Goal: Information Seeking & Learning: Understand process/instructions

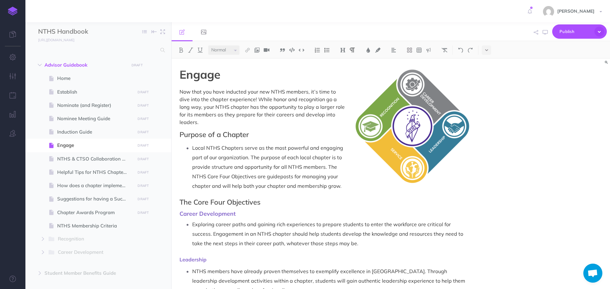
select select "null"
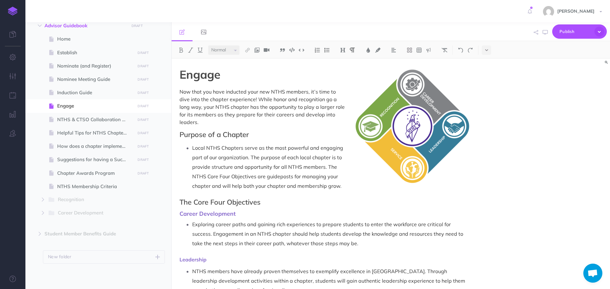
click at [183, 131] on h2 "Purpose of a Chapter" at bounding box center [324, 135] width 291 height 8
click at [544, 35] on icon "button" at bounding box center [544, 32] width 5 height 5
click at [213, 77] on strong "Engage" at bounding box center [199, 74] width 41 height 14
click at [342, 51] on img at bounding box center [343, 50] width 6 height 5
click at [210, 131] on h2 "Purpose of a Chapter" at bounding box center [324, 135] width 291 height 8
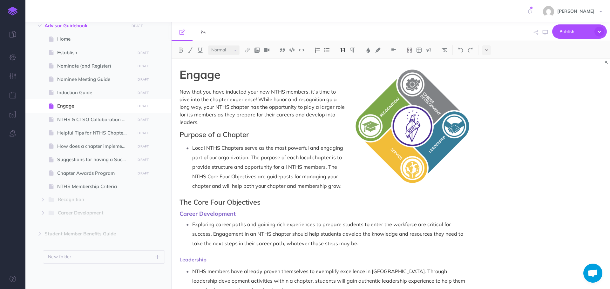
click at [344, 50] on img at bounding box center [343, 50] width 6 height 5
click at [78, 121] on span "NTHS & CTSO Collaboration Guide" at bounding box center [95, 120] width 76 height 8
select select "null"
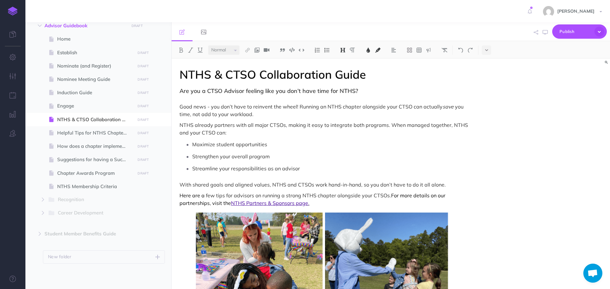
click at [210, 75] on span "NTHS & CTSO Collaboration Guide" at bounding box center [272, 74] width 186 height 14
click at [340, 48] on button at bounding box center [343, 50] width 10 height 10
click at [277, 95] on h3 "Are you a CTSO Advisor feeling like you don’t have time for NTHS?" at bounding box center [324, 94] width 291 height 13
click at [277, 92] on span "Are you a CTSO Advisor feeling like you don’t have time for NTHS?" at bounding box center [268, 90] width 178 height 7
click at [344, 51] on img at bounding box center [343, 50] width 6 height 5
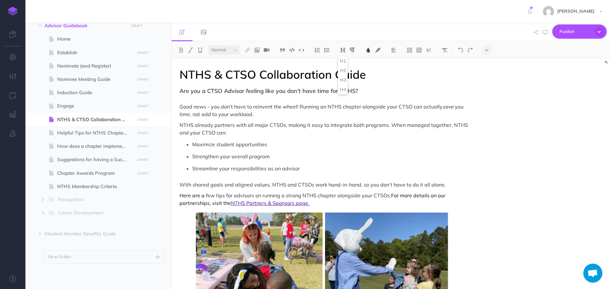
click at [230, 156] on span "Strengthen your overall program" at bounding box center [230, 156] width 77 height 6
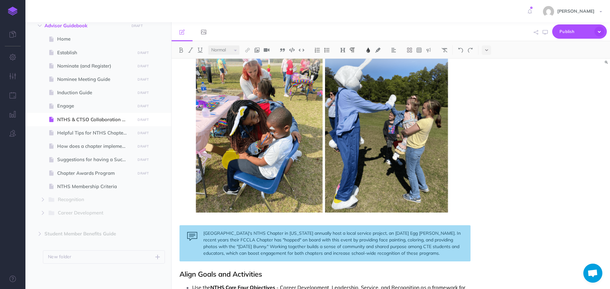
scroll to position [254, 0]
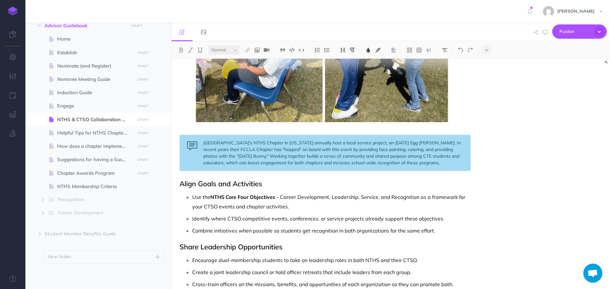
click at [215, 186] on span "Align Goals and Activities" at bounding box center [220, 183] width 83 height 9
click at [341, 49] on img at bounding box center [343, 50] width 6 height 5
click at [83, 107] on span "Engage" at bounding box center [95, 106] width 76 height 8
select select "null"
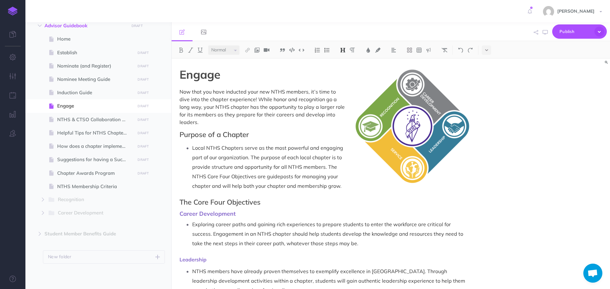
click at [187, 131] on h2 "Purpose of a Chapter" at bounding box center [324, 135] width 291 height 8
click at [345, 50] on img at bounding box center [343, 50] width 6 height 5
click at [293, 143] on p "Local NTHS Chapters serve as the most powerful and engaging part of our organiz…" at bounding box center [331, 167] width 278 height 48
drag, startPoint x: 180, startPoint y: 205, endPoint x: 238, endPoint y: 208, distance: 57.5
click at [238, 211] on h3 "Career Development" at bounding box center [324, 214] width 291 height 6
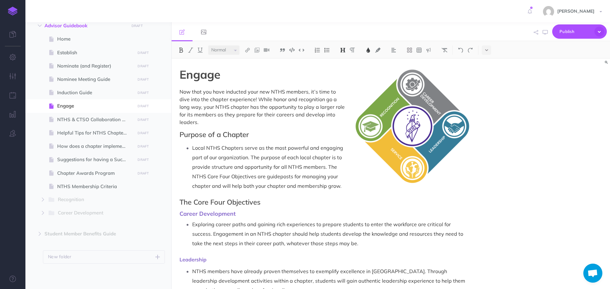
click at [258, 37] on ul at bounding box center [244, 31] width 146 height 19
click at [258, 38] on ul at bounding box center [244, 31] width 146 height 19
click at [258, 40] on ul at bounding box center [244, 31] width 146 height 19
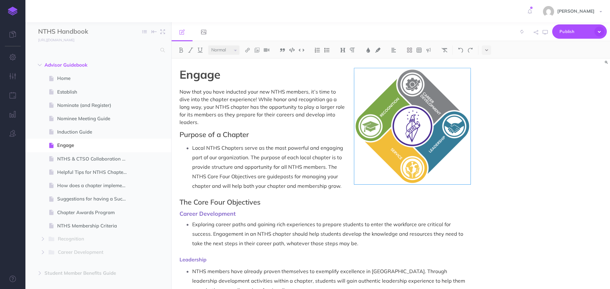
select select "null"
click at [532, 10] on link at bounding box center [530, 11] width 14 height 22
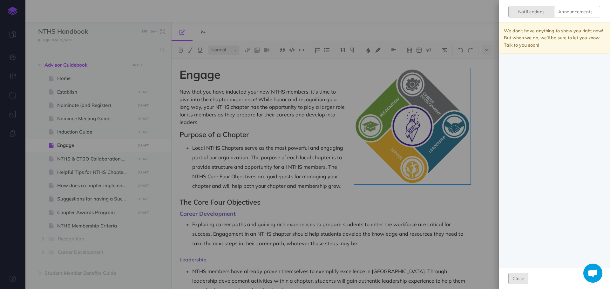
click at [521, 279] on button "Close" at bounding box center [518, 278] width 20 height 11
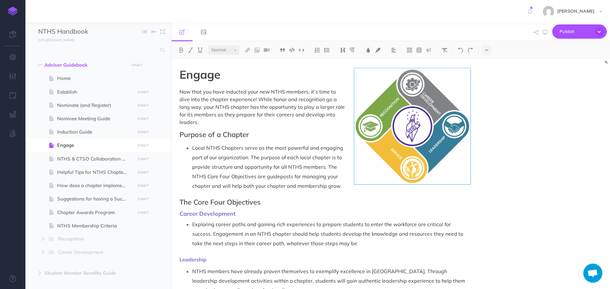
click at [590, 274] on span "Open chat" at bounding box center [592, 274] width 10 height 9
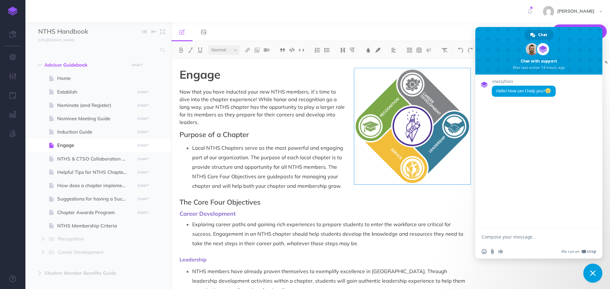
click at [459, 25] on div "Publish This page Publish the currently selected page draft. Publish Publish al…" at bounding box center [462, 31] width 289 height 19
click at [510, 274] on div "Engage Now that you have inducted your new NTHS members, it’s time to dive into…" at bounding box center [390, 174] width 438 height 231
click at [596, 277] on span "Close chat" at bounding box center [592, 273] width 19 height 19
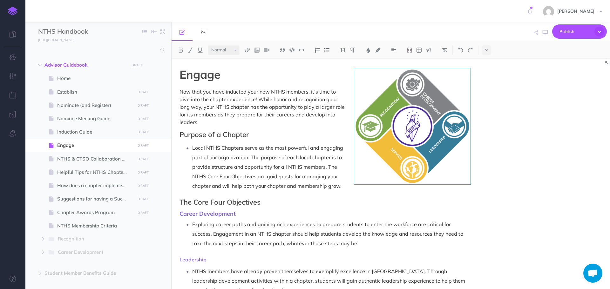
click at [254, 41] on ul at bounding box center [244, 31] width 146 height 19
click at [91, 154] on span at bounding box center [98, 158] width 146 height 13
select select "null"
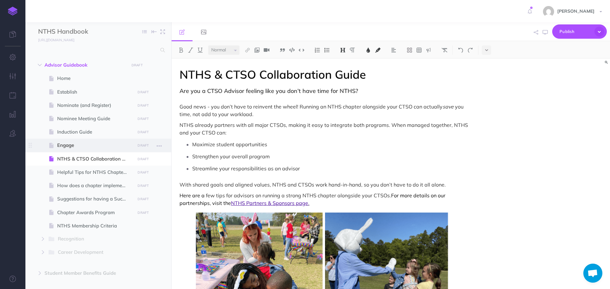
drag, startPoint x: 74, startPoint y: 145, endPoint x: 77, endPoint y: 144, distance: 3.4
click at [74, 145] on span "Engage" at bounding box center [95, 146] width 76 height 8
select select "null"
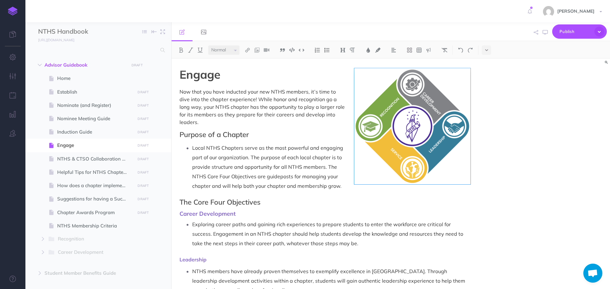
click at [259, 50] on img at bounding box center [257, 50] width 6 height 5
click at [258, 62] on icon at bounding box center [256, 61] width 5 height 4
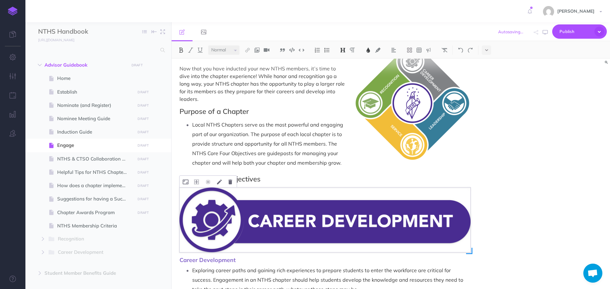
scroll to position [95, 0]
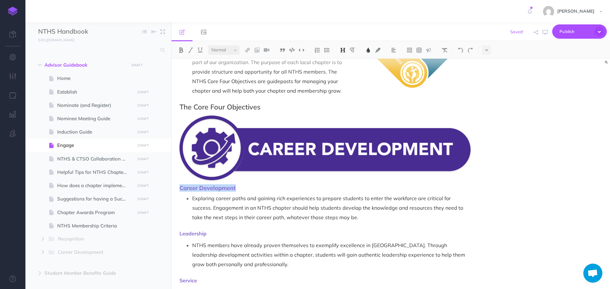
drag, startPoint x: 242, startPoint y: 183, endPoint x: 176, endPoint y: 180, distance: 65.8
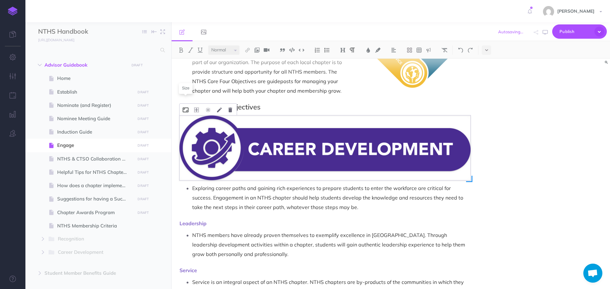
click at [187, 108] on icon at bounding box center [186, 110] width 6 height 5
type input "25%"
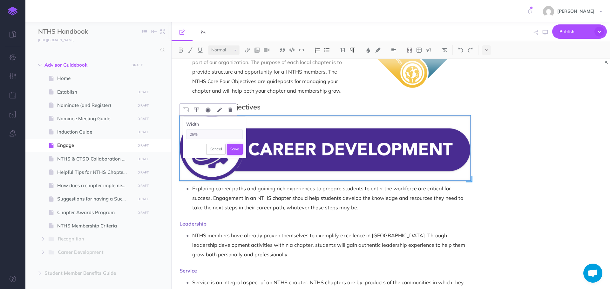
click at [234, 144] on button "Save" at bounding box center [235, 149] width 16 height 11
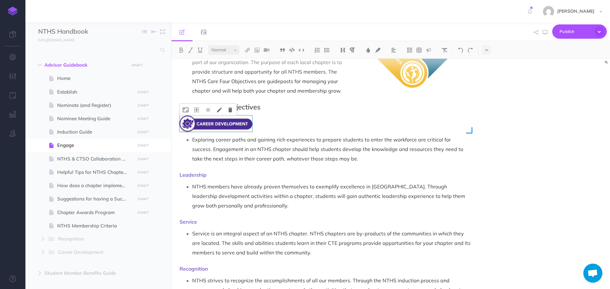
click at [285, 135] on p "Exploring career paths and gaining rich experiences to prepare students to ente…" at bounding box center [331, 149] width 278 height 29
drag, startPoint x: 175, startPoint y: 168, endPoint x: 210, endPoint y: 165, distance: 35.3
click at [258, 49] on img at bounding box center [257, 50] width 6 height 5
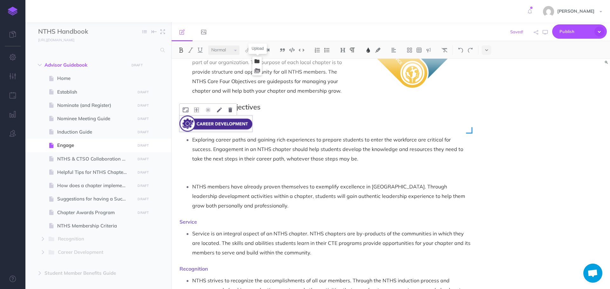
click at [259, 60] on icon at bounding box center [256, 61] width 5 height 4
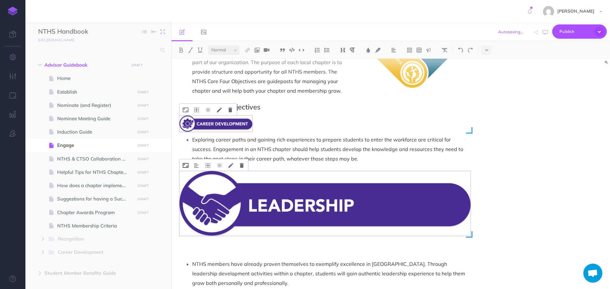
click at [187, 163] on icon at bounding box center [186, 165] width 6 height 5
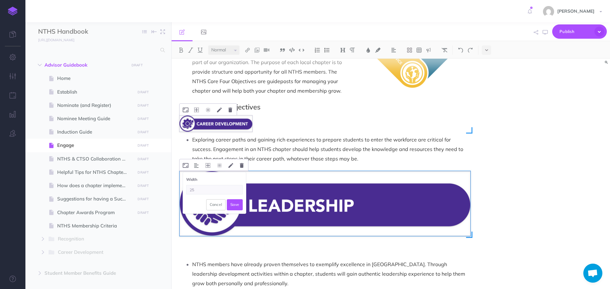
type input "25%"
click at [236, 199] on button "Save" at bounding box center [235, 204] width 16 height 11
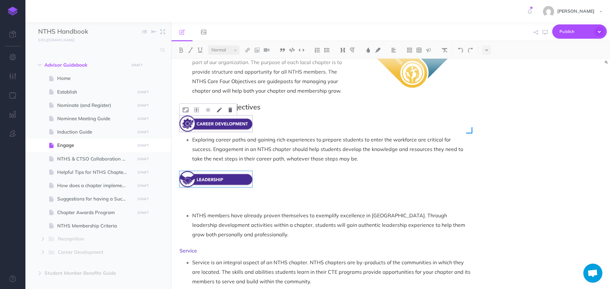
click at [245, 200] on p at bounding box center [324, 204] width 291 height 8
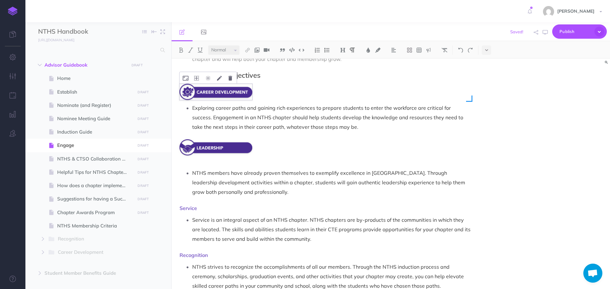
drag, startPoint x: 179, startPoint y: 200, endPoint x: 197, endPoint y: 202, distance: 18.2
drag, startPoint x: 178, startPoint y: 247, endPoint x: 212, endPoint y: 248, distance: 33.7
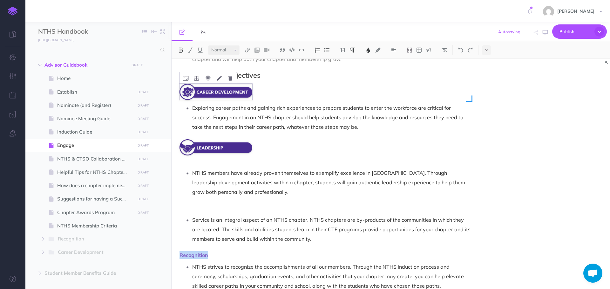
click at [208, 204] on p at bounding box center [324, 208] width 291 height 8
click at [256, 51] on img at bounding box center [257, 50] width 6 height 5
click at [258, 61] on icon at bounding box center [256, 61] width 5 height 4
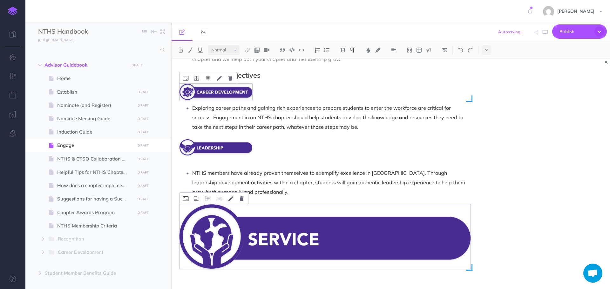
click at [185, 197] on icon at bounding box center [186, 199] width 6 height 5
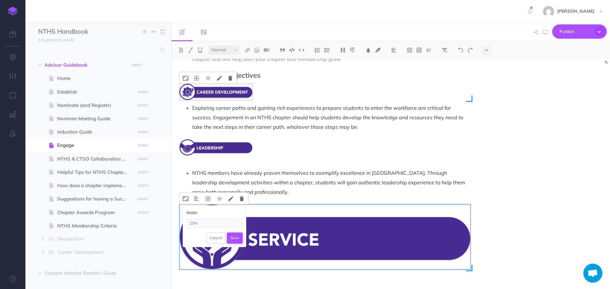
type input "25%"
click at [240, 233] on button "Save" at bounding box center [235, 238] width 16 height 11
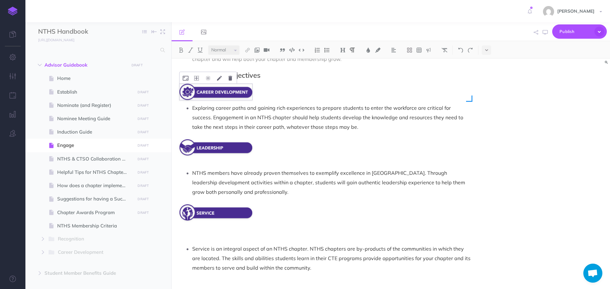
click at [248, 254] on p "Service is an integral aspect of an NTHS chapter. NTHS chapters are by-products…" at bounding box center [331, 258] width 278 height 29
click at [244, 233] on p at bounding box center [324, 237] width 291 height 8
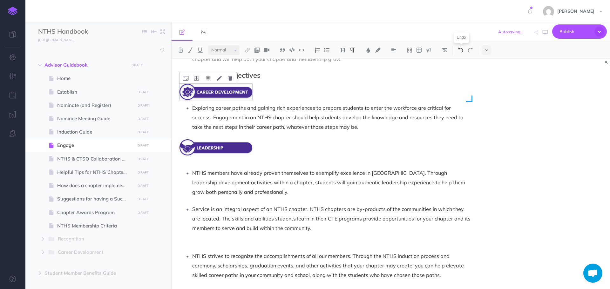
click at [463, 50] on img at bounding box center [461, 50] width 6 height 5
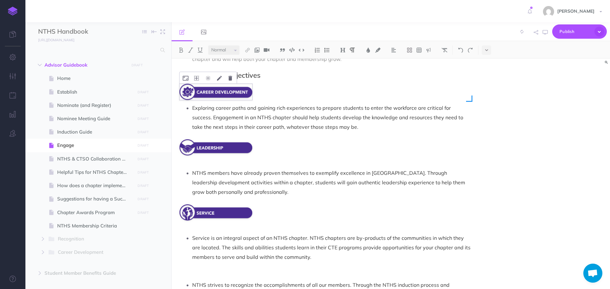
click at [206, 131] on icon at bounding box center [207, 133] width 5 height 5
click at [208, 139] on icon at bounding box center [207, 144] width 11 height 10
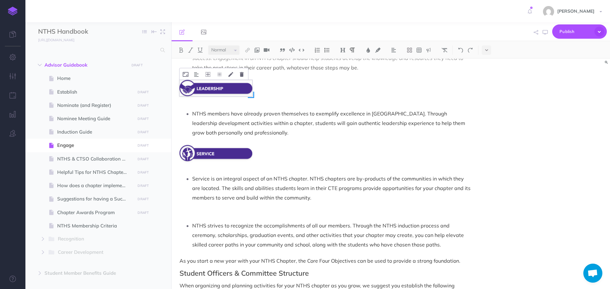
scroll to position [191, 0]
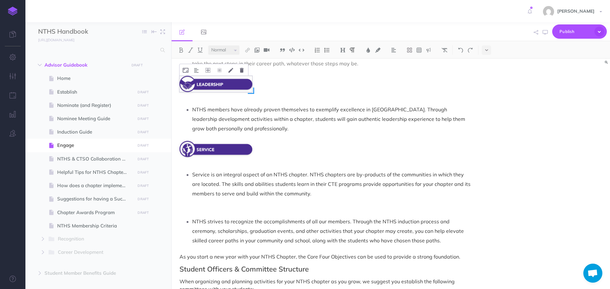
click at [204, 206] on p at bounding box center [324, 210] width 291 height 8
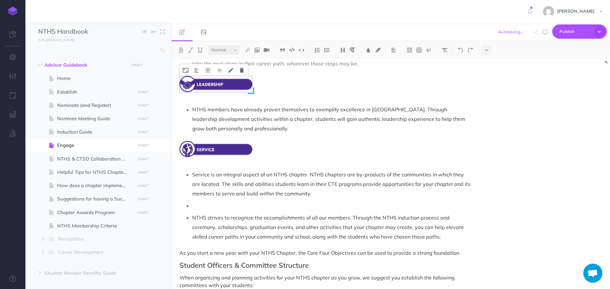
click at [194, 170] on p "Service is an integral aspect of an NTHS chapter. NTHS chapters are by-products…" at bounding box center [331, 184] width 278 height 29
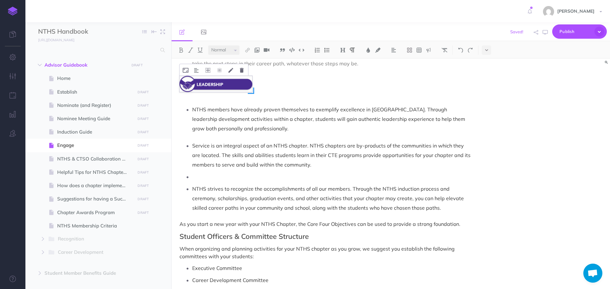
click at [192, 141] on li "Service is an integral aspect of an NTHS chapter. NTHS chapters are by-products…" at bounding box center [331, 155] width 278 height 29
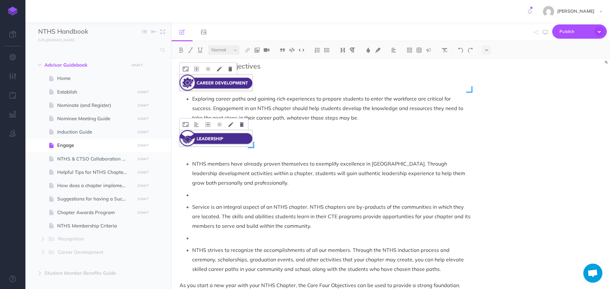
scroll to position [127, 0]
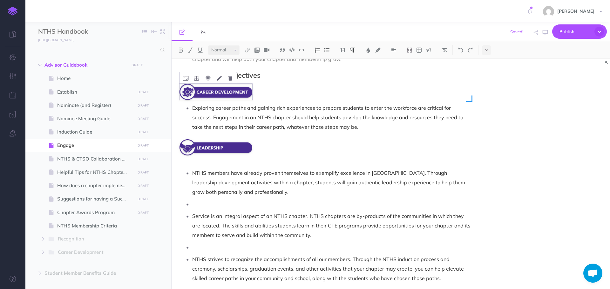
click at [192, 168] on p "NTHS members have already proven themselves to exemplify excellence in [GEOGRAP…" at bounding box center [331, 182] width 278 height 29
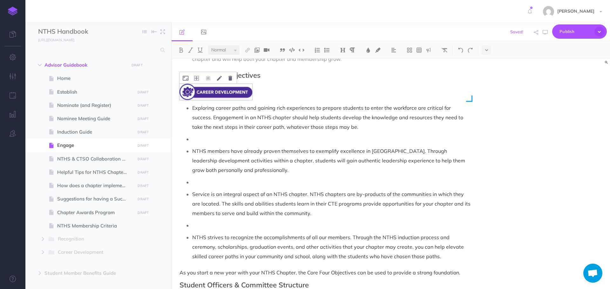
click at [196, 134] on p at bounding box center [331, 139] width 278 height 10
click at [327, 50] on img at bounding box center [327, 50] width 6 height 5
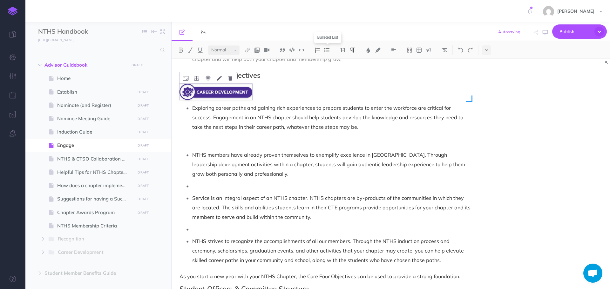
click at [328, 50] on img at bounding box center [327, 50] width 6 height 5
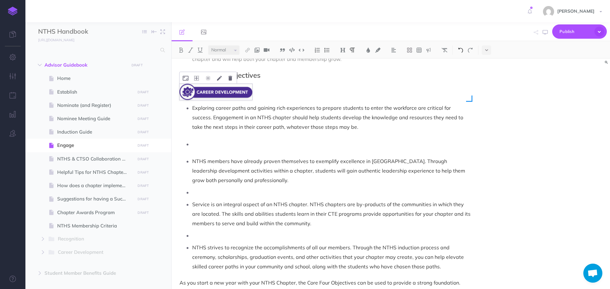
click at [463, 52] on img at bounding box center [461, 50] width 6 height 5
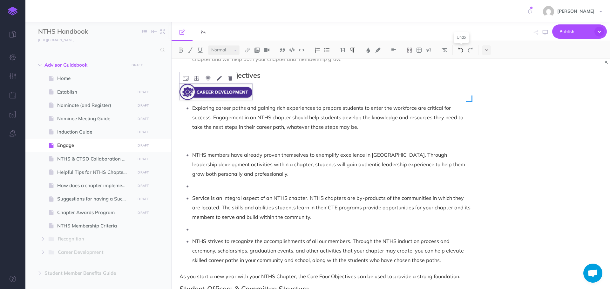
click at [463, 52] on img at bounding box center [461, 50] width 6 height 5
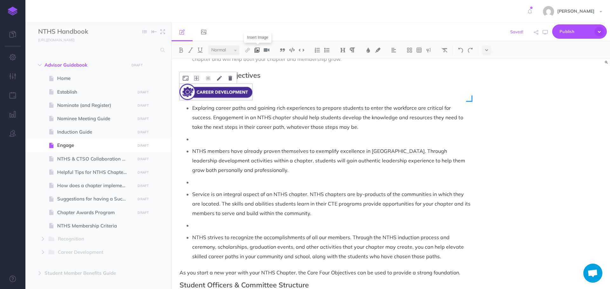
click at [257, 51] on img at bounding box center [257, 50] width 6 height 5
click at [258, 62] on icon at bounding box center [256, 61] width 5 height 4
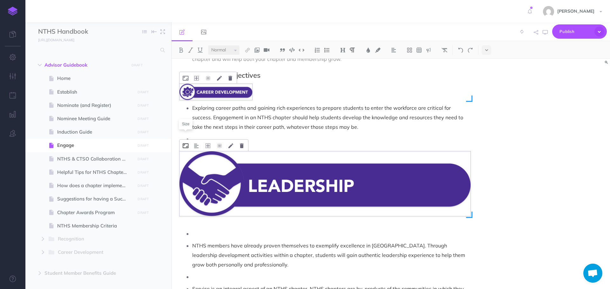
click at [186, 144] on icon at bounding box center [186, 146] width 6 height 5
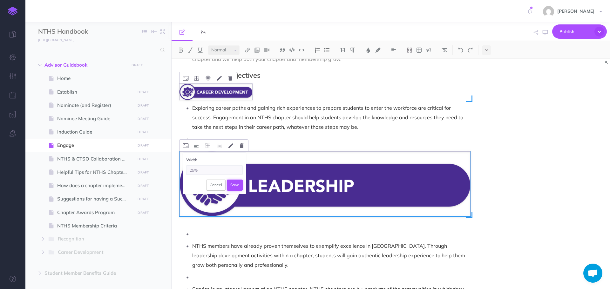
type input "25%"
click at [232, 180] on button "Save" at bounding box center [235, 185] width 16 height 11
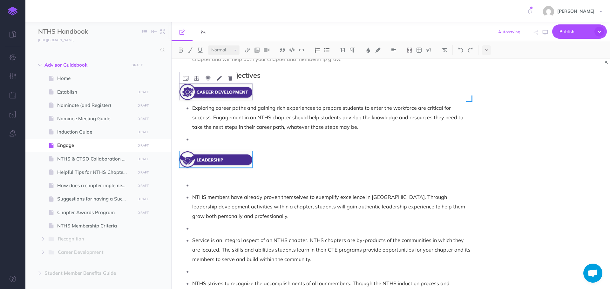
click at [206, 180] on p at bounding box center [331, 185] width 278 height 10
click at [231, 134] on p at bounding box center [331, 139] width 278 height 10
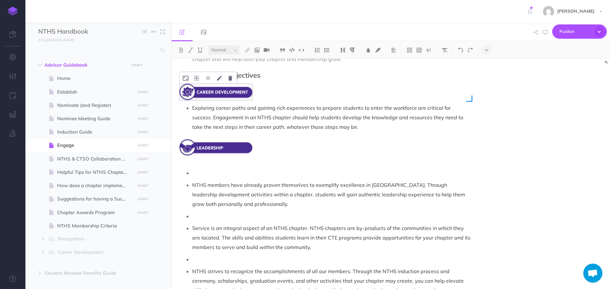
click at [214, 168] on p at bounding box center [331, 173] width 278 height 10
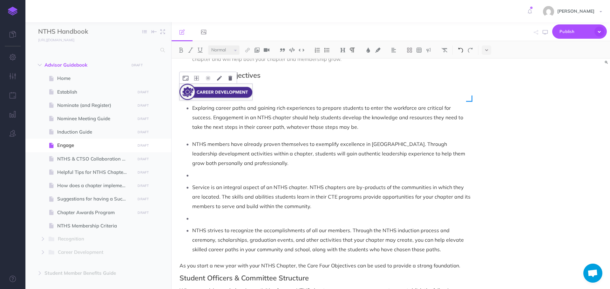
click at [460, 50] on img at bounding box center [461, 50] width 6 height 5
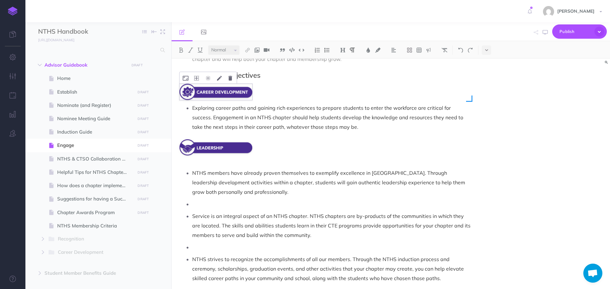
click at [235, 199] on p at bounding box center [331, 204] width 278 height 10
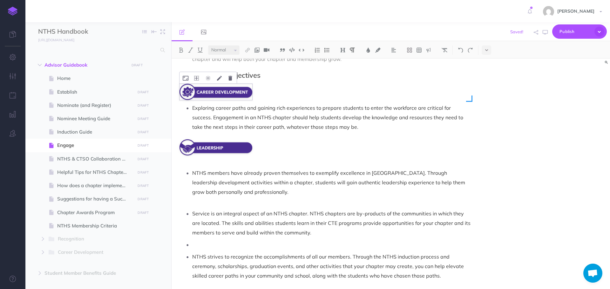
click at [196, 240] on p at bounding box center [331, 245] width 278 height 10
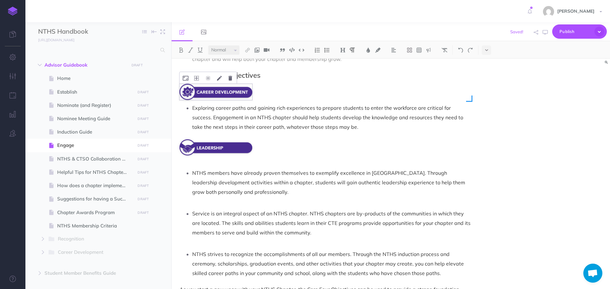
click at [192, 168] on li "NTHS members have already proven themselves to exemplify excellence in [GEOGRAP…" at bounding box center [331, 187] width 278 height 38
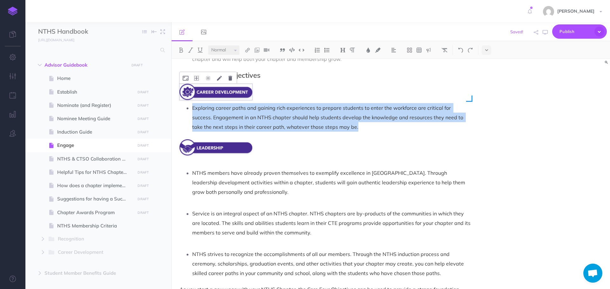
click at [192, 168] on li "NTHS members have already proven themselves to exemplify excellence in [GEOGRAP…" at bounding box center [331, 187] width 278 height 38
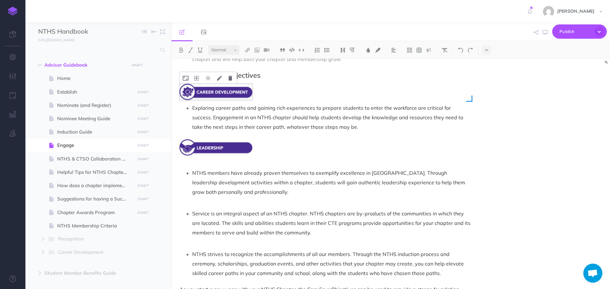
click at [200, 168] on p "NTHS members have already proven themselves to exemplify excellence in [GEOGRAP…" at bounding box center [331, 182] width 278 height 29
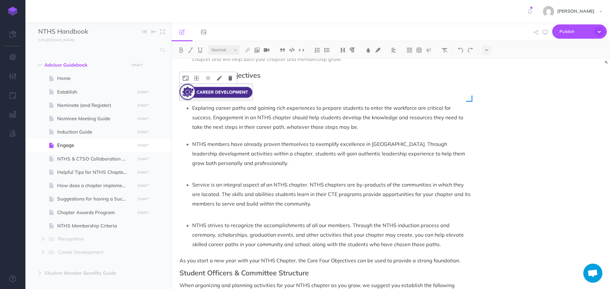
click at [194, 139] on p "NTHS members have already proven themselves to exemplify excellence in [GEOGRAP…" at bounding box center [331, 153] width 278 height 29
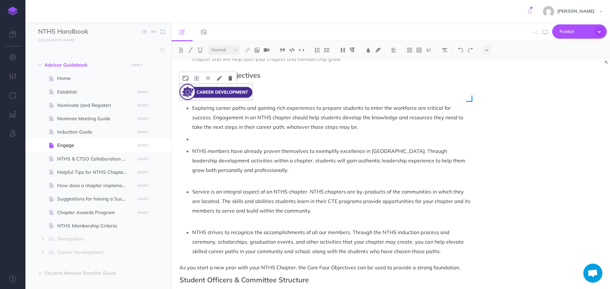
click at [198, 134] on p at bounding box center [331, 139] width 278 height 10
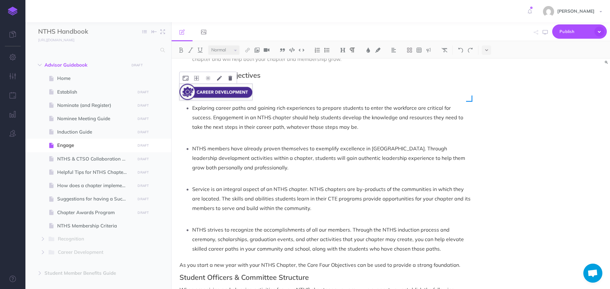
click at [206, 172] on p at bounding box center [331, 177] width 278 height 10
click at [225, 132] on p at bounding box center [331, 137] width 278 height 10
click at [256, 51] on img at bounding box center [257, 50] width 6 height 5
click at [255, 60] on button at bounding box center [257, 62] width 10 height 10
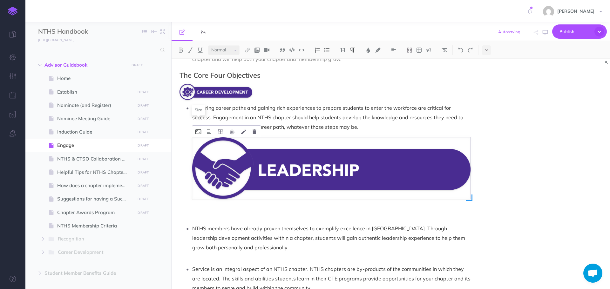
click at [198, 130] on icon at bounding box center [198, 132] width 6 height 5
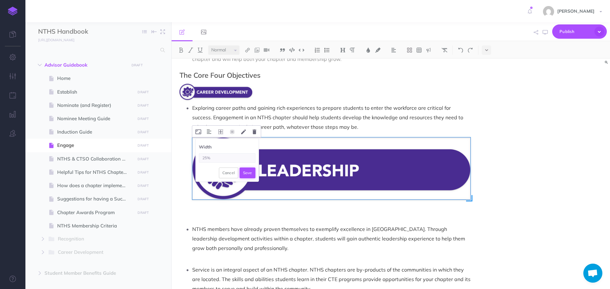
type input "25%"
click at [240, 168] on button "Save" at bounding box center [247, 173] width 16 height 11
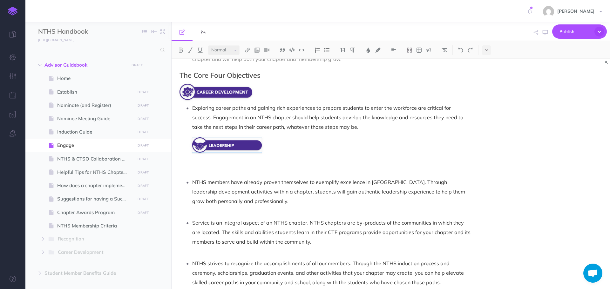
click at [202, 165] on p at bounding box center [331, 170] width 278 height 10
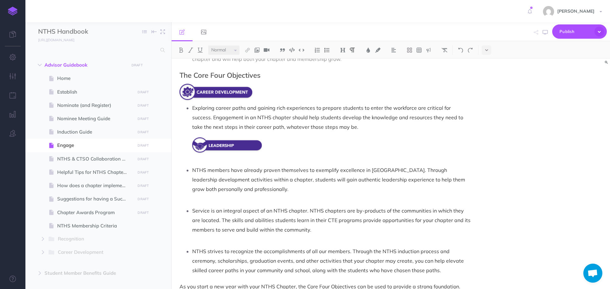
click at [216, 154] on ul "Exploring career paths and gaining rich experiences to prepare students to ente…" at bounding box center [327, 189] width 288 height 172
click at [462, 51] on img at bounding box center [461, 50] width 6 height 5
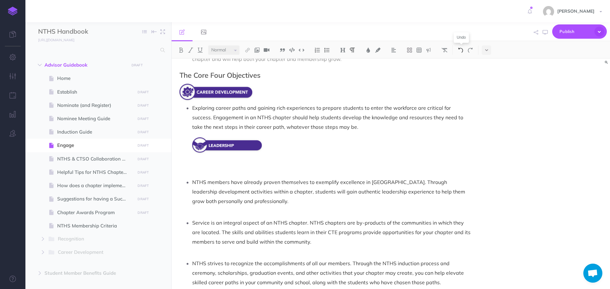
click at [462, 51] on img at bounding box center [461, 50] width 6 height 5
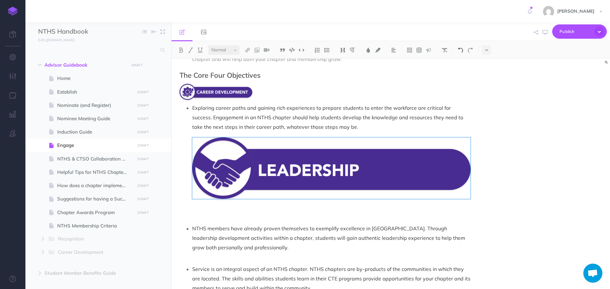
click at [462, 51] on img at bounding box center [461, 50] width 6 height 5
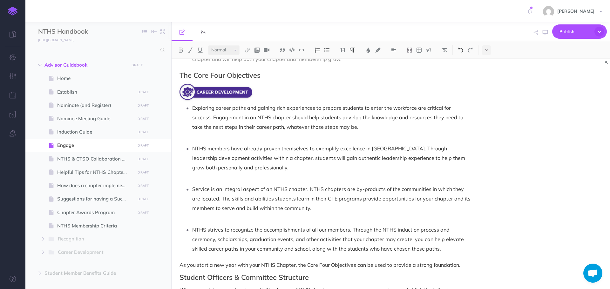
click at [462, 51] on img at bounding box center [461, 50] width 6 height 5
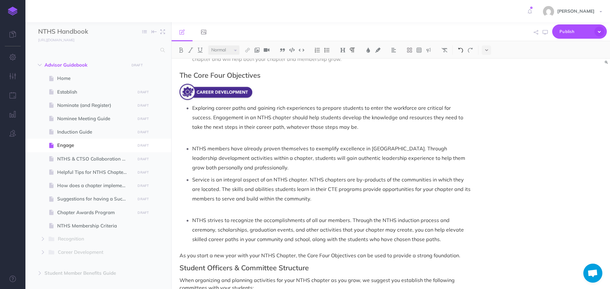
click at [462, 51] on img at bounding box center [461, 50] width 6 height 5
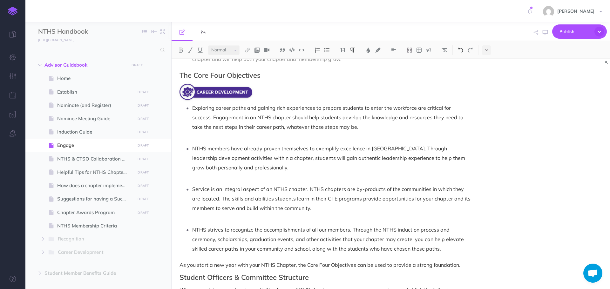
click at [462, 51] on img at bounding box center [461, 50] width 6 height 5
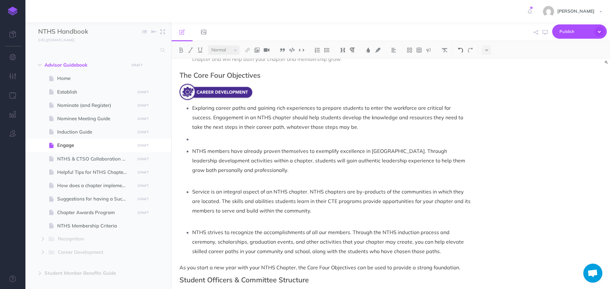
click at [462, 51] on img at bounding box center [461, 50] width 6 height 5
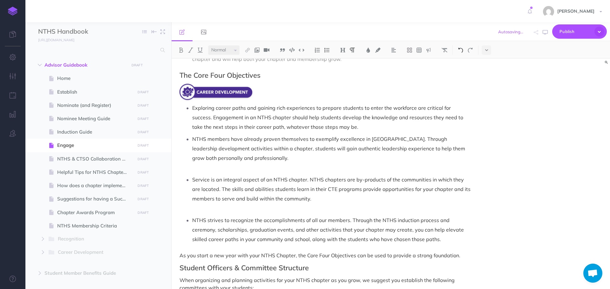
click at [462, 51] on img at bounding box center [461, 50] width 6 height 5
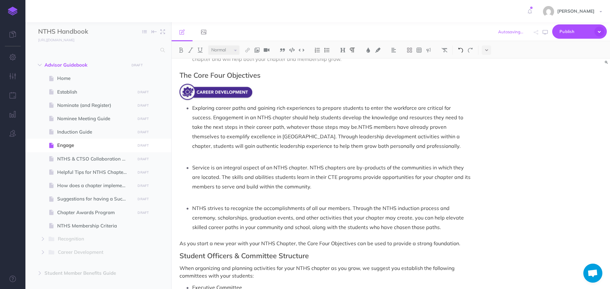
click at [462, 51] on img at bounding box center [461, 50] width 6 height 5
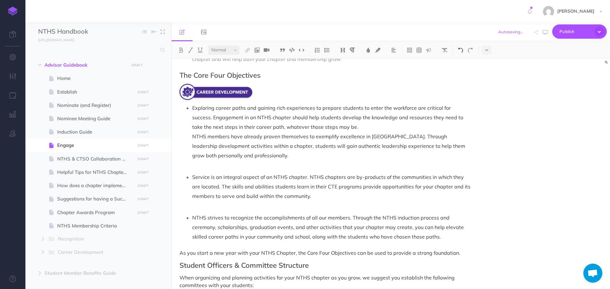
click at [462, 51] on img at bounding box center [461, 50] width 6 height 5
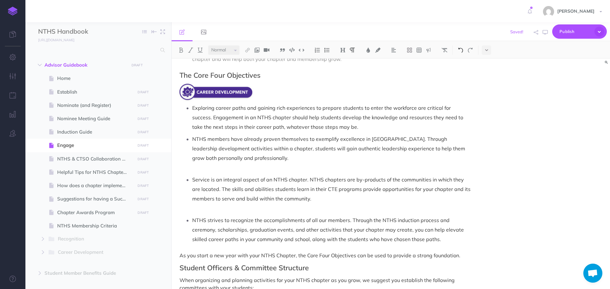
click at [462, 51] on img at bounding box center [461, 50] width 6 height 5
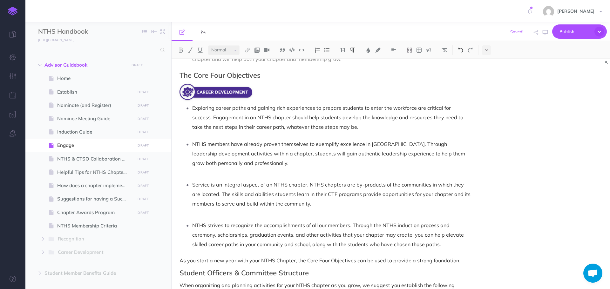
click at [462, 51] on img at bounding box center [461, 50] width 6 height 5
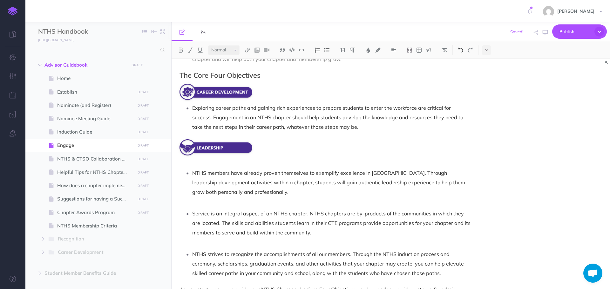
click at [462, 51] on img at bounding box center [461, 50] width 6 height 5
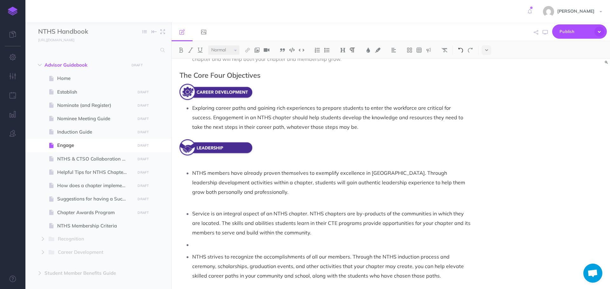
click at [462, 51] on img at bounding box center [461, 50] width 6 height 5
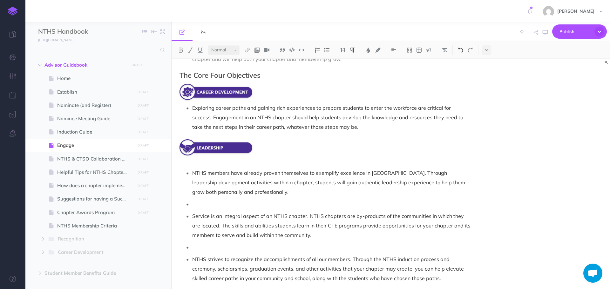
click at [462, 51] on img at bounding box center [461, 50] width 6 height 5
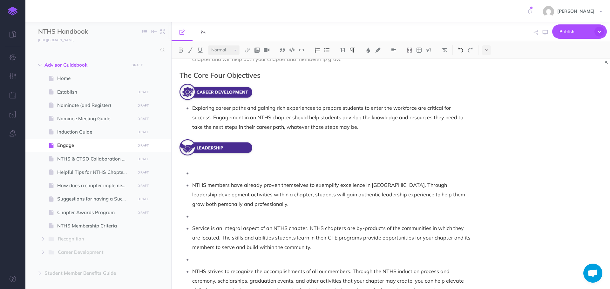
click at [462, 51] on img at bounding box center [461, 50] width 6 height 5
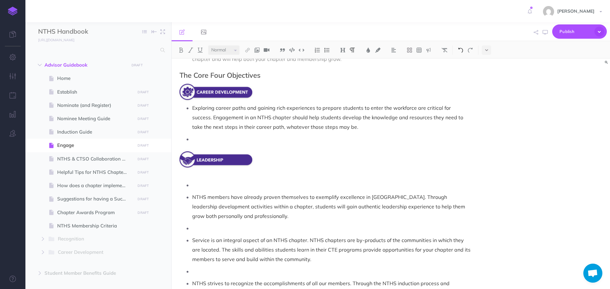
click at [462, 51] on img at bounding box center [461, 50] width 6 height 5
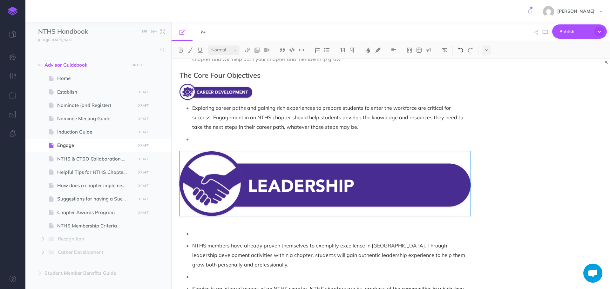
click at [462, 51] on img at bounding box center [461, 50] width 6 height 5
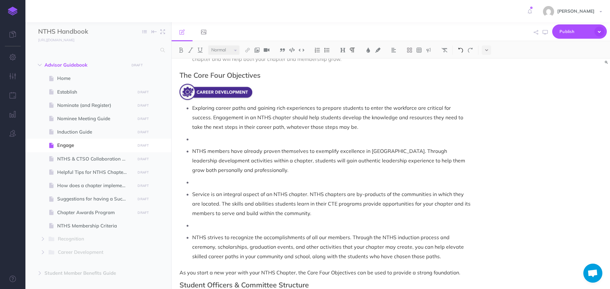
click at [462, 51] on img at bounding box center [461, 50] width 6 height 5
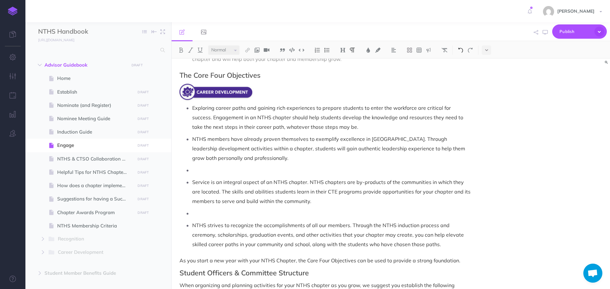
click at [462, 51] on img at bounding box center [461, 50] width 6 height 5
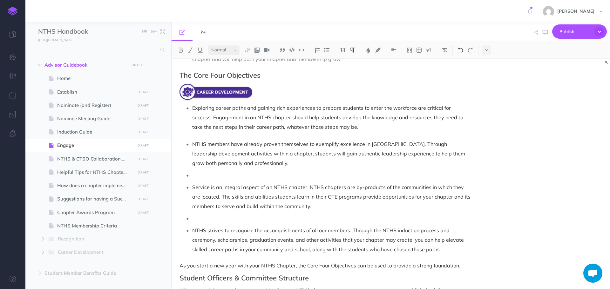
click at [462, 51] on img at bounding box center [461, 50] width 6 height 5
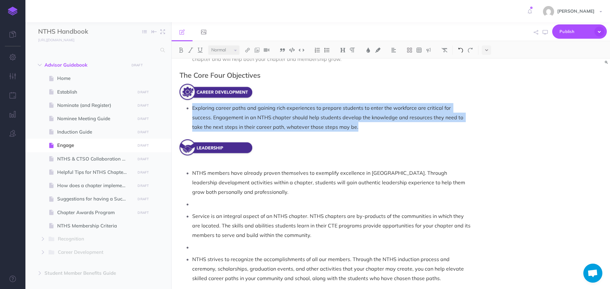
click at [462, 51] on img at bounding box center [461, 50] width 6 height 5
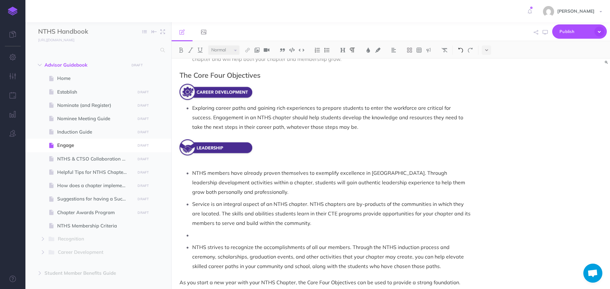
click at [462, 51] on img at bounding box center [461, 50] width 6 height 5
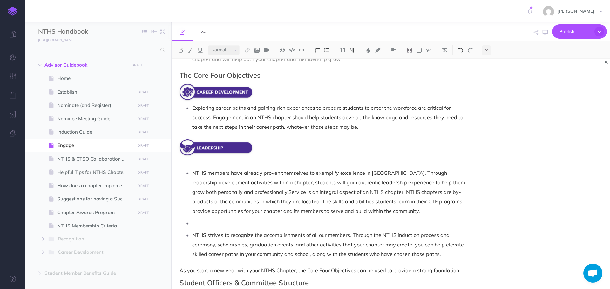
click at [462, 51] on img at bounding box center [461, 50] width 6 height 5
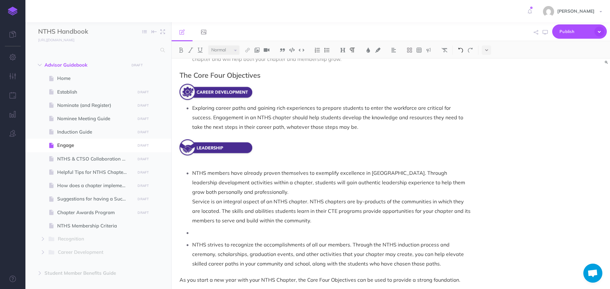
click at [462, 51] on img at bounding box center [461, 50] width 6 height 5
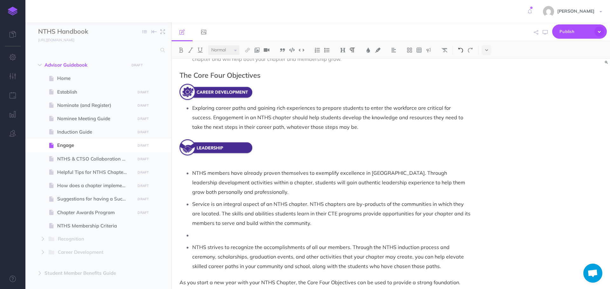
click at [462, 51] on img at bounding box center [461, 50] width 6 height 5
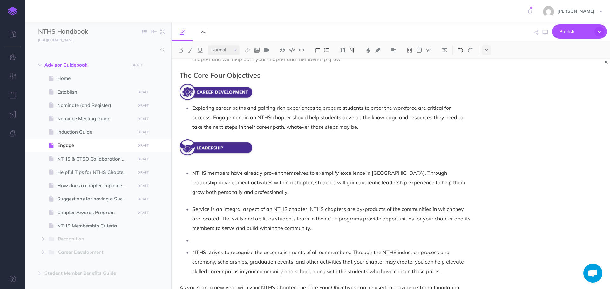
click at [462, 51] on img at bounding box center [461, 50] width 6 height 5
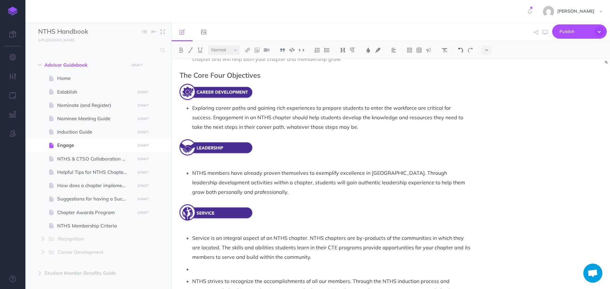
click at [462, 51] on img at bounding box center [461, 50] width 6 height 5
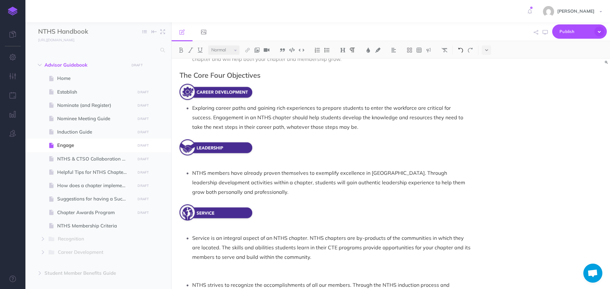
click at [462, 51] on img at bounding box center [461, 50] width 6 height 5
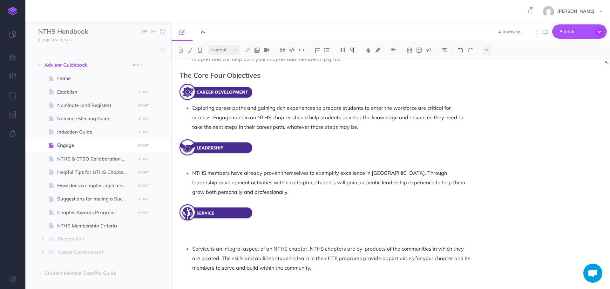
click at [462, 51] on img at bounding box center [461, 50] width 6 height 5
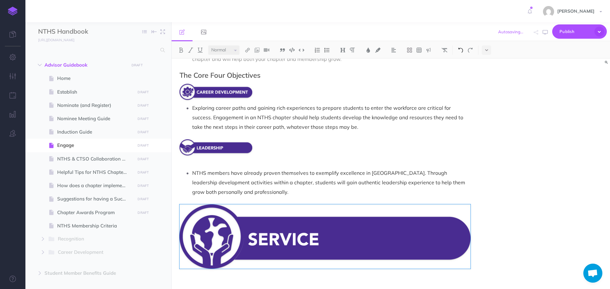
click at [462, 51] on img at bounding box center [461, 50] width 6 height 5
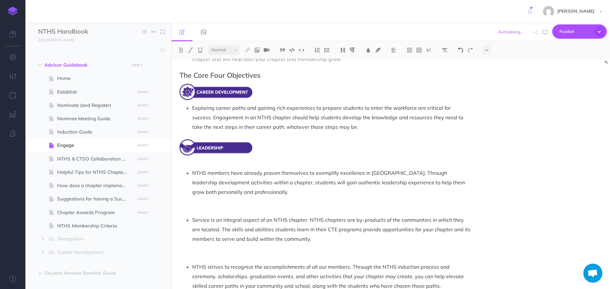
click at [462, 51] on img at bounding box center [461, 50] width 6 height 5
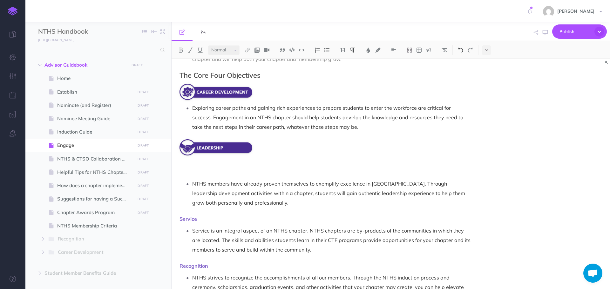
click at [462, 51] on img at bounding box center [461, 50] width 6 height 5
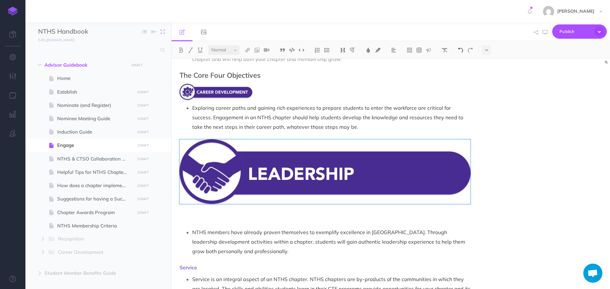
click at [462, 51] on img at bounding box center [461, 50] width 6 height 5
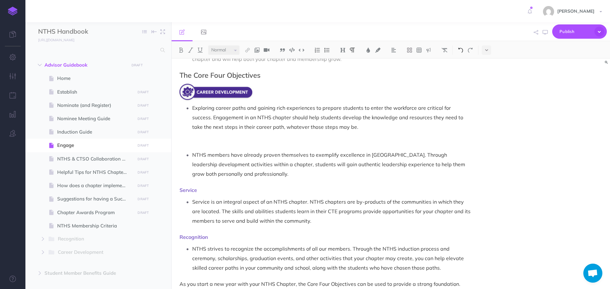
click at [462, 51] on img at bounding box center [461, 50] width 6 height 5
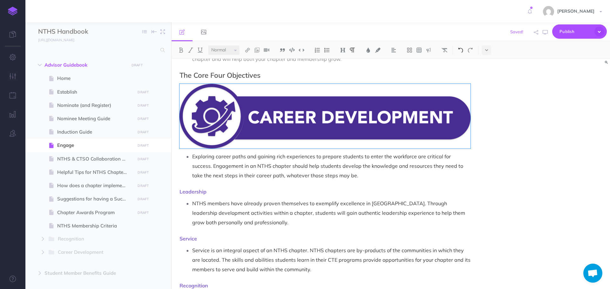
click at [462, 51] on img at bounding box center [461, 50] width 6 height 5
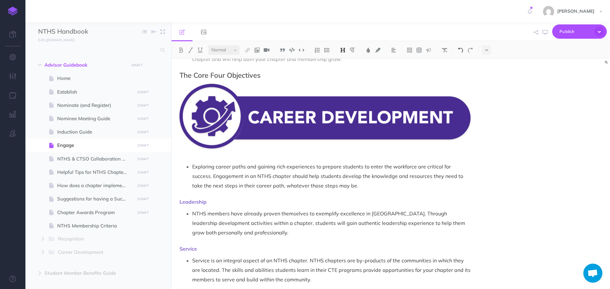
click at [462, 51] on img at bounding box center [461, 50] width 6 height 5
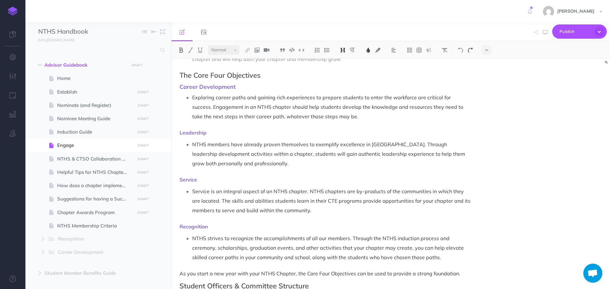
click at [470, 51] on img at bounding box center [470, 50] width 6 height 5
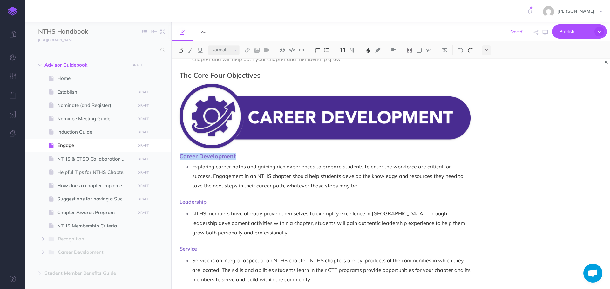
click at [472, 50] on img at bounding box center [470, 50] width 6 height 5
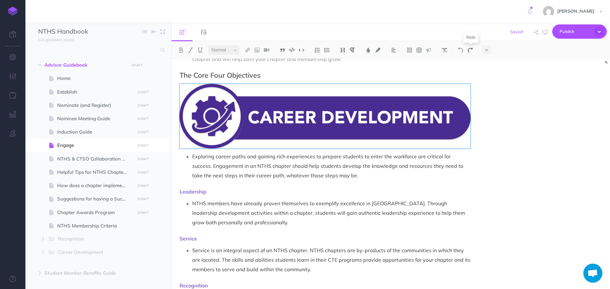
click at [472, 50] on img at bounding box center [470, 50] width 6 height 5
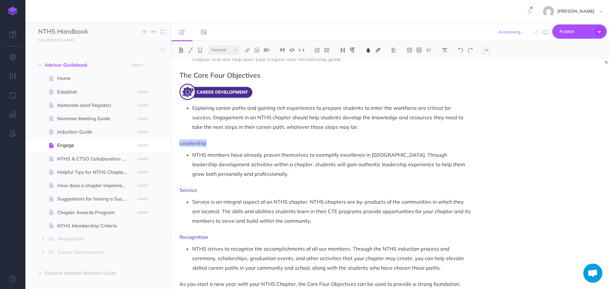
click at [179, 140] on span "Leadership" at bounding box center [192, 143] width 27 height 6
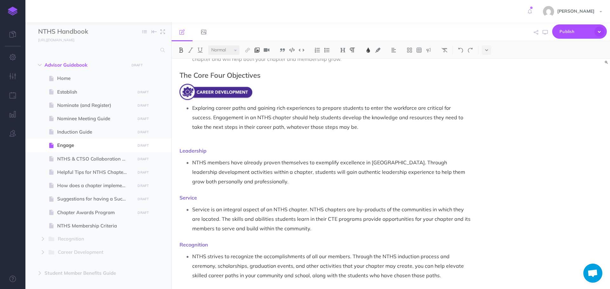
click at [256, 50] on img at bounding box center [257, 50] width 6 height 5
click at [257, 60] on icon at bounding box center [256, 61] width 5 height 4
click at [255, 50] on img at bounding box center [257, 50] width 6 height 5
click at [259, 60] on icon at bounding box center [256, 61] width 5 height 4
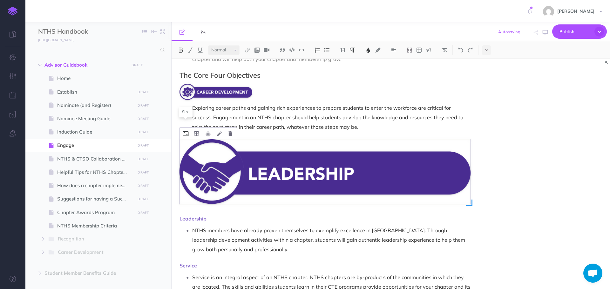
click at [185, 131] on icon at bounding box center [186, 133] width 6 height 5
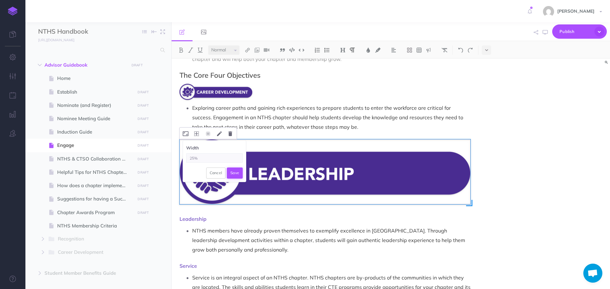
type input "25%"
click at [237, 168] on button "Save" at bounding box center [235, 173] width 16 height 11
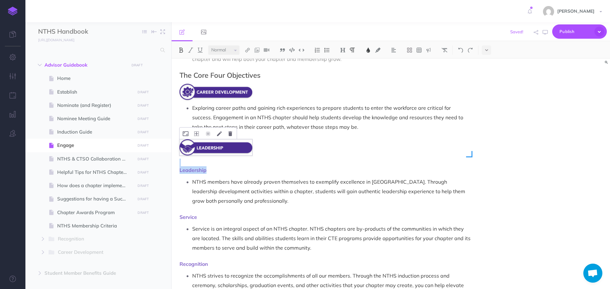
drag, startPoint x: 210, startPoint y: 162, endPoint x: 172, endPoint y: 157, distance: 38.2
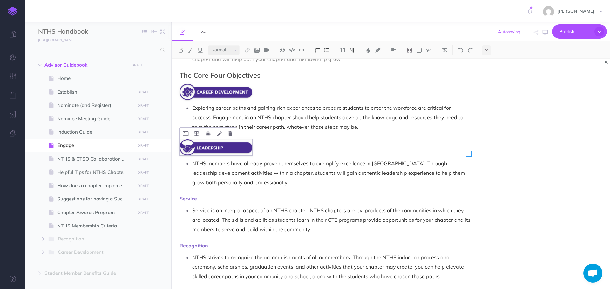
click at [179, 196] on span "Service" at bounding box center [187, 199] width 17 height 6
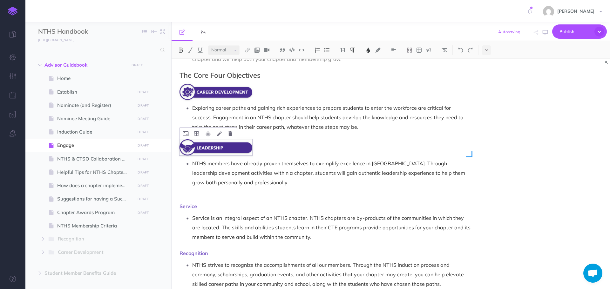
click at [201, 195] on p "Service" at bounding box center [324, 202] width 291 height 15
click at [258, 49] on img at bounding box center [257, 50] width 6 height 5
click at [257, 63] on icon at bounding box center [256, 61] width 5 height 4
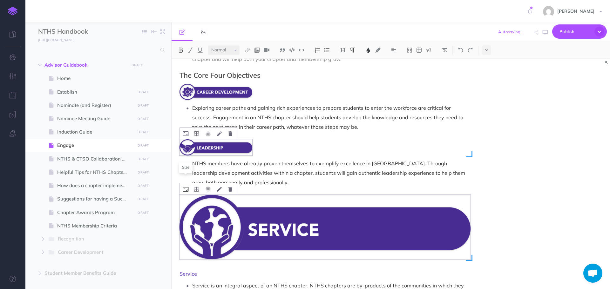
click at [186, 187] on icon at bounding box center [186, 189] width 6 height 5
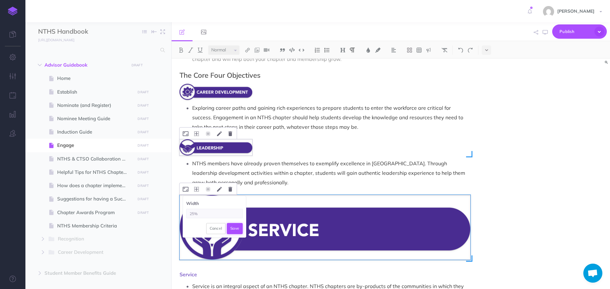
type input "25%"
click at [233, 223] on button "Save" at bounding box center [235, 228] width 16 height 11
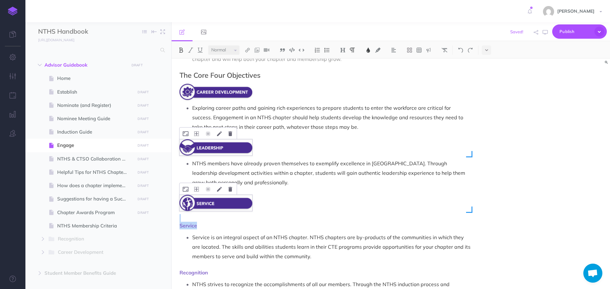
drag, startPoint x: 204, startPoint y: 219, endPoint x: 173, endPoint y: 206, distance: 33.0
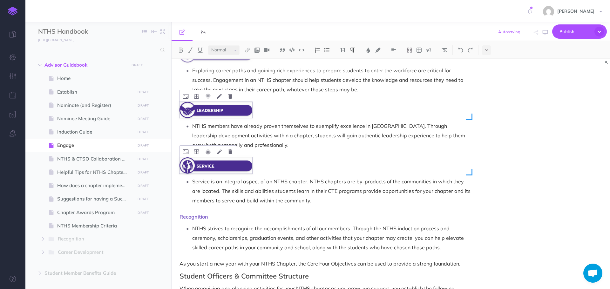
scroll to position [191, 0]
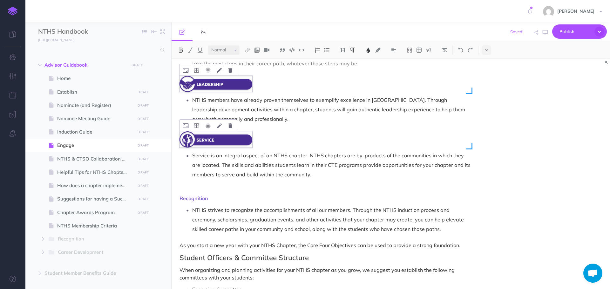
click at [192, 187] on p "Recognition" at bounding box center [324, 194] width 291 height 15
click at [258, 49] on img at bounding box center [257, 50] width 6 height 5
click at [258, 62] on icon at bounding box center [256, 61] width 5 height 4
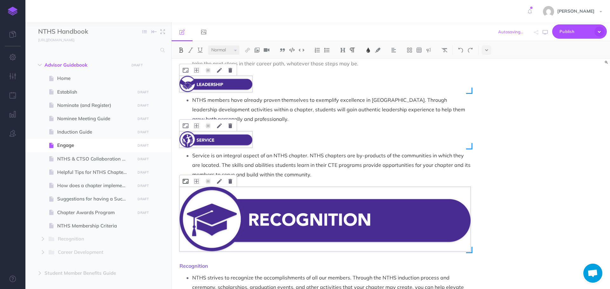
click at [187, 179] on icon at bounding box center [186, 181] width 6 height 5
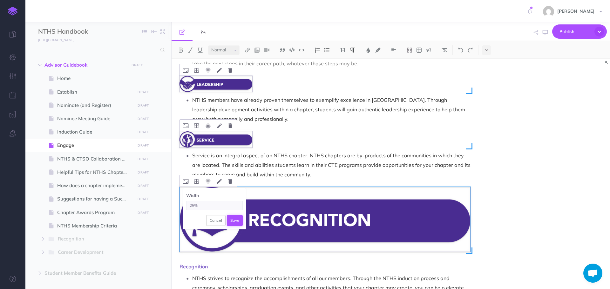
type input "25%"
click at [239, 215] on button "Save" at bounding box center [235, 220] width 16 height 11
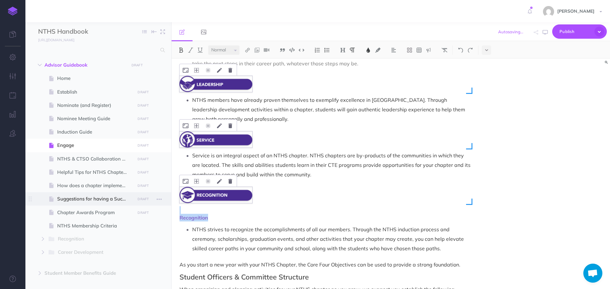
drag, startPoint x: 233, startPoint y: 213, endPoint x: 168, endPoint y: 204, distance: 65.1
click at [168, 204] on div "NTHS Handbook Collapse all Expand all Expand to root folders [URL][DOMAIN_NAME]…" at bounding box center [317, 155] width 584 height 267
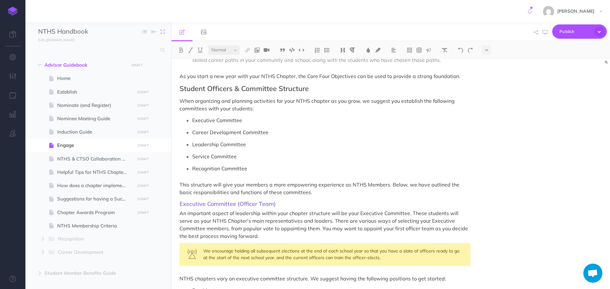
scroll to position [381, 0]
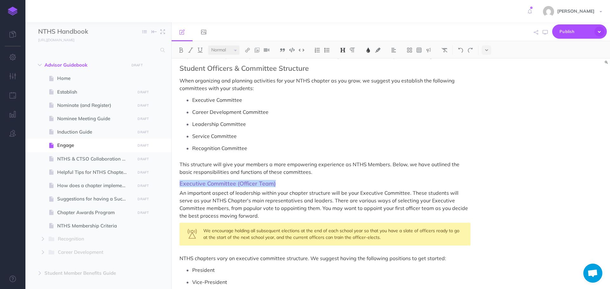
drag, startPoint x: 178, startPoint y: 175, endPoint x: 299, endPoint y: 179, distance: 121.0
click at [368, 52] on img at bounding box center [368, 50] width 6 height 5
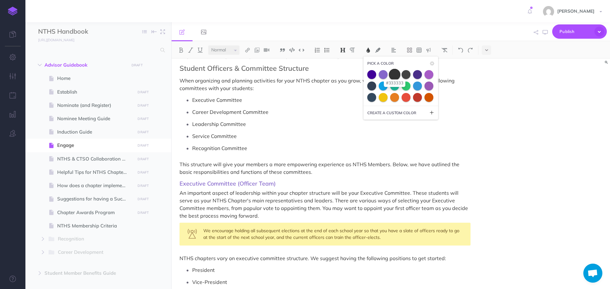
click at [394, 76] on span at bounding box center [394, 74] width 11 height 11
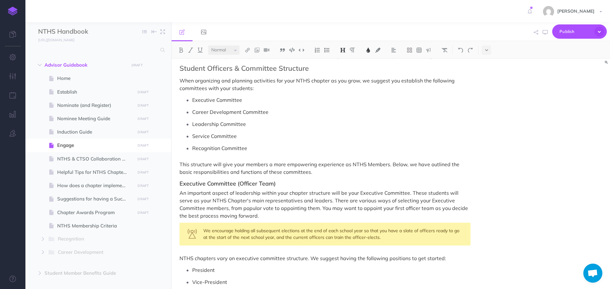
click at [300, 181] on h3 "Executive Committee (Officer Team)" at bounding box center [324, 184] width 291 height 6
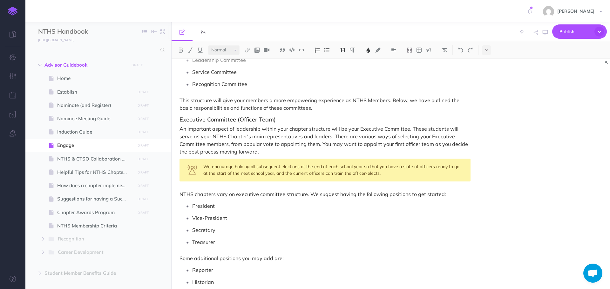
scroll to position [445, 0]
click at [220, 117] on span "Executive Committee (Officer Team)" at bounding box center [227, 120] width 96 height 7
click at [345, 49] on img at bounding box center [343, 50] width 6 height 5
click at [303, 129] on p "An important aspect of leadership within your chapter structure will be your Ex…" at bounding box center [324, 141] width 291 height 30
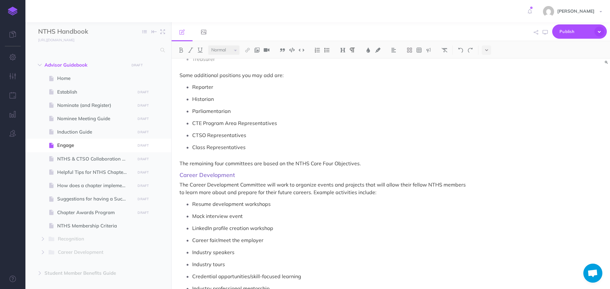
scroll to position [635, 0]
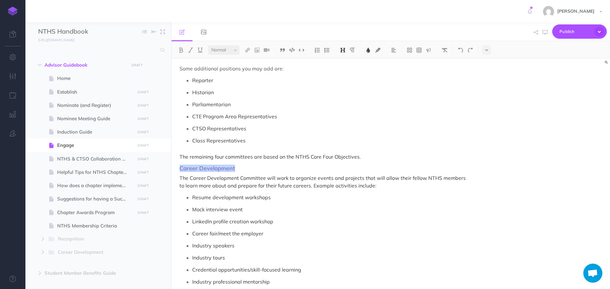
drag, startPoint x: 178, startPoint y: 160, endPoint x: 236, endPoint y: 160, distance: 58.1
click at [370, 50] on img at bounding box center [368, 50] width 6 height 5
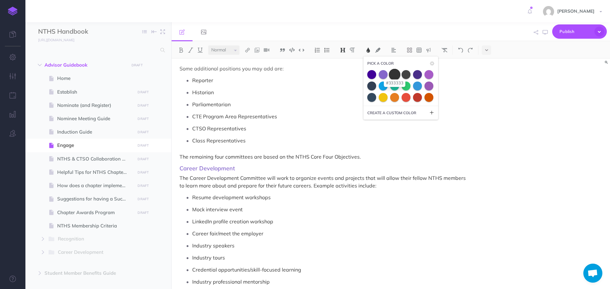
click at [397, 75] on span at bounding box center [394, 74] width 11 height 11
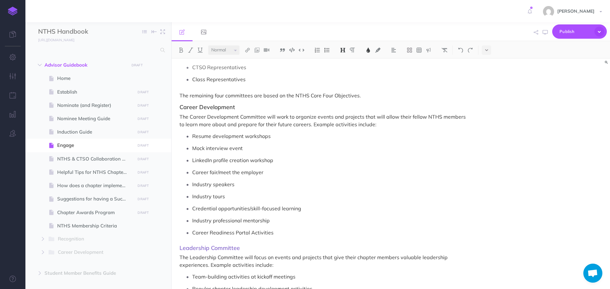
scroll to position [699, 0]
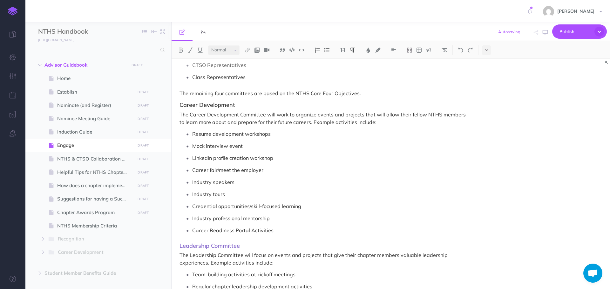
click at [279, 178] on p "Industry speakers" at bounding box center [331, 183] width 278 height 10
drag, startPoint x: 178, startPoint y: 238, endPoint x: 281, endPoint y: 197, distance: 110.7
click at [258, 237] on div "Engage Now that you have inducted your new NTHS members, it’s time to dive into…" at bounding box center [324, 257] width 307 height 1794
click at [368, 48] on img at bounding box center [368, 50] width 6 height 5
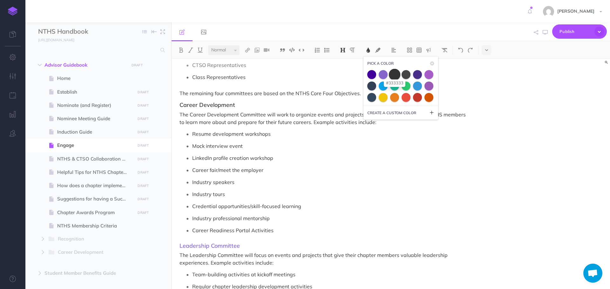
click at [394, 77] on span at bounding box center [394, 74] width 11 height 11
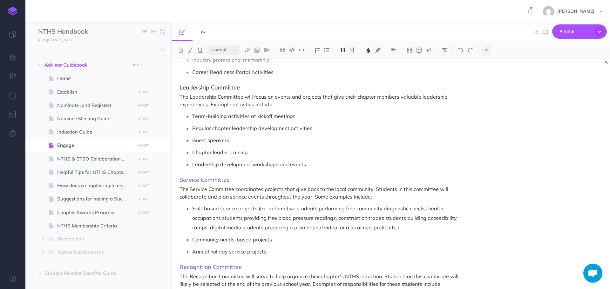
scroll to position [857, 0]
drag, startPoint x: 180, startPoint y: 171, endPoint x: 231, endPoint y: 173, distance: 51.1
click at [231, 177] on h3 "Service Committee" at bounding box center [324, 180] width 291 height 6
click at [368, 50] on img at bounding box center [368, 50] width 6 height 5
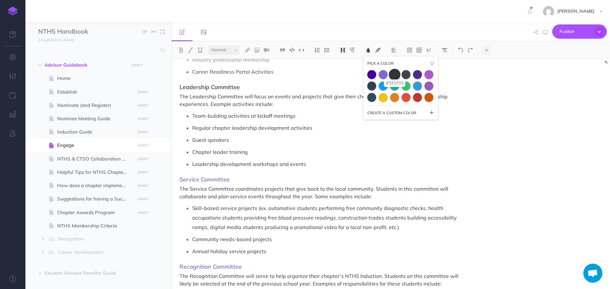
click at [395, 78] on span at bounding box center [394, 74] width 11 height 11
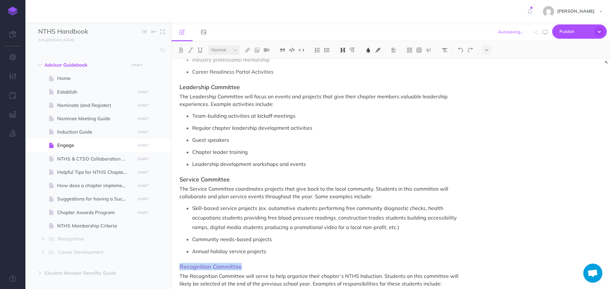
drag, startPoint x: 177, startPoint y: 260, endPoint x: 282, endPoint y: 221, distance: 112.0
click at [257, 256] on div "Engage Now that you have inducted your new NTHS members, it’s time to dive into…" at bounding box center [324, 98] width 307 height 1794
click at [368, 49] on img at bounding box center [368, 50] width 6 height 5
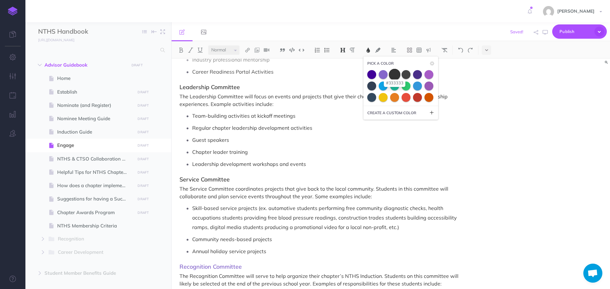
click at [394, 75] on span at bounding box center [394, 74] width 11 height 11
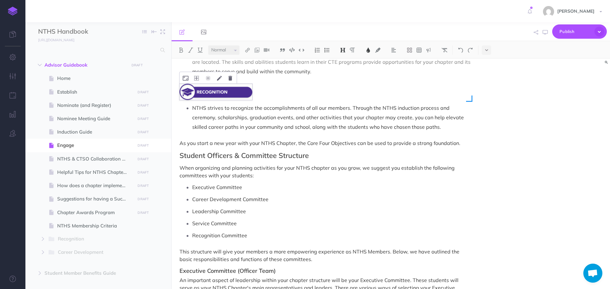
scroll to position [318, 0]
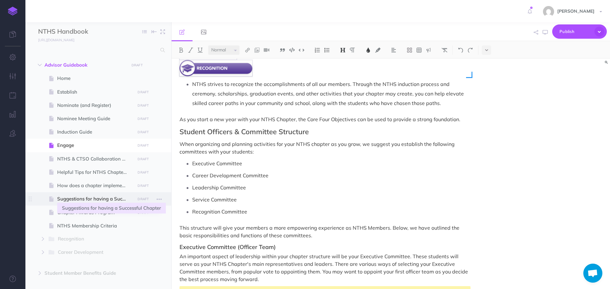
click at [95, 201] on span "Suggestions for having a Successful Chapter" at bounding box center [95, 199] width 76 height 8
select select "null"
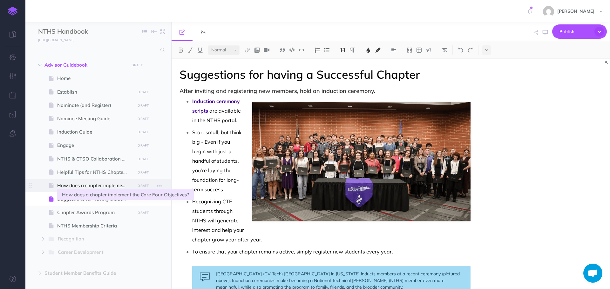
click at [100, 188] on span "How does a chapter implement the Core Four Objectives?" at bounding box center [95, 186] width 76 height 8
select select "null"
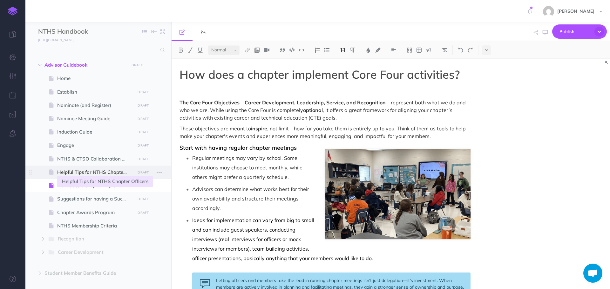
click at [102, 171] on span "Helpful Tips for NTHS Chapter Officers" at bounding box center [95, 173] width 76 height 8
select select "null"
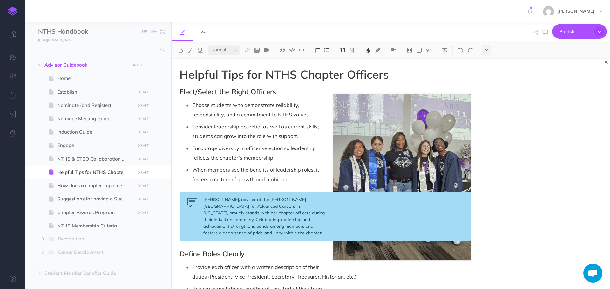
click at [587, 274] on span "Open chat" at bounding box center [592, 274] width 10 height 9
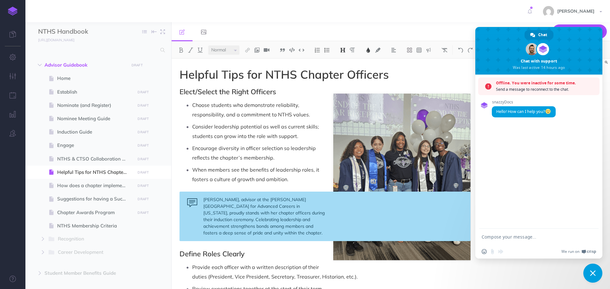
click at [509, 239] on textarea "Compose your message..." at bounding box center [532, 237] width 102 height 16
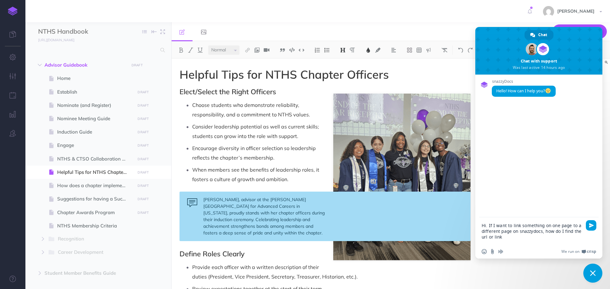
type textarea "Hi. If I want to link something on one page to a different page on snazzydocs, …"
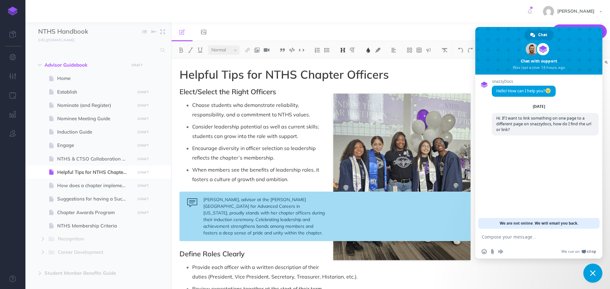
click at [597, 274] on span "Close chat" at bounding box center [592, 273] width 19 height 19
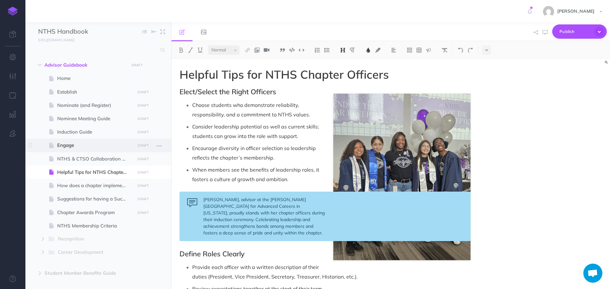
click at [83, 148] on span "Engage" at bounding box center [95, 146] width 76 height 8
select select "null"
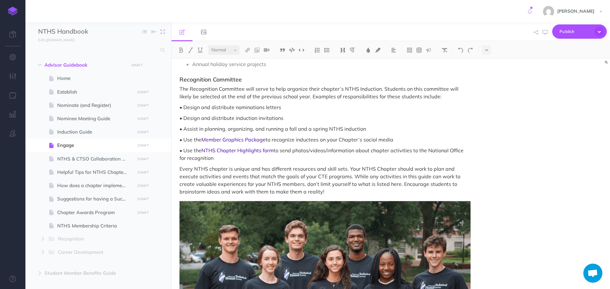
scroll to position [953, 0]
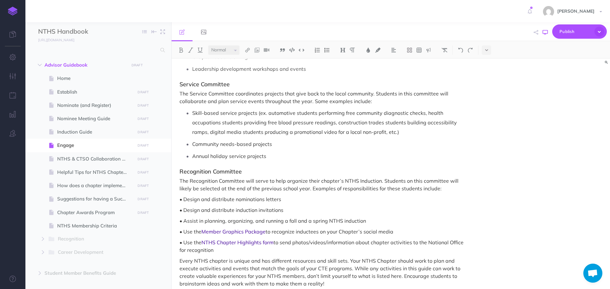
click at [545, 30] on icon "button" at bounding box center [544, 32] width 5 height 5
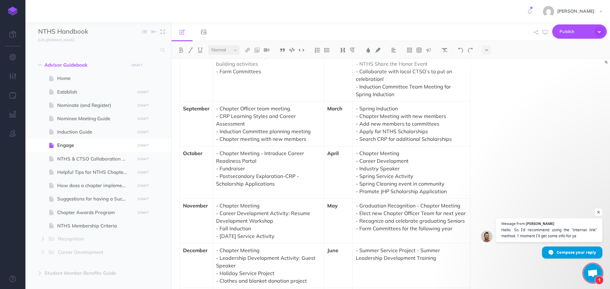
scroll to position [1556, 0]
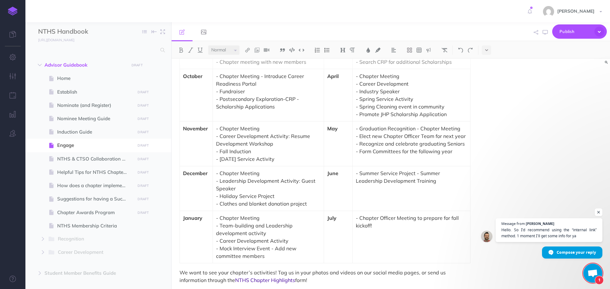
click at [593, 273] on span "Open chat" at bounding box center [592, 274] width 10 height 9
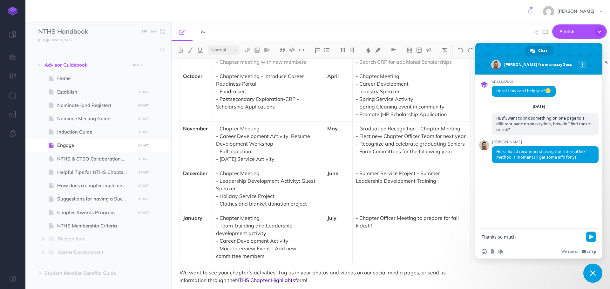
type textarea "Thanks so much!"
click at [516, 194] on link "[URL][DOMAIN_NAME]" at bounding box center [517, 194] width 43 height 5
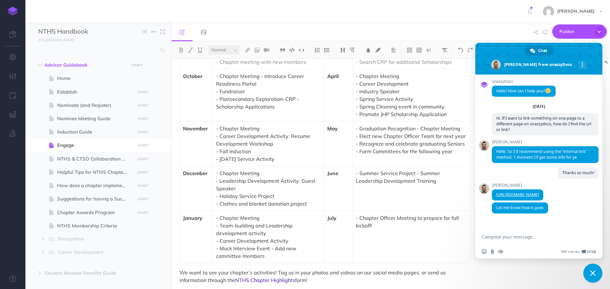
click at [532, 238] on textarea "Compose your message..." at bounding box center [532, 237] width 102 height 16
type textarea "I will take a look and will chat back if I need additional help. Thanks again!"
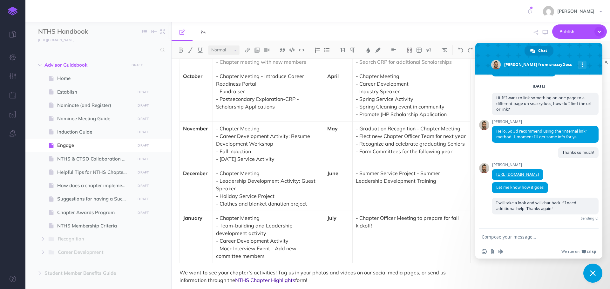
scroll to position [19, 0]
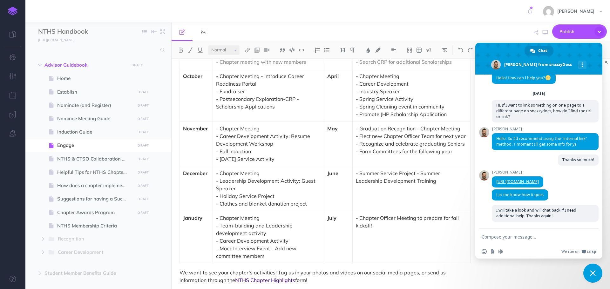
click at [591, 273] on span "Close chat" at bounding box center [593, 274] width 6 height 6
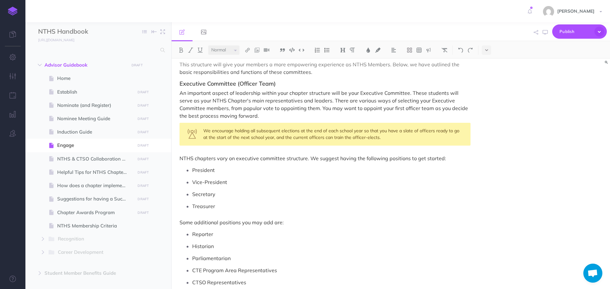
scroll to position [413, 0]
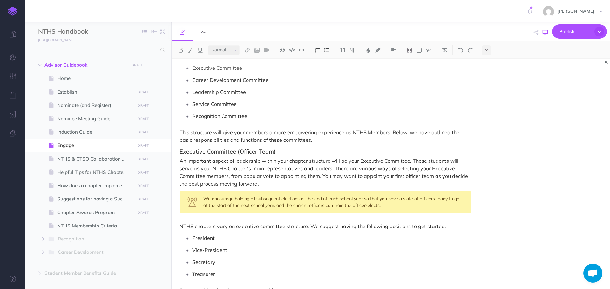
click at [545, 36] on button "button" at bounding box center [545, 32] width 8 height 18
click at [88, 175] on span "Helpful Tips for NTHS Chapter Officers" at bounding box center [95, 173] width 76 height 8
select select "null"
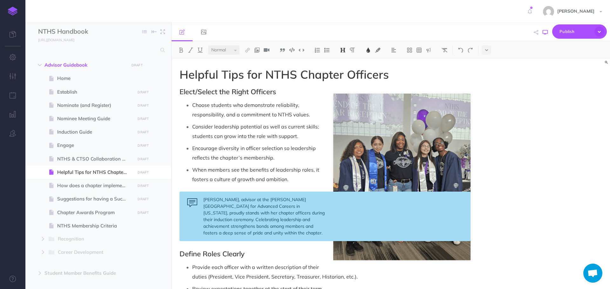
click at [545, 30] on icon "button" at bounding box center [544, 32] width 5 height 5
click at [70, 149] on span "Engage" at bounding box center [95, 146] width 76 height 8
select select "null"
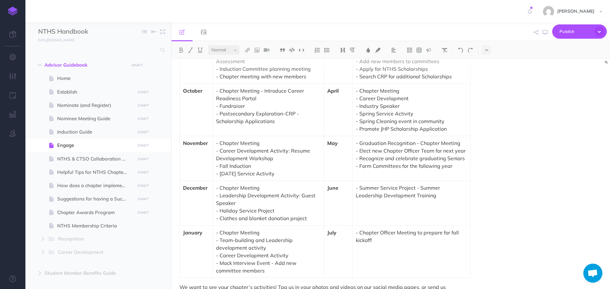
scroll to position [1556, 0]
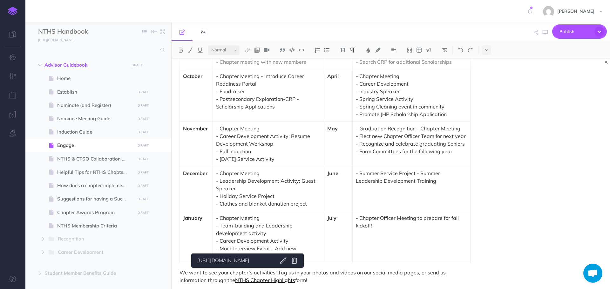
click at [246, 277] on link "NTHS Chapter Highlights" at bounding box center [265, 280] width 60 height 6
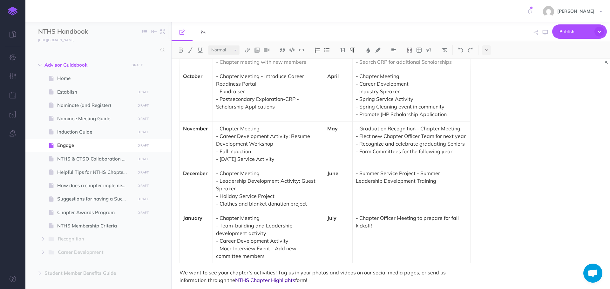
click at [248, 260] on link "[URL][DOMAIN_NAME]" at bounding box center [234, 261] width 79 height 8
click at [235, 277] on link "NTHS Chapter Highlights" at bounding box center [265, 280] width 60 height 6
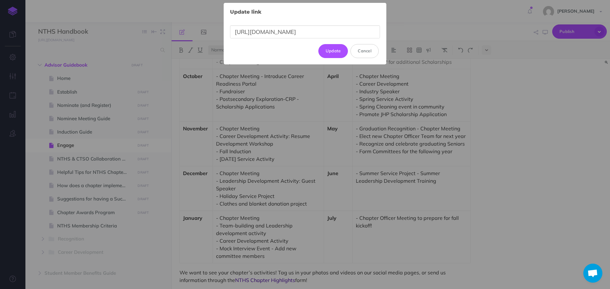
click at [278, 261] on body "Toggle Navigation [PERSON_NAME] Settings Account Settings Teams Create Team Sup…" at bounding box center [305, 144] width 610 height 289
drag, startPoint x: 347, startPoint y: 34, endPoint x: 234, endPoint y: 37, distance: 113.1
click at [234, 37] on input "[URL][DOMAIN_NAME]" at bounding box center [305, 31] width 150 height 13
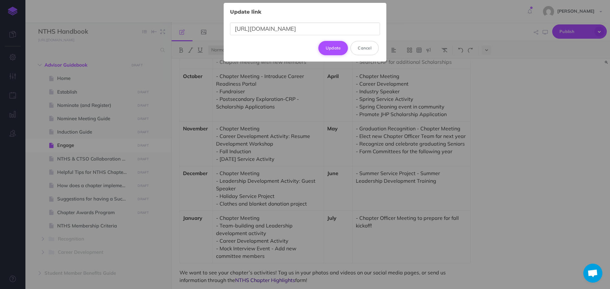
type input "[URL][DOMAIN_NAME]"
click at [341, 46] on button "Update" at bounding box center [333, 48] width 30 height 14
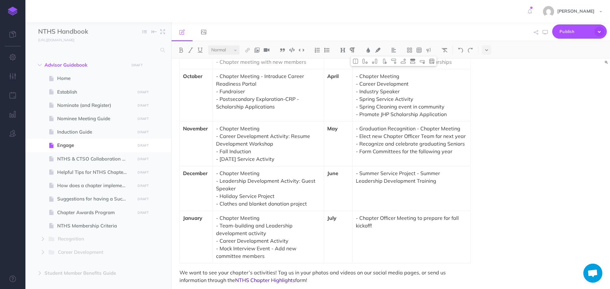
click at [303, 253] on td "- Chapter Meeting - Team-building and Leadership development activity - Career …" at bounding box center [268, 237] width 111 height 52
click at [545, 32] on icon "button" at bounding box center [544, 32] width 5 height 5
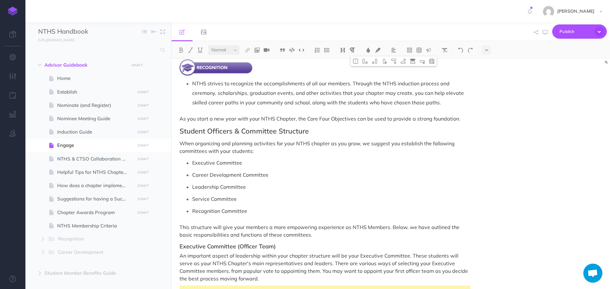
scroll to position [318, 0]
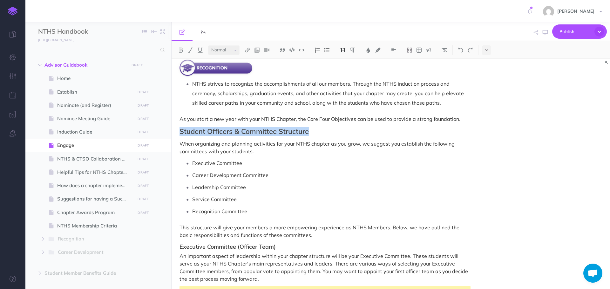
drag, startPoint x: 180, startPoint y: 124, endPoint x: 309, endPoint y: 119, distance: 129.0
click at [248, 49] on img at bounding box center [248, 50] width 6 height 5
click at [246, 70] on icon at bounding box center [247, 71] width 5 height 4
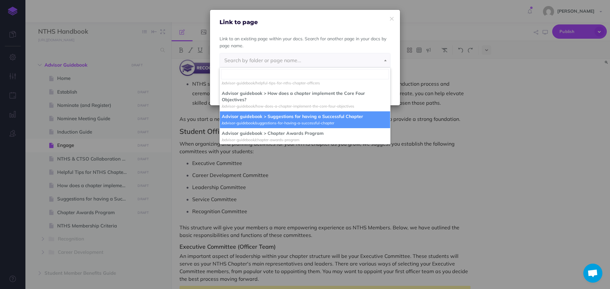
scroll to position [95, 0]
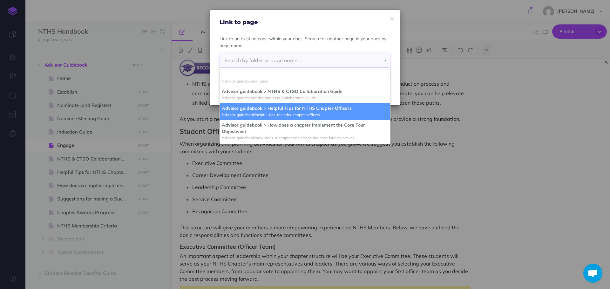
select select "BO9-T9XD-QAJ-8PD"
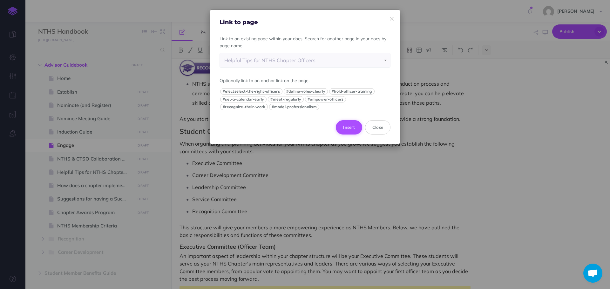
click at [348, 127] on button "Insert" at bounding box center [349, 127] width 26 height 14
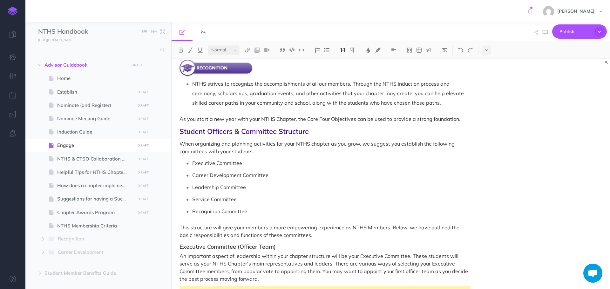
click at [311, 171] on p "Career Development Committee" at bounding box center [331, 176] width 278 height 10
click at [544, 35] on icon "button" at bounding box center [544, 32] width 5 height 5
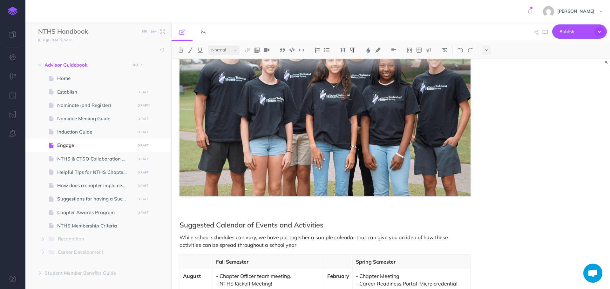
scroll to position [1334, 0]
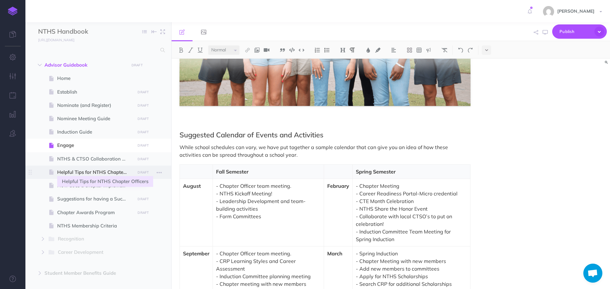
click at [70, 170] on span "Helpful Tips for NTHS Chapter Officers" at bounding box center [95, 173] width 76 height 8
select select "null"
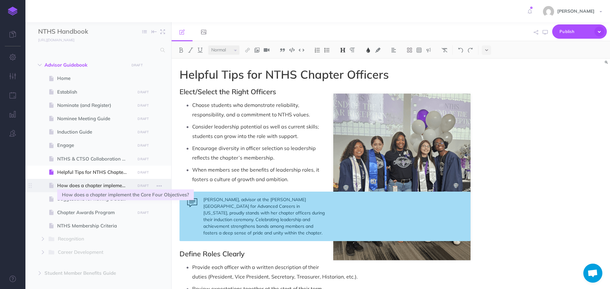
click at [72, 187] on span "How does a chapter implement the Core Four Objectives?" at bounding box center [95, 186] width 76 height 8
select select "null"
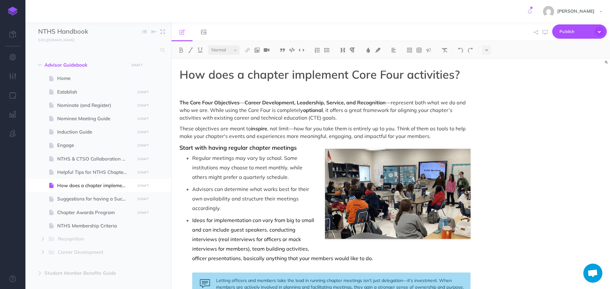
click at [261, 50] on button at bounding box center [257, 50] width 10 height 10
click at [258, 61] on icon at bounding box center [256, 61] width 5 height 4
click at [68, 146] on span "Engage" at bounding box center [95, 146] width 76 height 8
select select "null"
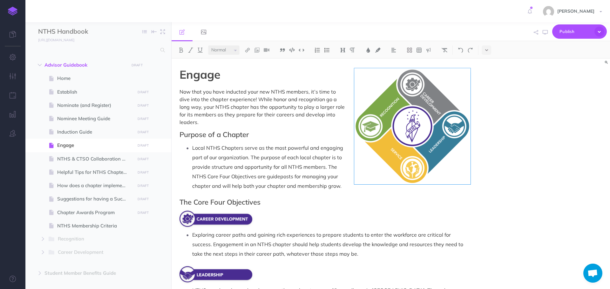
click at [497, 185] on div "Engage Now that you have inducted your new NTHS members, it’s time to dive into…" at bounding box center [390, 174] width 438 height 231
click at [504, 166] on div "Engage Now that you have inducted your new NTHS members, it’s time to dive into…" at bounding box center [390, 174] width 438 height 231
click at [455, 211] on div at bounding box center [324, 219] width 291 height 16
click at [404, 144] on p "Local NTHS Chapters serve as the most powerful and engaging part of our organiz…" at bounding box center [331, 167] width 278 height 48
click at [439, 144] on p "Local NTHS Chapters serve as the most powerful and engaging part of our organiz…" at bounding box center [331, 167] width 278 height 48
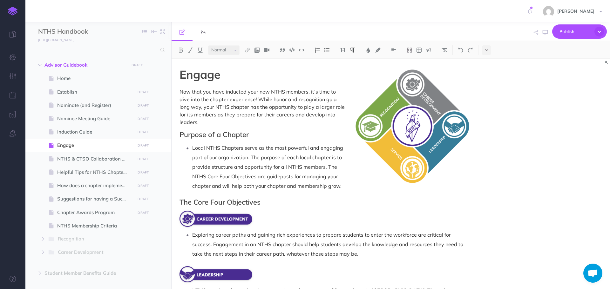
click at [465, 150] on p "Local NTHS Chapters serve as the most powerful and engaging part of our organiz…" at bounding box center [331, 167] width 278 height 48
click at [455, 121] on img at bounding box center [412, 126] width 116 height 116
click at [548, 160] on div "Engage Now that you have inducted your new NTHS members, it’s time to dive into…" at bounding box center [390, 174] width 438 height 231
click at [503, 156] on div "Engage Now that you have inducted your new NTHS members, it’s time to dive into…" at bounding box center [390, 174] width 438 height 231
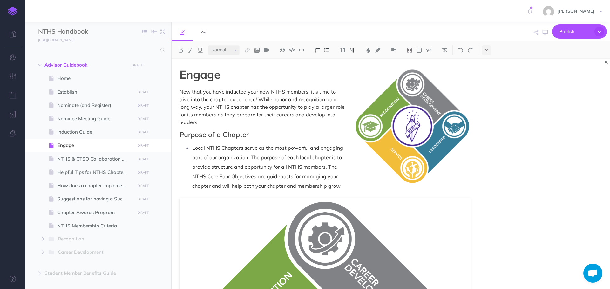
click at [319, 162] on p "Local NTHS Chapters serve as the most powerful and engaging part of our organiz…" at bounding box center [331, 167] width 278 height 48
click at [458, 51] on button at bounding box center [461, 50] width 10 height 10
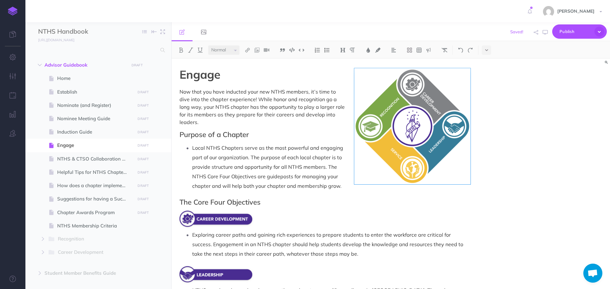
click at [493, 157] on div "Engage Now that you have inducted your new NTHS members, it’s time to dive into…" at bounding box center [390, 174] width 438 height 231
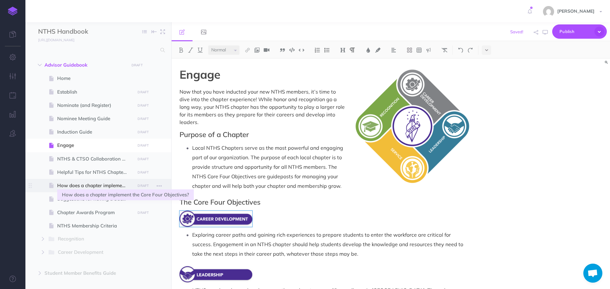
click at [70, 190] on span "How does a chapter implement the Core Four Objectives?" at bounding box center [95, 186] width 76 height 8
select select "null"
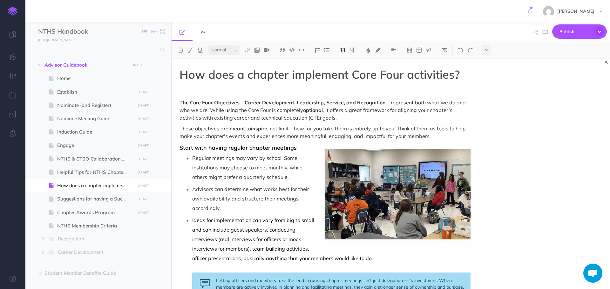
click at [459, 75] on h1 "How does a chapter implement Core Four activities?" at bounding box center [324, 74] width 291 height 13
click at [258, 50] on img at bounding box center [257, 50] width 6 height 5
click at [258, 61] on icon at bounding box center [256, 61] width 5 height 4
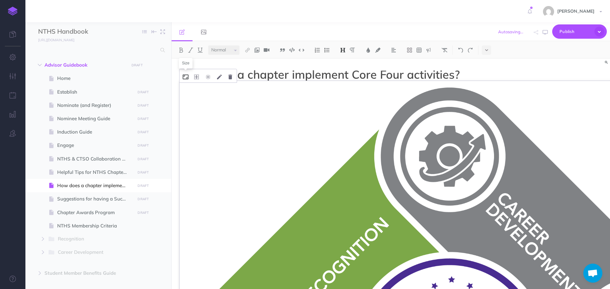
click at [186, 77] on icon at bounding box center [186, 77] width 6 height 5
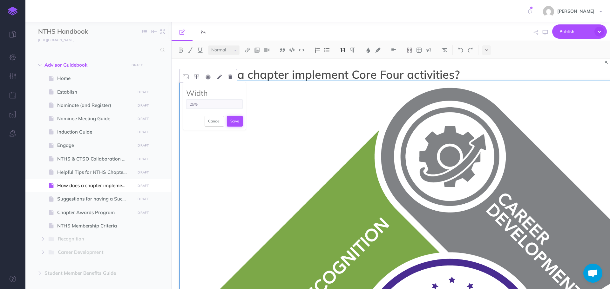
type input "25%"
click at [238, 120] on button "Save" at bounding box center [235, 121] width 16 height 11
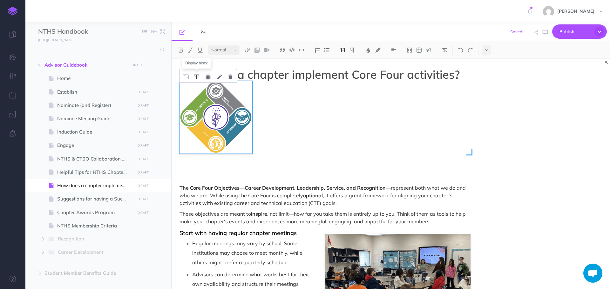
click at [198, 77] on icon at bounding box center [196, 77] width 5 height 5
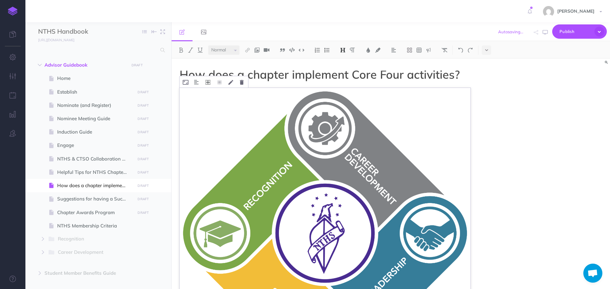
click at [207, 81] on icon at bounding box center [207, 82] width 5 height 5
click at [208, 114] on icon at bounding box center [207, 112] width 11 height 10
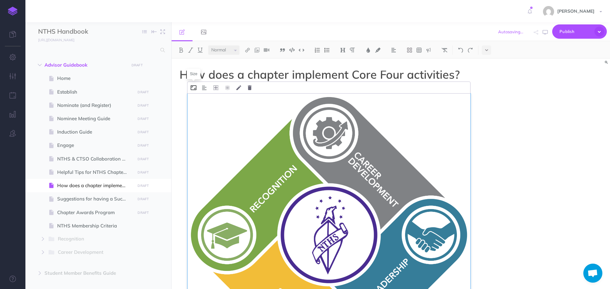
click at [193, 88] on icon at bounding box center [194, 87] width 6 height 5
type input "25%"
click at [247, 128] on button "Save" at bounding box center [243, 127] width 16 height 11
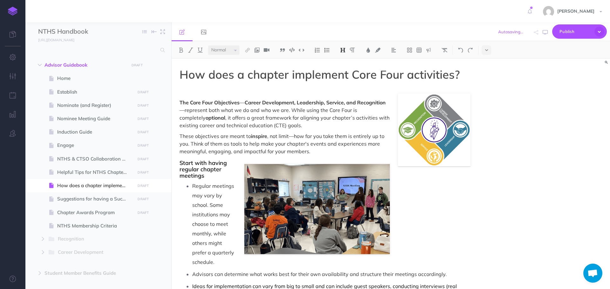
drag, startPoint x: 443, startPoint y: 84, endPoint x: 451, endPoint y: 69, distance: 16.0
click at [512, 136] on div "How does a chapter implement Core Four activities? The Core Four Objectives — C…" at bounding box center [390, 174] width 438 height 231
click at [491, 214] on div "How does a chapter implement Core Four activities? The Core Four Objectives — C…" at bounding box center [390, 174] width 438 height 231
click at [437, 89] on icon at bounding box center [437, 87] width 5 height 5
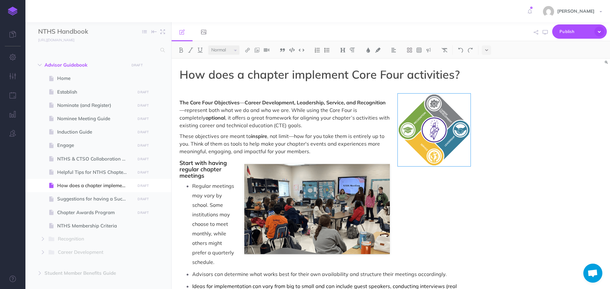
click at [493, 124] on div "How does a chapter implement Core Four activities? The Core Four Objectives — C…" at bounding box center [390, 174] width 438 height 231
click at [501, 162] on div "How does a chapter implement Core Four activities? The Core Four Objectives — C…" at bounding box center [390, 174] width 438 height 231
click at [287, 74] on h1 "How does a chapter implement Core Four activities?" at bounding box center [324, 74] width 291 height 13
click at [353, 72] on h1 "How does a chapter implement Core Four activities?" at bounding box center [324, 74] width 291 height 13
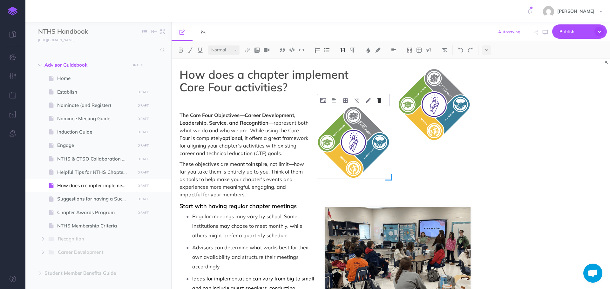
click at [380, 101] on icon at bounding box center [379, 100] width 4 height 5
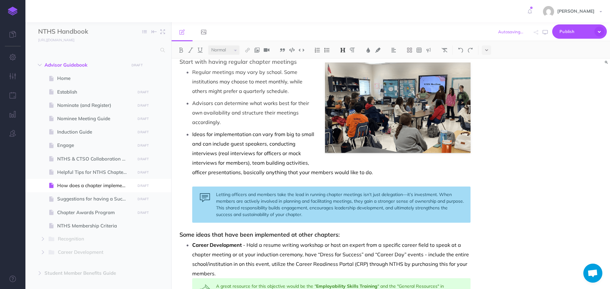
scroll to position [64, 0]
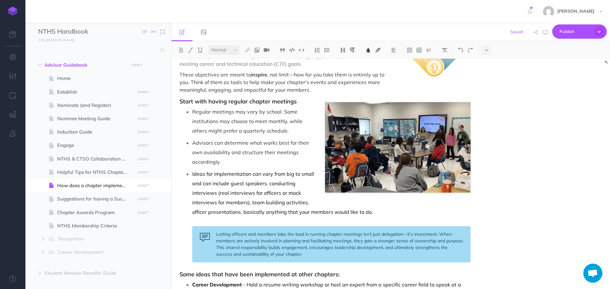
click at [376, 108] on p "Regular meetings may vary by school. Some institutions may choose to meet month…" at bounding box center [331, 121] width 278 height 29
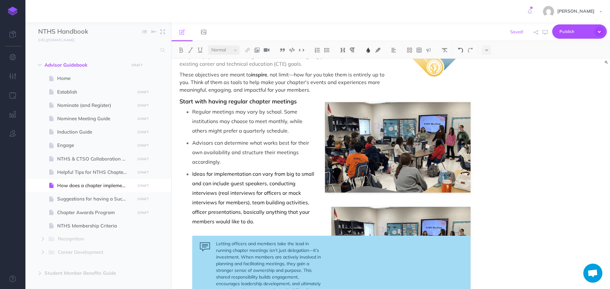
click at [459, 50] on img at bounding box center [461, 50] width 6 height 5
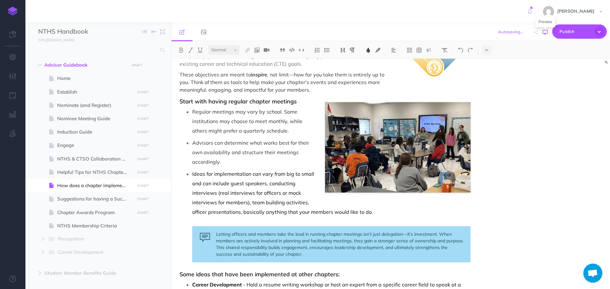
click at [544, 34] on icon "button" at bounding box center [544, 32] width 5 height 5
click at [546, 32] on icon "button" at bounding box center [544, 32] width 5 height 5
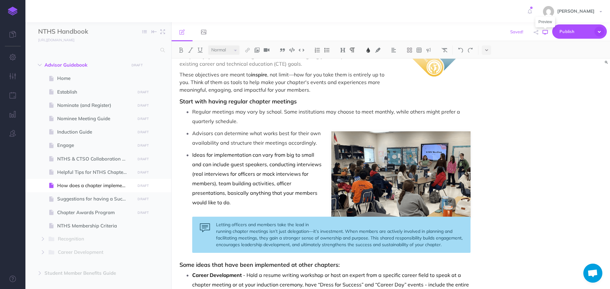
click at [545, 33] on icon "button" at bounding box center [544, 32] width 5 height 5
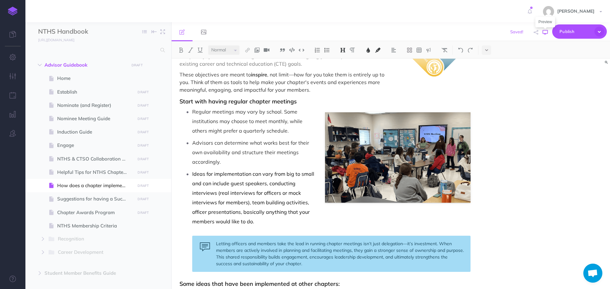
click at [546, 34] on icon "button" at bounding box center [544, 32] width 5 height 5
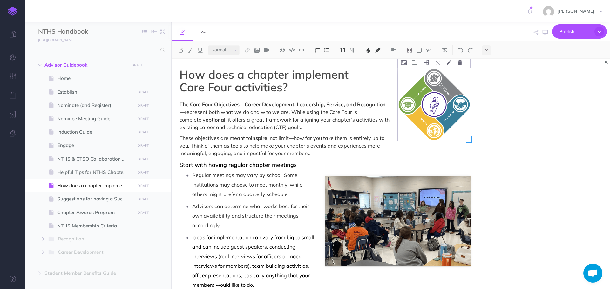
click at [438, 112] on img at bounding box center [434, 104] width 73 height 73
click at [406, 63] on icon at bounding box center [404, 62] width 6 height 5
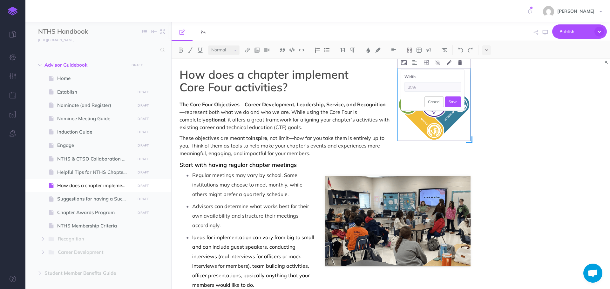
drag, startPoint x: 412, startPoint y: 89, endPoint x: 407, endPoint y: 86, distance: 6.3
click at [407, 86] on input "25%" at bounding box center [432, 87] width 57 height 10
type input "30%"
click at [449, 102] on button "Save" at bounding box center [453, 102] width 16 height 11
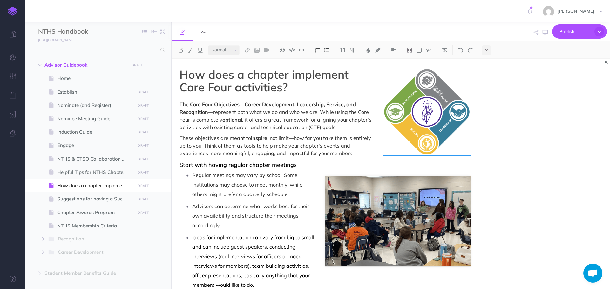
click at [495, 121] on div "How does a chapter implement Core Four activities? The Core Four Objectives — C…" at bounding box center [390, 174] width 438 height 231
click at [506, 74] on div "How does a chapter implement Core Four activities? The Core Four Objectives — C…" at bounding box center [390, 174] width 438 height 231
drag, startPoint x: 494, startPoint y: 187, endPoint x: 491, endPoint y: 185, distance: 3.8
click at [494, 188] on div "How does a chapter implement Core Four activities? The Core Four Objectives — C…" at bounding box center [390, 174] width 438 height 231
click at [508, 224] on div "How does a chapter implement Core Four activities? The Core Four Objectives — C…" at bounding box center [390, 174] width 438 height 231
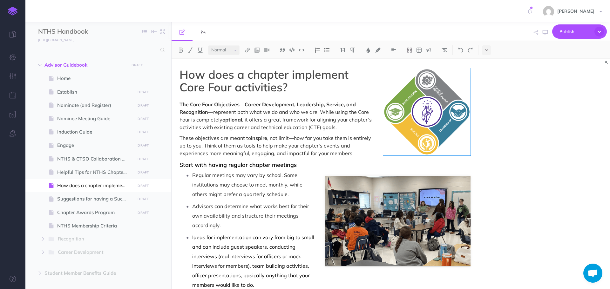
click at [489, 169] on div "How does a chapter implement Core Four activities? The Core Four Objectives — C…" at bounding box center [390, 174] width 438 height 231
click at [459, 171] on p "Regular meetings may vary by school. Some institutions may choose to meet month…" at bounding box center [331, 185] width 278 height 29
click at [411, 62] on icon at bounding box center [411, 62] width 5 height 5
click at [408, 84] on icon at bounding box center [411, 82] width 11 height 10
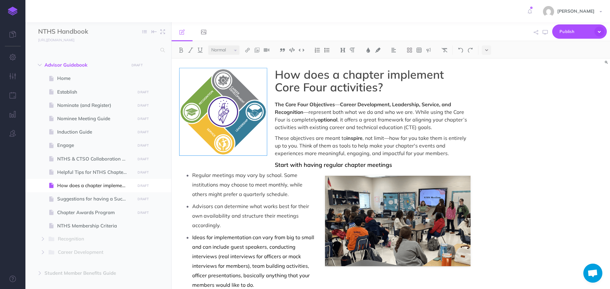
click at [488, 95] on div "How does a chapter implement Core Four activities? The Core Four Objectives — C…" at bounding box center [390, 174] width 438 height 231
click at [482, 72] on div "How does a chapter implement Core Four activities? The Core Four Objectives — C…" at bounding box center [390, 174] width 438 height 231
click at [518, 171] on div "How does a chapter implement Core Four activities? The Core Four Objectives — C…" at bounding box center [390, 174] width 438 height 231
click at [526, 144] on div "How does a chapter implement Core Four activities? The Core Four Objectives — C…" at bounding box center [390, 174] width 438 height 231
click at [487, 164] on div "How does a chapter implement Core Four activities? The Core Four Objectives — C…" at bounding box center [390, 174] width 438 height 231
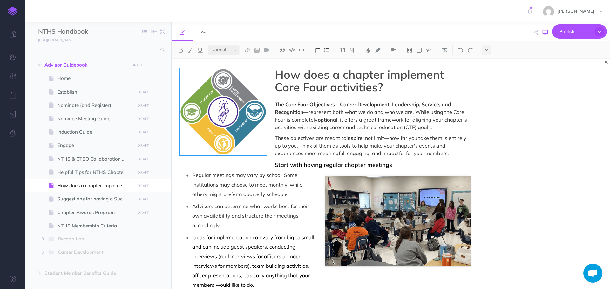
click at [547, 30] on icon "button" at bounding box center [544, 32] width 5 height 5
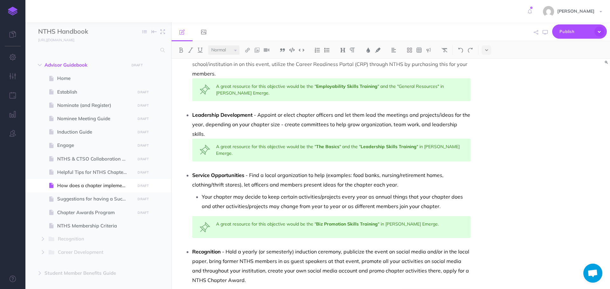
scroll to position [318, 0]
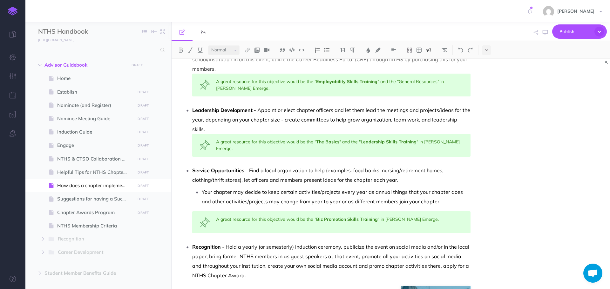
click at [259, 85] on div "A great resource for this objective would be the " Employability Skills Trainin…" at bounding box center [331, 85] width 278 height 23
click at [254, 90] on div "A great resource for this objective would be the " Employability Skills Trainin…" at bounding box center [331, 85] width 278 height 23
click at [485, 119] on div "How does a chapter implement Core Four activities? The Core Four Objectives — C…" at bounding box center [390, 174] width 438 height 231
click at [546, 33] on icon "button" at bounding box center [544, 32] width 5 height 5
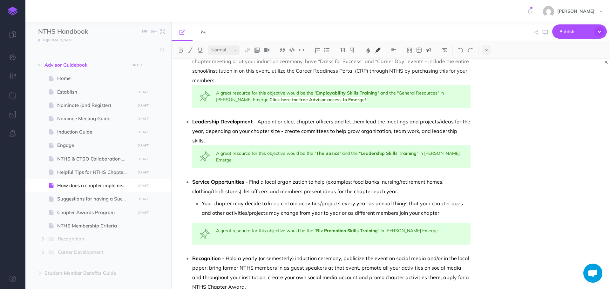
scroll to position [286, 0]
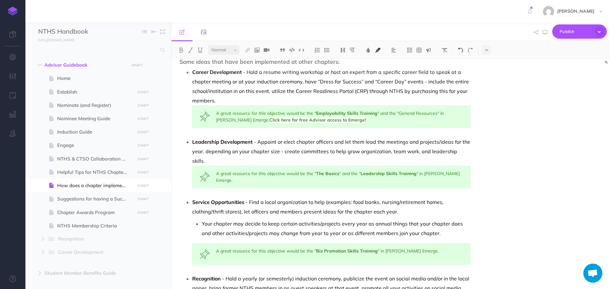
click at [459, 49] on img at bounding box center [461, 50] width 6 height 5
click at [463, 48] on img at bounding box center [461, 50] width 6 height 5
click at [269, 120] on div "A great resource for this objective would be the " Employability Skills Trainin…" at bounding box center [331, 116] width 278 height 23
drag, startPoint x: 233, startPoint y: 121, endPoint x: 282, endPoint y: 124, distance: 49.3
click at [282, 124] on div "A great resource for this objective would be the " Employability Skills Trainin…" at bounding box center [331, 116] width 278 height 23
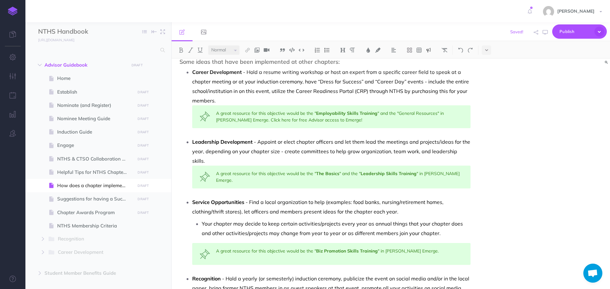
click at [315, 122] on div "A great resource for this objective would be the " Employability Skills Trainin…" at bounding box center [331, 116] width 278 height 23
drag, startPoint x: 234, startPoint y: 120, endPoint x: 326, endPoint y: 121, distance: 91.5
click at [326, 121] on div "A great resource for this objective would be the " Employability Skills Trainin…" at bounding box center [331, 116] width 278 height 23
click at [250, 50] on img at bounding box center [248, 50] width 6 height 5
click at [249, 61] on icon at bounding box center [247, 61] width 5 height 4
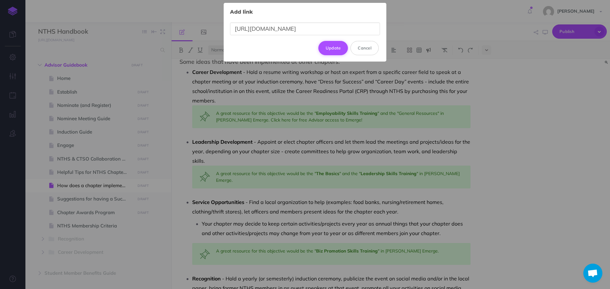
type input "[URL][DOMAIN_NAME]"
click at [336, 50] on button "Update" at bounding box center [333, 48] width 30 height 14
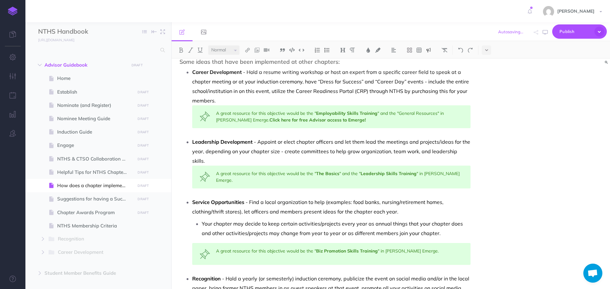
click at [512, 149] on div "How does a chapter implement Core Four activities? The Core Four Objectives — C…" at bounding box center [390, 174] width 438 height 231
click at [457, 166] on div "A great resource for this objective would be the " The Basics " and the " Leade…" at bounding box center [331, 177] width 278 height 23
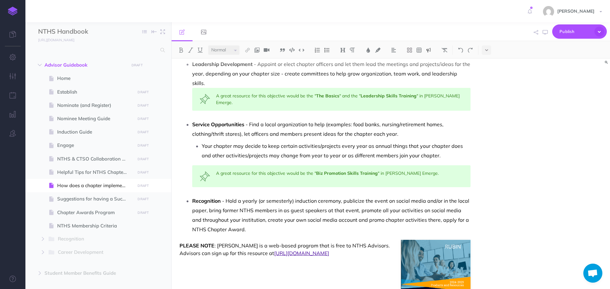
scroll to position [384, 0]
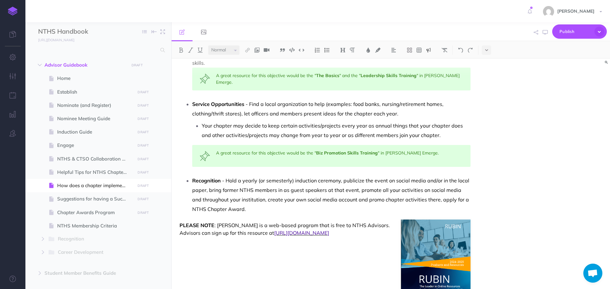
click at [302, 230] on span "[URL][DOMAIN_NAME]" at bounding box center [301, 233] width 55 height 6
click at [302, 211] on link "[URL][DOMAIN_NAME]" at bounding box center [289, 211] width 79 height 8
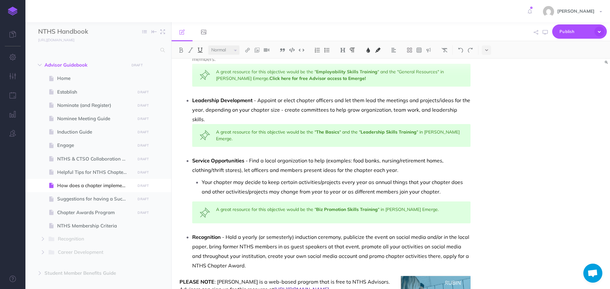
scroll to position [320, 0]
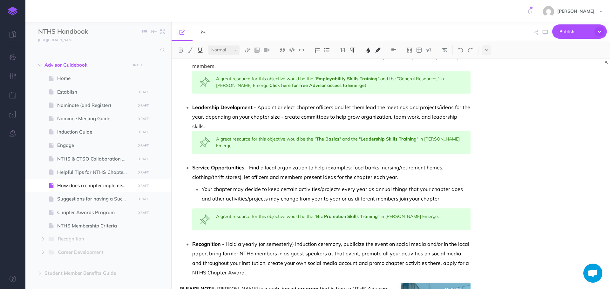
click at [292, 257] on p "Recognition - Hold a yearly (or semesterly) induction ceremony, publicize the e…" at bounding box center [331, 258] width 278 height 38
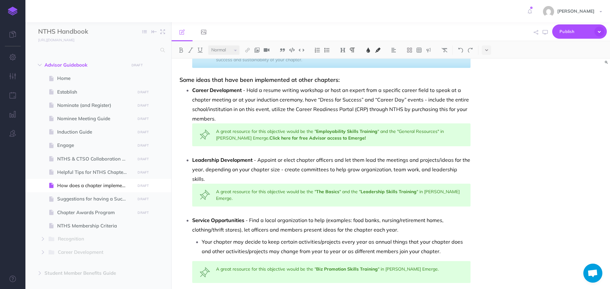
scroll to position [257, 0]
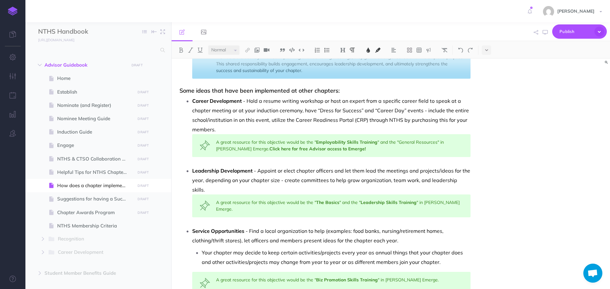
click at [460, 195] on div "A great resource for this objective would be the " The Basics " and the " Leade…" at bounding box center [331, 206] width 278 height 23
drag, startPoint x: 235, startPoint y: 149, endPoint x: 332, endPoint y: 154, distance: 97.9
click at [332, 154] on div "A great resource for this objective would be the " Employability Skills Trainin…" at bounding box center [331, 145] width 278 height 23
copy link "Click here for free Advisor access to Emerge!"
click at [457, 195] on div "A great resource for this objective would be the " The Basics " and the " Leade…" at bounding box center [331, 206] width 278 height 23
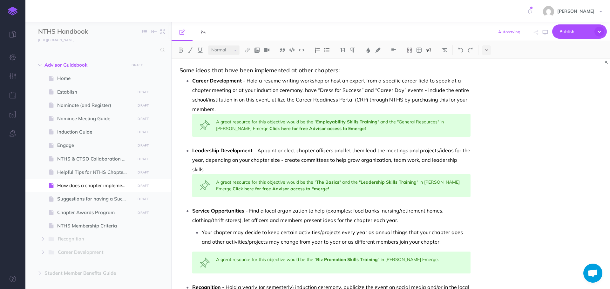
scroll to position [289, 0]
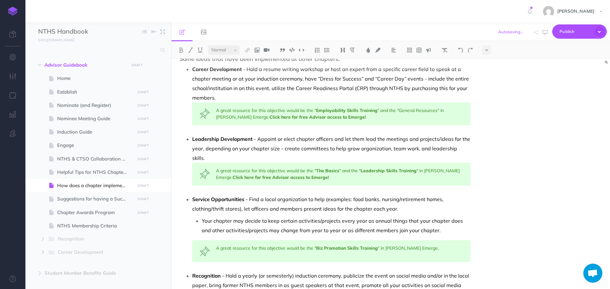
click at [434, 240] on div "A great resource for this objective would be the " Biz Promotion Skills Trainin…" at bounding box center [331, 251] width 278 height 22
click at [513, 168] on div "How does a chapter implement Core Four activities? The Core Four Objectives — C…" at bounding box center [390, 174] width 438 height 231
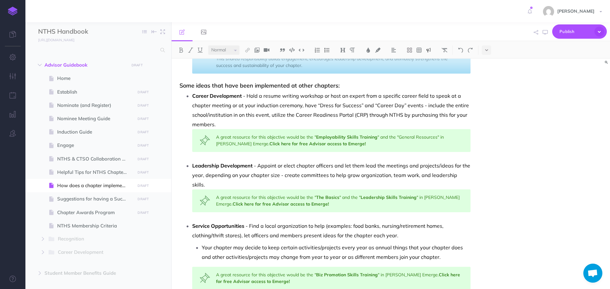
scroll to position [259, 0]
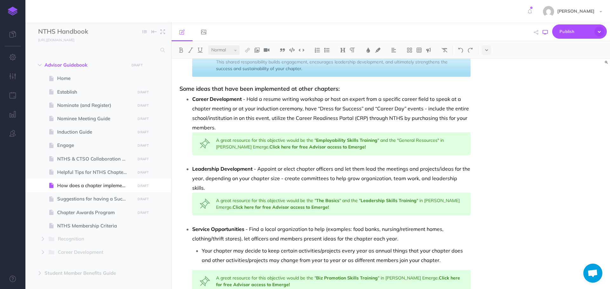
click at [547, 31] on icon "button" at bounding box center [544, 32] width 5 height 5
click at [76, 202] on span "Suggestions for having a Successful Chapter" at bounding box center [95, 199] width 76 height 8
select select "null"
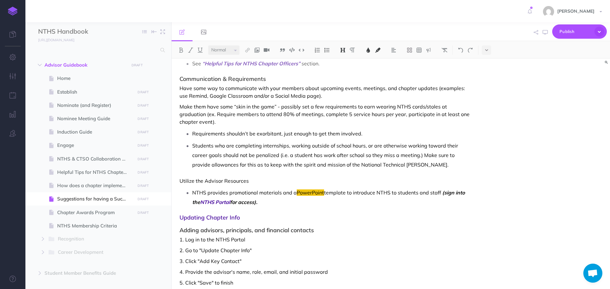
scroll to position [349, 0]
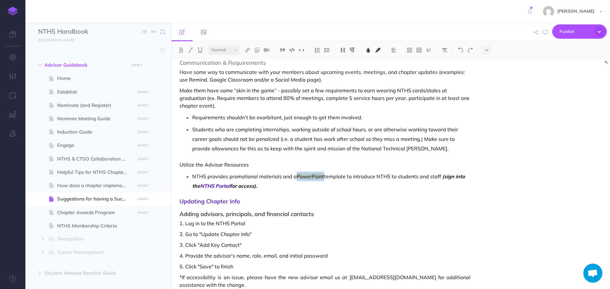
drag, startPoint x: 296, startPoint y: 176, endPoint x: 324, endPoint y: 176, distance: 27.9
click at [324, 176] on span "NTHS provides promotional materials and a PowerPoint template to introduce NTHS…" at bounding box center [316, 176] width 249 height 6
click at [378, 51] on img at bounding box center [378, 50] width 6 height 5
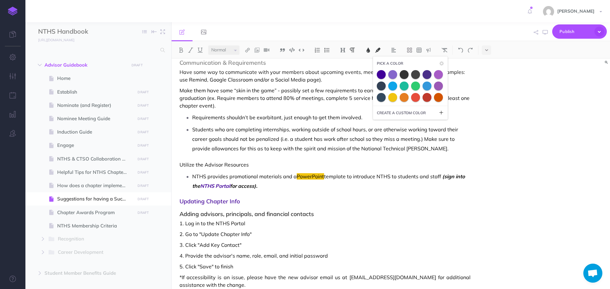
click at [442, 114] on icon at bounding box center [441, 112] width 5 height 5
drag, startPoint x: 412, startPoint y: 127, endPoint x: 383, endPoint y: 122, distance: 29.0
click at [390, 122] on input "000000" at bounding box center [414, 125] width 57 height 10
type input "FFFFFF"
click at [400, 138] on input at bounding box center [410, 137] width 67 height 10
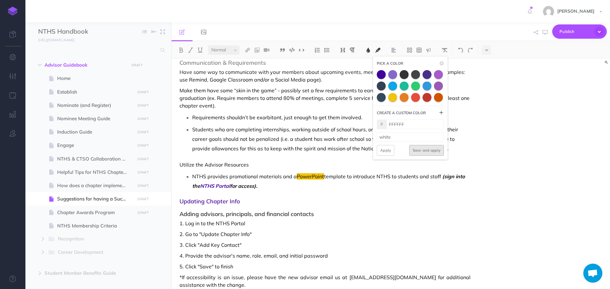
type input "white"
click at [430, 152] on button "Save and apply" at bounding box center [426, 150] width 35 height 11
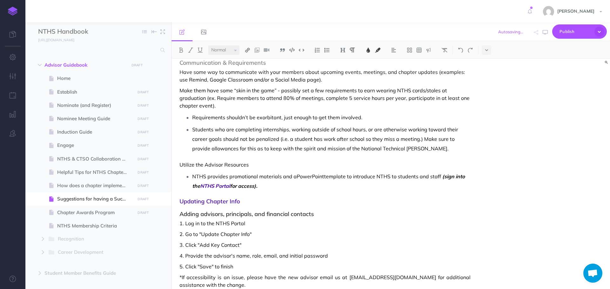
click at [248, 50] on img at bounding box center [248, 50] width 6 height 5
click at [247, 60] on icon at bounding box center [247, 61] width 5 height 4
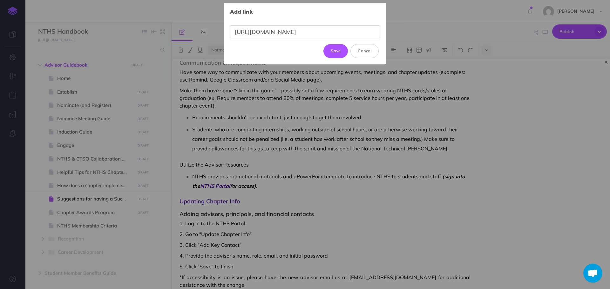
scroll to position [0, 17]
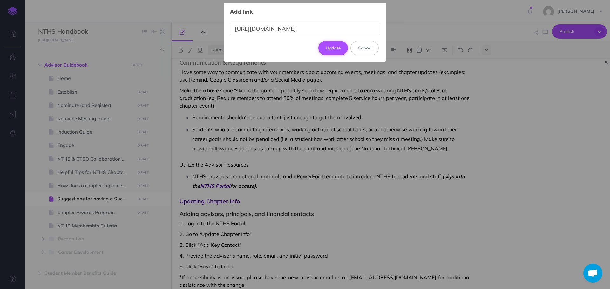
type input "[URL][DOMAIN_NAME]"
click at [337, 46] on button "Update" at bounding box center [333, 48] width 30 height 14
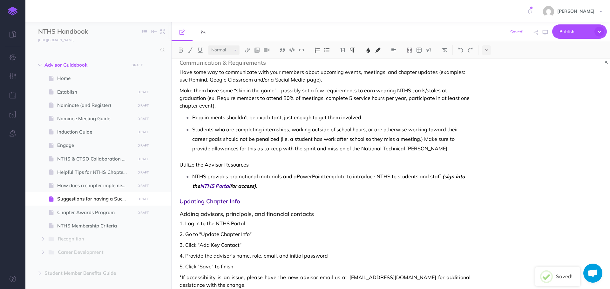
click at [368, 49] on img at bounding box center [368, 50] width 6 height 5
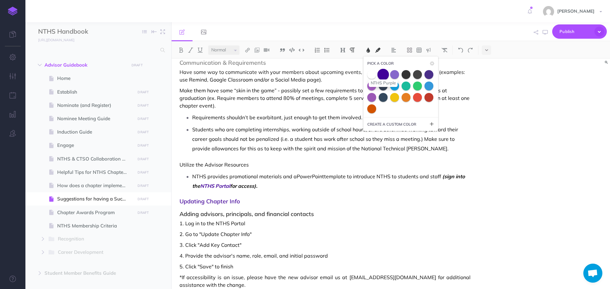
click at [385, 73] on span at bounding box center [382, 74] width 11 height 11
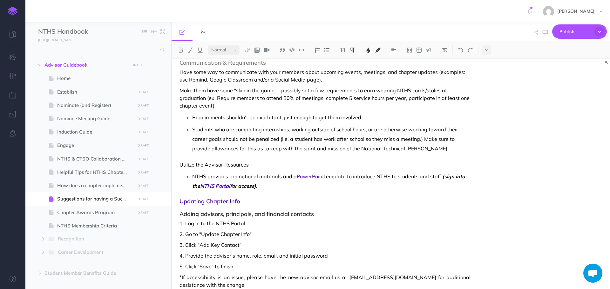
click at [370, 174] on span "template to introduce NTHS to students and staff" at bounding box center [382, 176] width 117 height 6
click at [310, 178] on span "PowerPoint" at bounding box center [310, 176] width 27 height 6
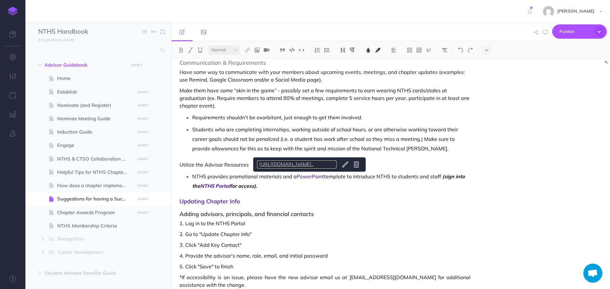
click at [315, 164] on link "[URL][DOMAIN_NAME].." at bounding box center [296, 165] width 79 height 8
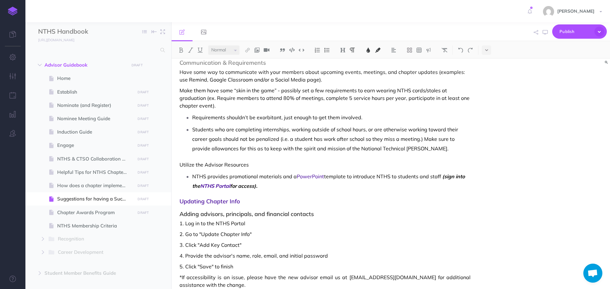
click at [295, 134] on p "Students who are completing internships, working outside of school hours, or ar…" at bounding box center [331, 139] width 278 height 29
click at [370, 202] on span "Updating Chapter Info" at bounding box center [324, 201] width 291 height 6
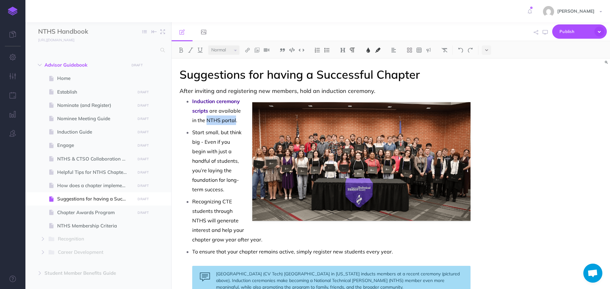
drag, startPoint x: 208, startPoint y: 119, endPoint x: 236, endPoint y: 118, distance: 28.0
click at [236, 118] on span "are available in the NTHS portal." at bounding box center [217, 116] width 50 height 16
click at [247, 52] on img at bounding box center [248, 50] width 6 height 5
click at [245, 61] on icon at bounding box center [247, 61] width 5 height 4
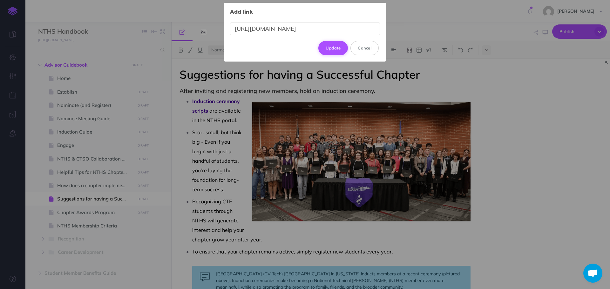
type input "[URL][DOMAIN_NAME]"
click at [336, 46] on button "Update" at bounding box center [333, 48] width 30 height 14
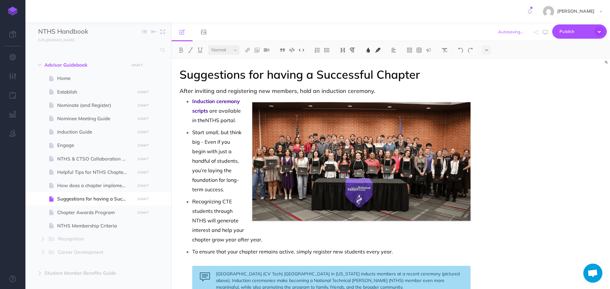
click at [372, 50] on button at bounding box center [368, 50] width 10 height 10
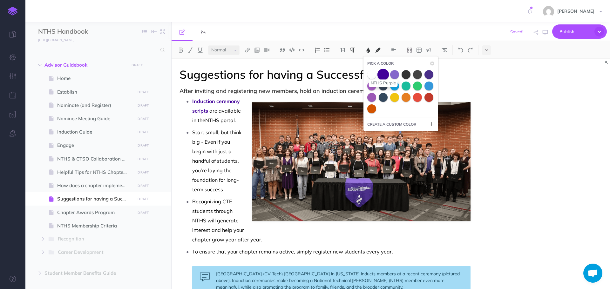
click at [381, 73] on span at bounding box center [382, 74] width 11 height 11
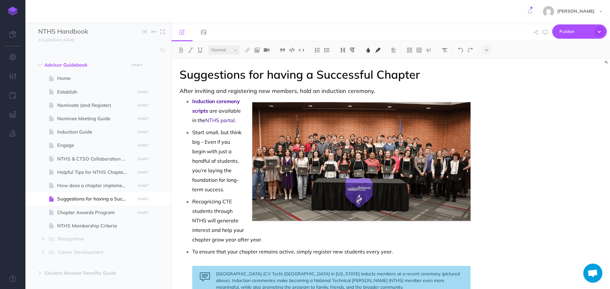
click at [218, 149] on span "Start small, but think big - Even if you begin with just a handful of students,…" at bounding box center [217, 161] width 50 height 64
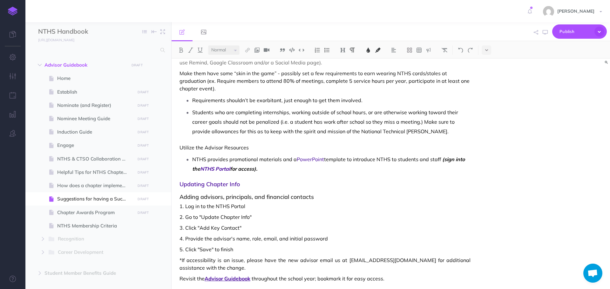
scroll to position [376, 0]
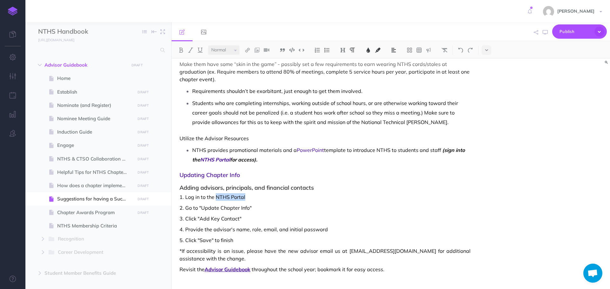
drag, startPoint x: 216, startPoint y: 198, endPoint x: 246, endPoint y: 197, distance: 29.9
click at [246, 197] on span "1. Log in to the NTHS Portal" at bounding box center [324, 197] width 291 height 8
click at [248, 52] on img at bounding box center [248, 50] width 6 height 5
click at [250, 61] on icon at bounding box center [247, 61] width 5 height 4
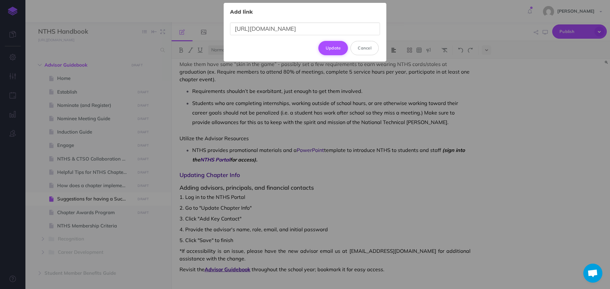
type input "[URL][DOMAIN_NAME]"
click at [334, 47] on button "Update" at bounding box center [333, 48] width 30 height 14
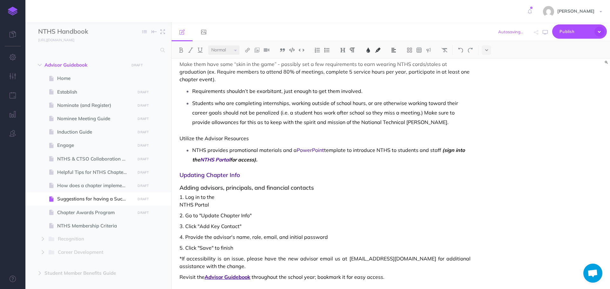
click at [369, 52] on img at bounding box center [368, 50] width 6 height 5
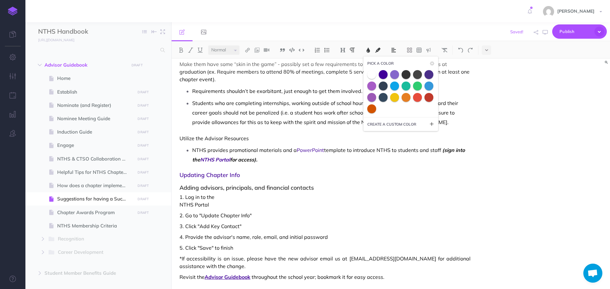
click at [383, 75] on span at bounding box center [383, 74] width 9 height 9
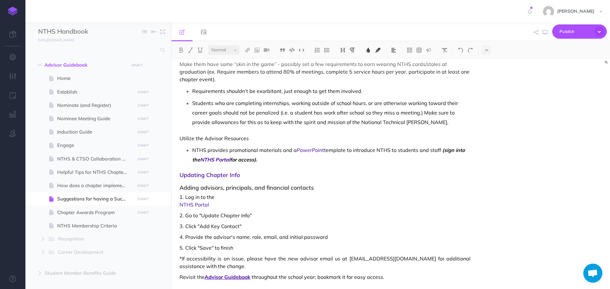
click at [232, 199] on span "1. Log in to the" at bounding box center [324, 197] width 291 height 8
click at [180, 205] on span "NTHS Portal" at bounding box center [324, 205] width 291 height 8
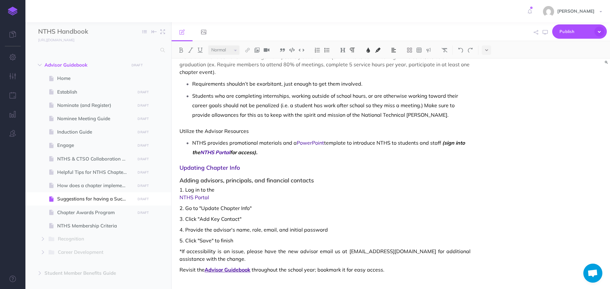
scroll to position [383, 0]
click at [180, 198] on span "NTHS Portal" at bounding box center [324, 197] width 291 height 8
drag, startPoint x: 178, startPoint y: 198, endPoint x: 217, endPoint y: 198, distance: 39.4
click at [394, 50] on img at bounding box center [394, 50] width 6 height 5
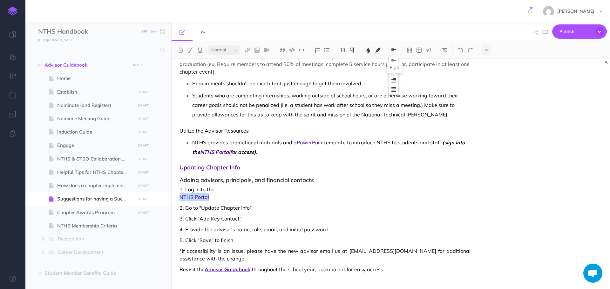
click at [395, 80] on img at bounding box center [394, 80] width 6 height 5
click at [396, 52] on img at bounding box center [394, 50] width 6 height 5
click at [394, 61] on img at bounding box center [394, 61] width 6 height 5
click at [294, 181] on span "Adding advisors, principals, and financial contacts" at bounding box center [324, 177] width 291 height 13
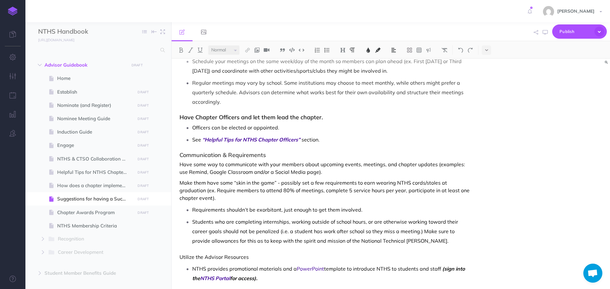
scroll to position [256, 0]
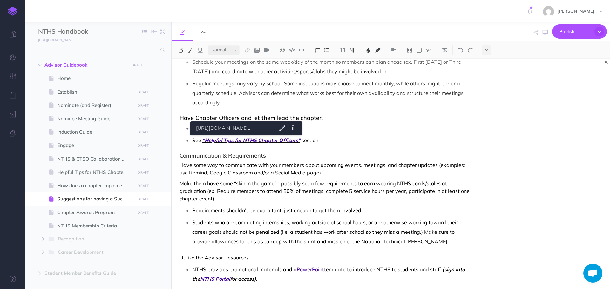
click at [241, 141] on span "“Helpful Tips for NTHS Chapter Officers”" at bounding box center [251, 140] width 98 height 6
click at [241, 127] on link "[URL][DOMAIN_NAME].." at bounding box center [233, 128] width 79 height 8
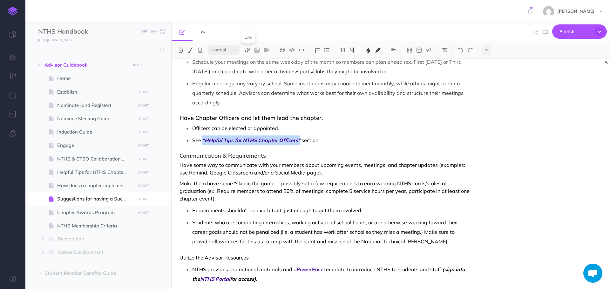
click at [250, 48] on img at bounding box center [248, 50] width 6 height 5
click at [248, 70] on icon at bounding box center [247, 71] width 5 height 4
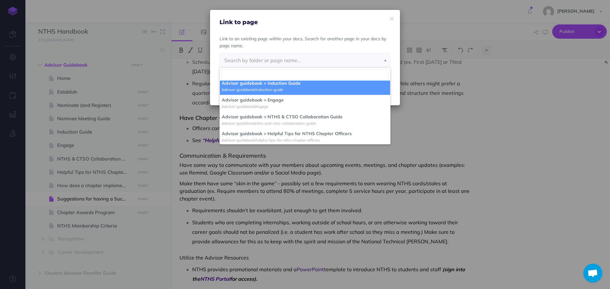
scroll to position [95, 0]
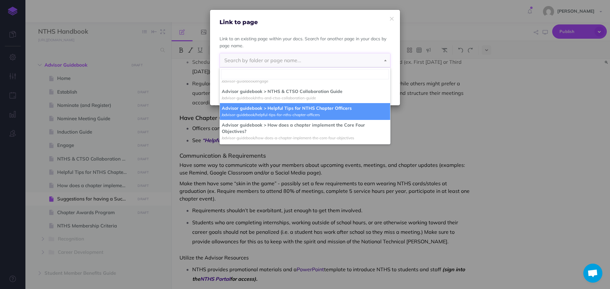
select select "BO9-T9XD-QAJ-8PD"
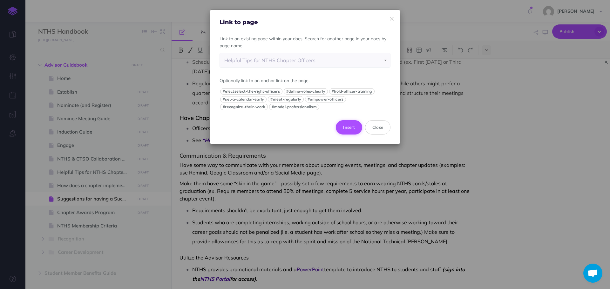
click at [347, 126] on button "Insert" at bounding box center [349, 127] width 26 height 14
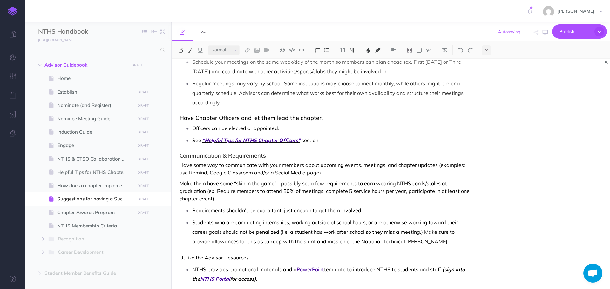
click at [273, 140] on span "“Helpful Tips for NTHS Chapter Officers”" at bounding box center [251, 140] width 98 height 6
click at [291, 125] on link "/advisor-guidebook/helpful-tips-for-nths-chapte..." at bounding box center [260, 128] width 113 height 8
click at [544, 33] on icon "button" at bounding box center [544, 32] width 5 height 5
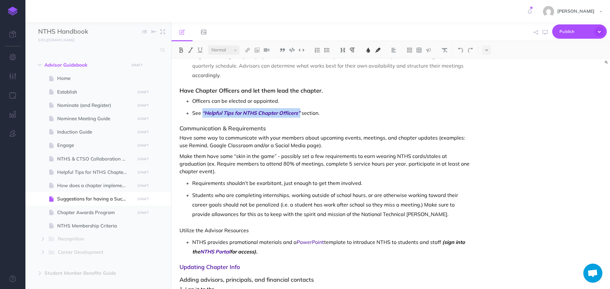
scroll to position [352, 0]
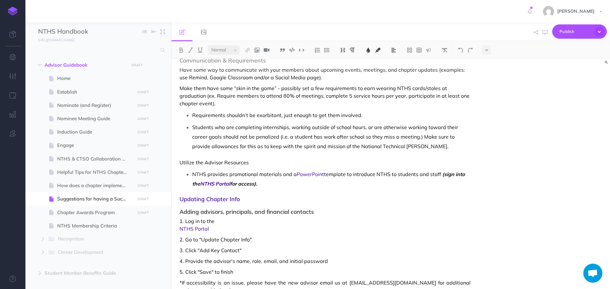
click at [224, 218] on span "1. Log in to the" at bounding box center [324, 222] width 291 height 8
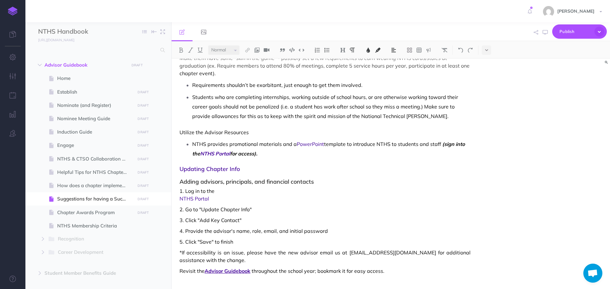
scroll to position [383, 0]
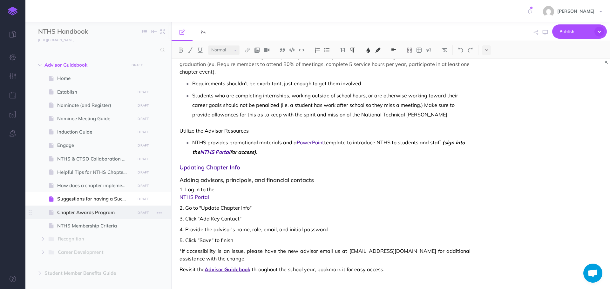
click at [85, 215] on span "Chapter Awards Program" at bounding box center [95, 213] width 76 height 8
select select "null"
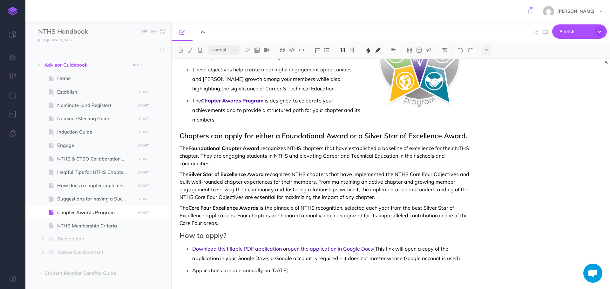
scroll to position [64, 0]
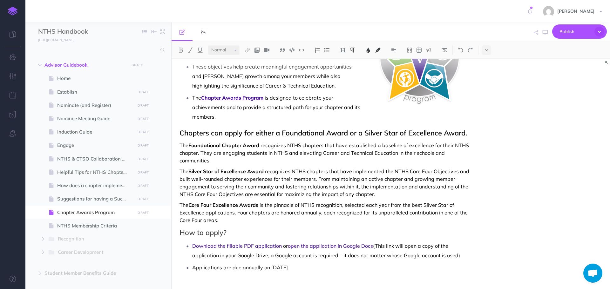
click at [477, 137] on div "Chapter Awards Program Your chapter has done the work. Now, get the recognition…" at bounding box center [324, 147] width 307 height 305
click at [479, 131] on div "Chapter Awards Program Your chapter has done the work. Now, get the recognition…" at bounding box center [390, 174] width 438 height 231
click at [481, 144] on div "Chapter Awards Program Your chapter has done the work. Now, get the recognition…" at bounding box center [390, 174] width 438 height 231
click at [473, 145] on div "Chapter Awards Program Your chapter has done the work. Now, get the recognition…" at bounding box center [324, 147] width 307 height 305
click at [259, 51] on img at bounding box center [257, 50] width 6 height 5
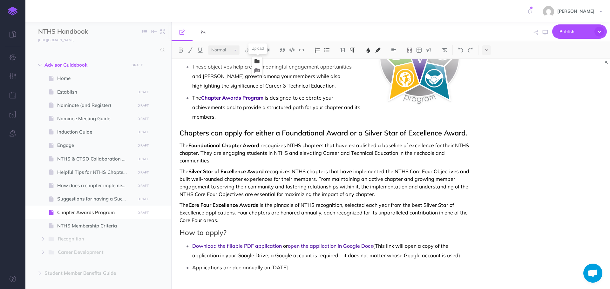
click at [255, 63] on icon at bounding box center [256, 61] width 5 height 4
click at [595, 76] on button "button" at bounding box center [594, 76] width 6 height 10
click at [472, 146] on div "Chapter Awards Program Your chapter has done the work. Now, get the recognition…" at bounding box center [324, 147] width 307 height 305
click at [260, 51] on img at bounding box center [257, 50] width 6 height 5
click at [257, 59] on icon at bounding box center [256, 61] width 5 height 4
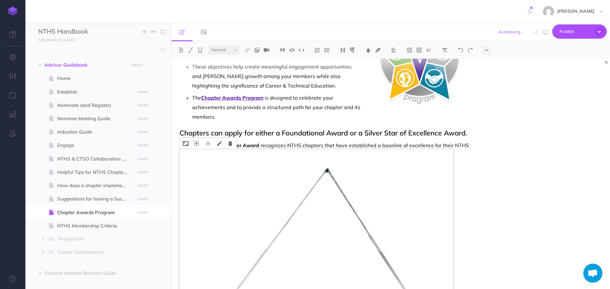
click at [185, 144] on icon at bounding box center [186, 143] width 6 height 5
type input "30%"
click at [237, 183] on button "Save" at bounding box center [235, 183] width 16 height 11
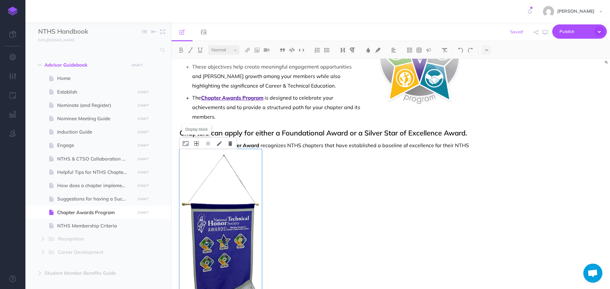
click at [197, 144] on icon at bounding box center [196, 143] width 5 height 5
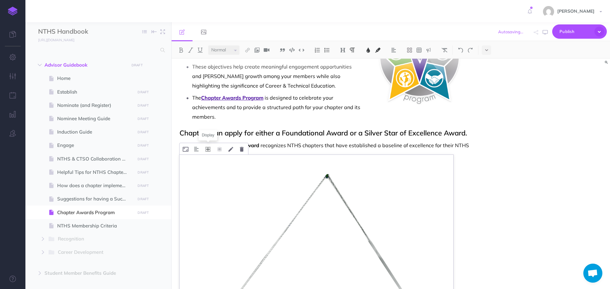
click at [208, 150] on icon at bounding box center [207, 149] width 5 height 5
click at [210, 177] on icon at bounding box center [207, 179] width 11 height 10
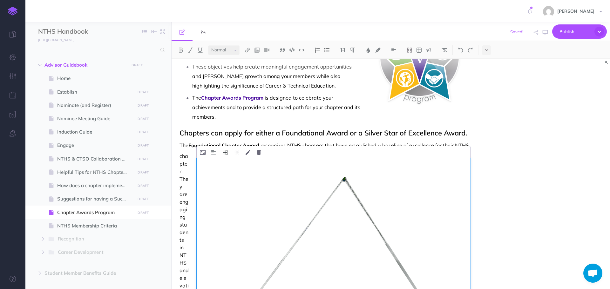
click at [226, 152] on icon at bounding box center [225, 152] width 5 height 5
click at [224, 170] on icon at bounding box center [224, 172] width 11 height 10
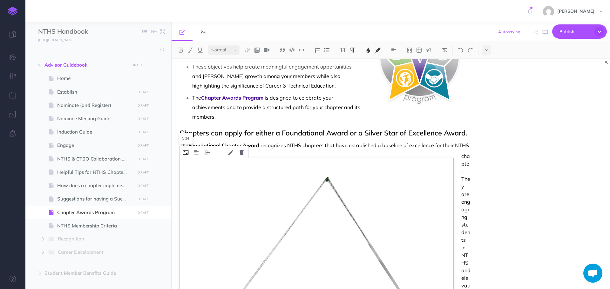
click at [186, 153] on icon at bounding box center [186, 152] width 6 height 5
type input "25%"
click at [235, 188] on button "Save" at bounding box center [235, 191] width 16 height 11
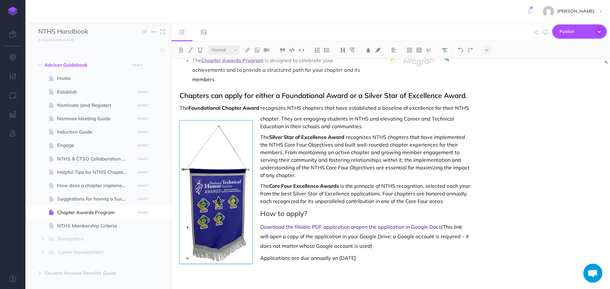
scroll to position [103, 0]
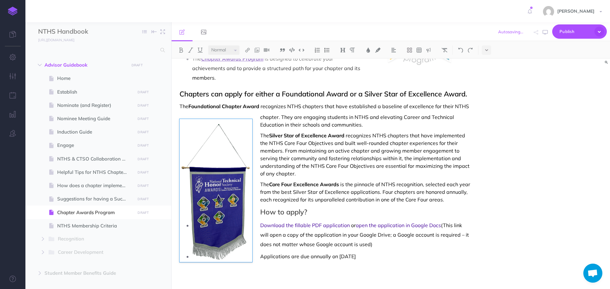
click at [539, 167] on div "Chapter Awards Program Your chapter has done the work. Now, get the recognition…" at bounding box center [390, 174] width 438 height 231
click at [513, 161] on div "Chapter Awards Program Your chapter has done the work. Now, get the recognition…" at bounding box center [390, 174] width 438 height 231
click at [496, 160] on div "Chapter Awards Program Your chapter has done the work. Now, get the recognition…" at bounding box center [390, 174] width 438 height 231
click at [262, 211] on h2 "How to apply?" at bounding box center [324, 212] width 291 height 8
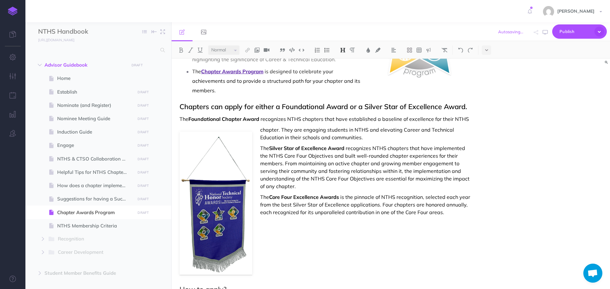
scroll to position [63, 0]
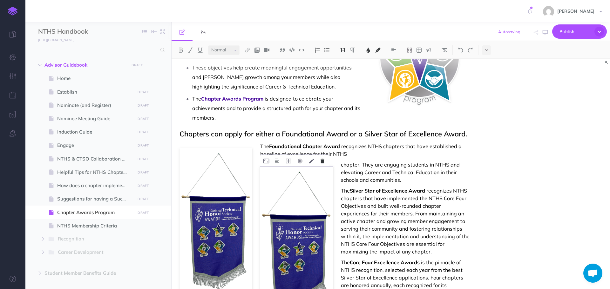
click at [321, 160] on icon at bounding box center [322, 161] width 4 height 5
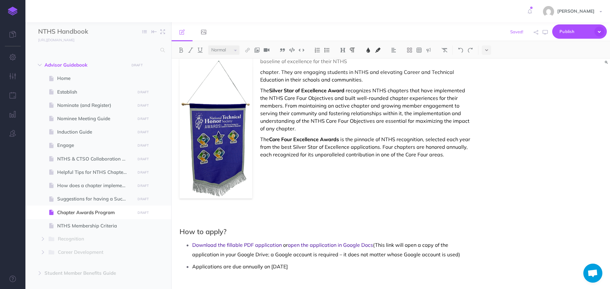
scroll to position [165, 0]
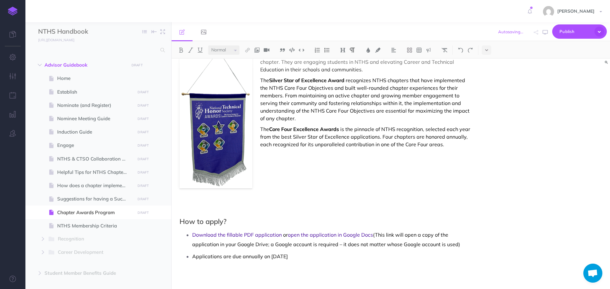
click at [271, 209] on p at bounding box center [324, 209] width 291 height 8
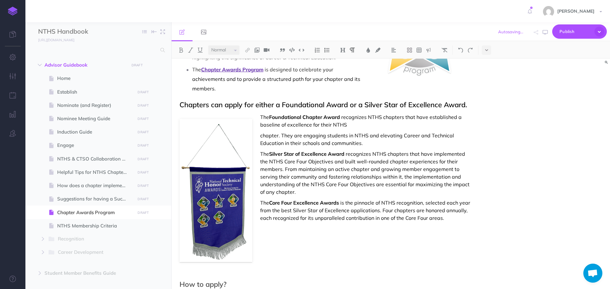
scroll to position [95, 0]
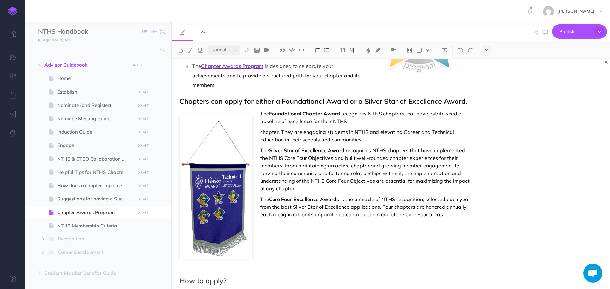
click at [259, 132] on p "chapter. They are engaging students in NTHS and elevating Career and Technical …" at bounding box center [324, 135] width 291 height 15
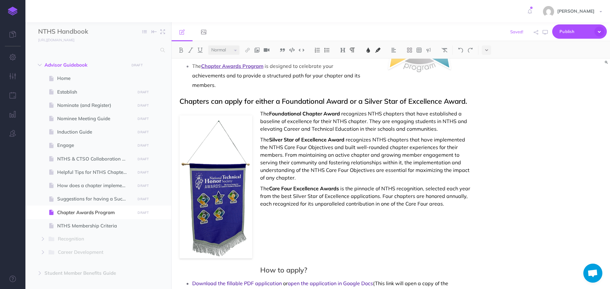
click at [447, 131] on p "The Foundational Chapter Award recognizes NTHS chapters that have established a…" at bounding box center [324, 121] width 291 height 23
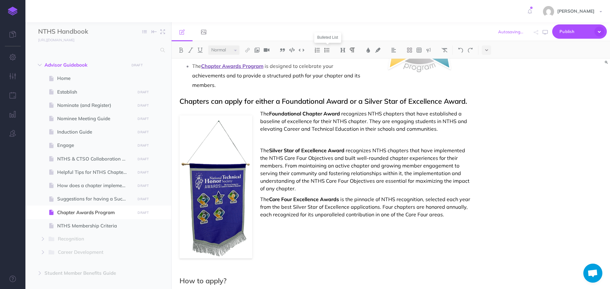
click at [328, 51] on img at bounding box center [327, 50] width 6 height 5
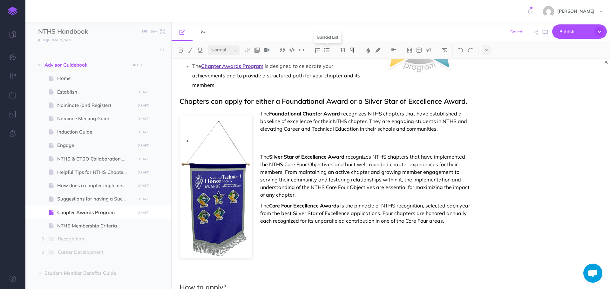
click at [327, 51] on img at bounding box center [327, 50] width 6 height 5
click at [260, 141] on p "Winners of the Foundational Chapter Award receive a digital certificate and ema…" at bounding box center [324, 143] width 291 height 15
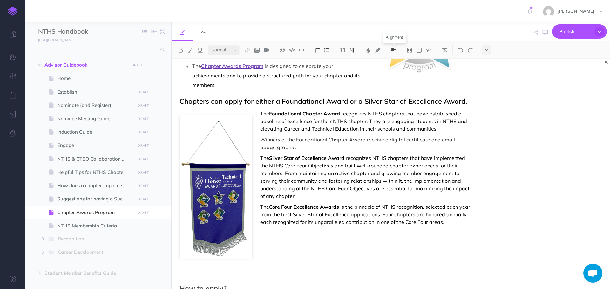
click at [394, 50] on img at bounding box center [394, 50] width 6 height 5
click at [393, 82] on img at bounding box center [394, 80] width 6 height 5
click at [397, 49] on button at bounding box center [394, 50] width 10 height 10
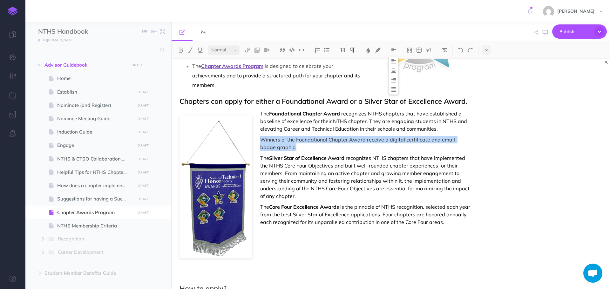
drag, startPoint x: 259, startPoint y: 139, endPoint x: 283, endPoint y: 148, distance: 24.8
click at [283, 148] on p "Winners of the Foundational Chapter Award receive a digital certificate and ema…" at bounding box center [324, 143] width 291 height 15
click at [394, 48] on img at bounding box center [394, 50] width 6 height 5
click at [392, 80] on img at bounding box center [394, 80] width 6 height 5
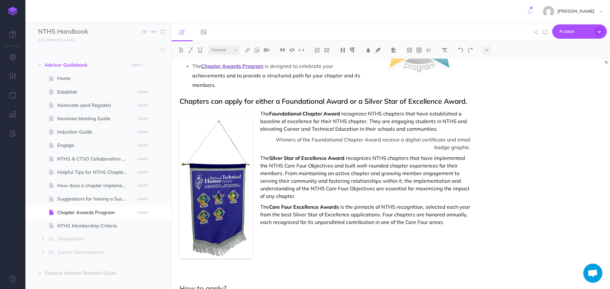
click at [484, 135] on div "Chapter Awards Program Your chapter has done the work. Now, get the recognition…" at bounding box center [390, 174] width 438 height 231
click at [460, 50] on img at bounding box center [461, 50] width 6 height 5
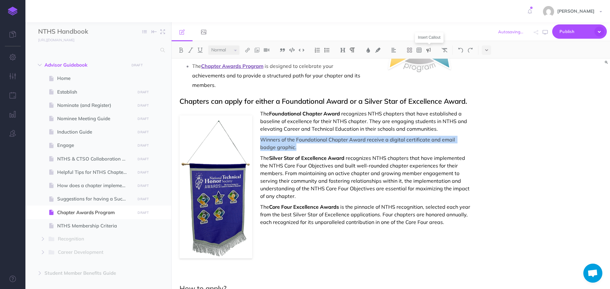
click at [429, 50] on img at bounding box center [428, 50] width 6 height 5
click at [430, 69] on img at bounding box center [428, 70] width 6 height 5
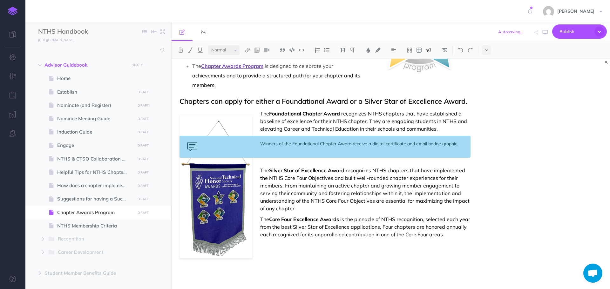
click at [470, 184] on div "Chapter Awards Program Your chapter has done the work. Now, get the recognition…" at bounding box center [324, 165] width 307 height 405
click at [459, 50] on img at bounding box center [461, 50] width 6 height 5
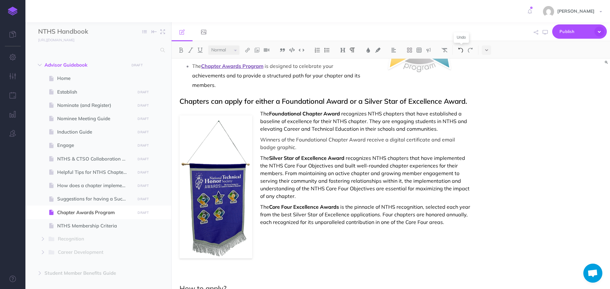
click at [459, 50] on img at bounding box center [461, 50] width 6 height 5
click at [470, 53] on button at bounding box center [470, 50] width 10 height 10
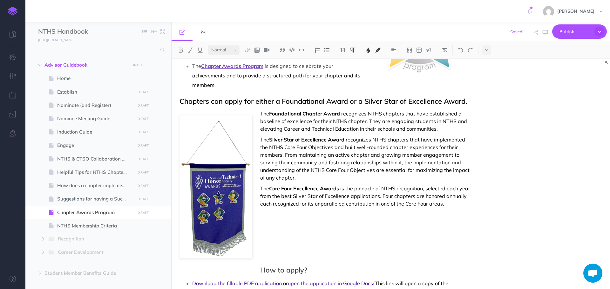
click at [385, 218] on p at bounding box center [324, 215] width 291 height 8
click at [427, 51] on img at bounding box center [428, 50] width 6 height 5
click at [430, 72] on img at bounding box center [428, 70] width 6 height 5
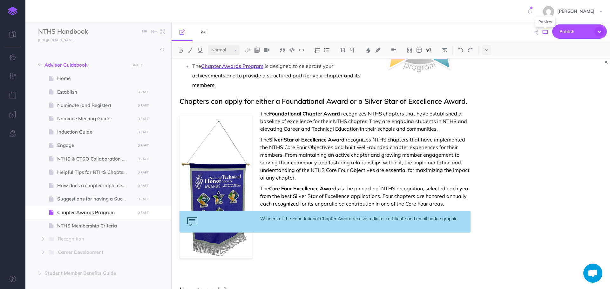
click at [544, 31] on icon "button" at bounding box center [544, 32] width 5 height 5
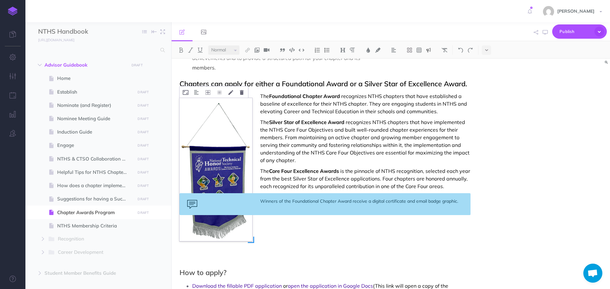
scroll to position [159, 0]
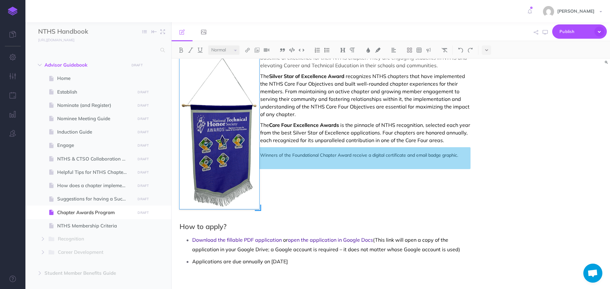
drag, startPoint x: 251, startPoint y: 196, endPoint x: 258, endPoint y: 209, distance: 14.5
click at [258, 209] on span at bounding box center [258, 208] width 6 height 6
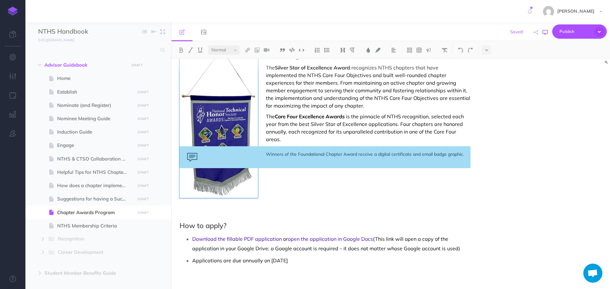
click at [546, 33] on icon "button" at bounding box center [544, 32] width 5 height 5
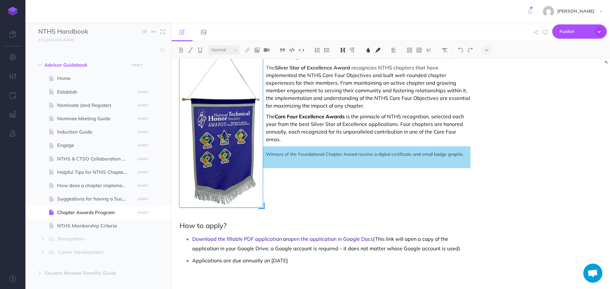
drag, startPoint x: 258, startPoint y: 200, endPoint x: 263, endPoint y: 205, distance: 7.2
click at [263, 205] on span at bounding box center [261, 206] width 6 height 6
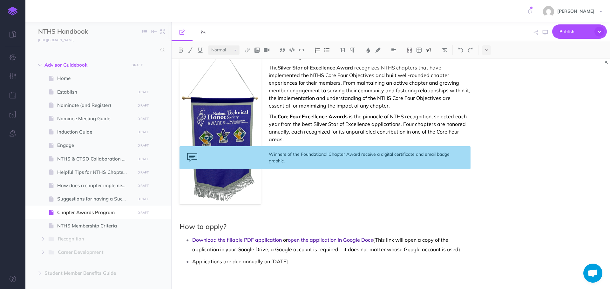
click at [298, 164] on div "Winners of the Foundational Chapter Award receive a digital certificate and ema…" at bounding box center [324, 157] width 291 height 23
drag, startPoint x: 300, startPoint y: 153, endPoint x: 360, endPoint y: 158, distance: 60.5
click at [360, 158] on div "Winners of the Foundational Chapter Award receive a digital certificate and ema…" at bounding box center [324, 157] width 291 height 23
click at [182, 51] on img at bounding box center [181, 50] width 6 height 5
click at [297, 162] on div "Winners of the Foundational Chapter Award receive a digital certificate and ema…" at bounding box center [324, 157] width 291 height 23
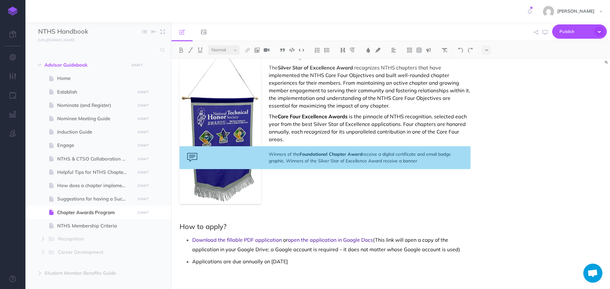
click at [426, 162] on div "Winners of the Foundational Chapter Award receive a digital certificate and ema…" at bounding box center [324, 157] width 291 height 23
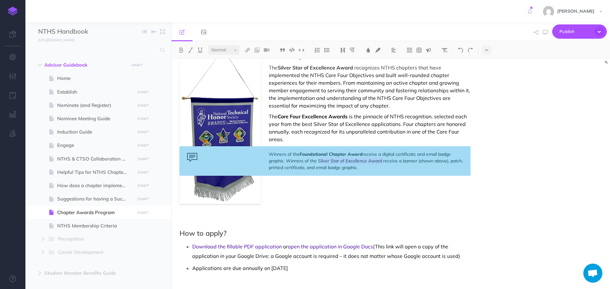
drag, startPoint x: 318, startPoint y: 160, endPoint x: 381, endPoint y: 161, distance: 63.2
click at [381, 161] on div "Winners of the Foundational Chapter Award receive a digital certificate and ema…" at bounding box center [324, 161] width 291 height 30
click at [180, 50] on img at bounding box center [181, 50] width 6 height 5
click at [392, 169] on div "Winners of the Foundational Chapter Award receive a digital certificate and ema…" at bounding box center [324, 161] width 291 height 30
drag, startPoint x: 385, startPoint y: 161, endPoint x: 372, endPoint y: 170, distance: 16.5
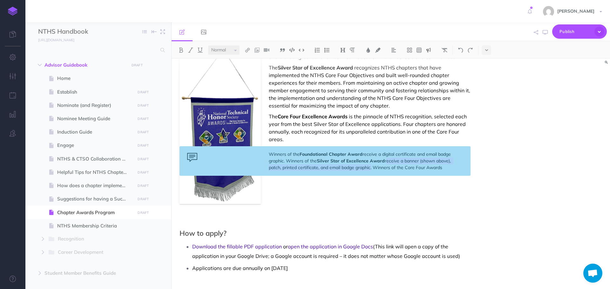
click at [372, 170] on div "Winners of the Foundational Chapter Award receive a digital certificate and ema…" at bounding box center [324, 161] width 291 height 30
copy div "receive a banner (shown above), patch, printed certificate, and email badge gra…"
click at [453, 169] on div "Winners of the Foundational Chapter Award receive a digital certificate and ema…" at bounding box center [324, 161] width 291 height 30
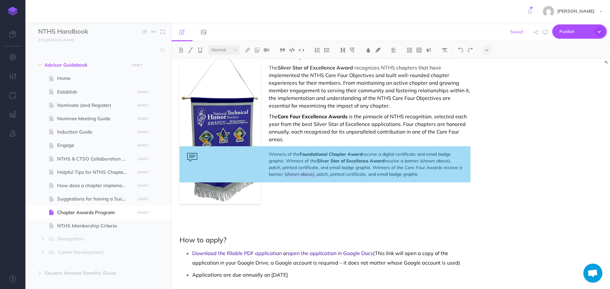
drag, startPoint x: 285, startPoint y: 173, endPoint x: 315, endPoint y: 174, distance: 29.9
click at [315, 174] on div "Winners of the Foundational Chapter Award receive a digital certificate and ema…" at bounding box center [324, 164] width 291 height 36
drag, startPoint x: 407, startPoint y: 167, endPoint x: 443, endPoint y: 168, distance: 35.9
click at [443, 168] on div "Winners of the Foundational Chapter Award receive a digital certificate and ema…" at bounding box center [324, 164] width 291 height 36
click at [178, 50] on img at bounding box center [181, 50] width 6 height 5
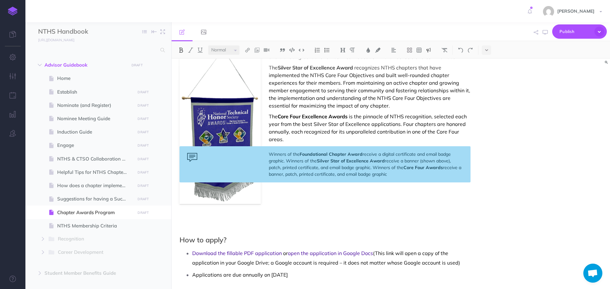
click at [442, 176] on div "Winners of the Foundational Chapter Award receive a digital certificate and ema…" at bounding box center [324, 164] width 291 height 36
click at [345, 174] on div "Winners of the Foundational Chapter Award receive a digital certificate and ema…" at bounding box center [324, 164] width 291 height 36
click at [333, 175] on div "Winners of the Foundational Chapter Award receive a digital certificate and ema…" at bounding box center [324, 164] width 291 height 36
click at [299, 174] on div "Winners of the Foundational Chapter Award receive a digital certificate and ema…" at bounding box center [324, 164] width 291 height 36
click at [355, 175] on div "Winners of the Foundational Chapter Award receive a digital certificate and ema…" at bounding box center [324, 164] width 291 height 36
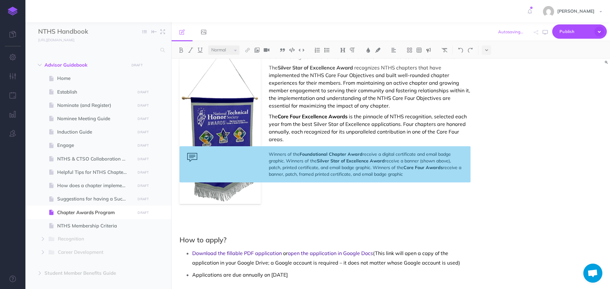
click at [407, 176] on div "Winners of the Foundational Chapter Award receive a digital certificate and ema…" at bounding box center [324, 164] width 291 height 36
click at [300, 176] on div "Winners of the Foundational Chapter Award receive a digital certificate and ema…" at bounding box center [324, 164] width 291 height 36
drag, startPoint x: 375, startPoint y: 167, endPoint x: 415, endPoint y: 176, distance: 40.3
click at [415, 176] on div "Winners of the Foundational Chapter Award receive a digital certificate and ema…" at bounding box center [324, 164] width 291 height 36
copy div "Winners of the Core Four Awards receive a banner, patch, framed printed certifi…"
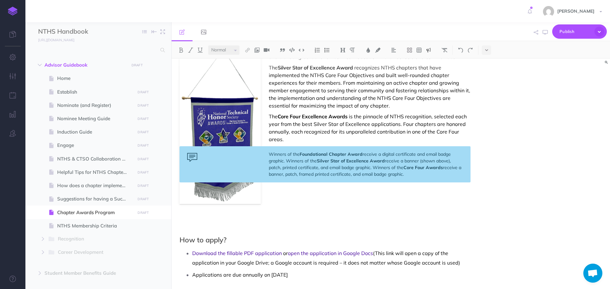
click at [332, 174] on div "Winners of the Foundational Chapter Award receive a digital certificate and ema…" at bounding box center [324, 164] width 291 height 36
click at [502, 202] on div "Chapter Awards Program Your chapter has done the work. Now, get the recognition…" at bounding box center [390, 174] width 438 height 231
click at [544, 34] on icon "button" at bounding box center [544, 32] width 5 height 5
click at [236, 228] on p at bounding box center [324, 228] width 291 height 8
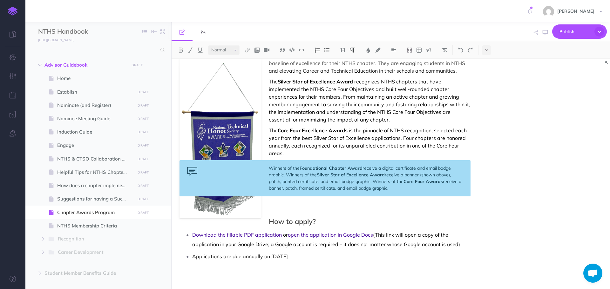
scroll to position [151, 0]
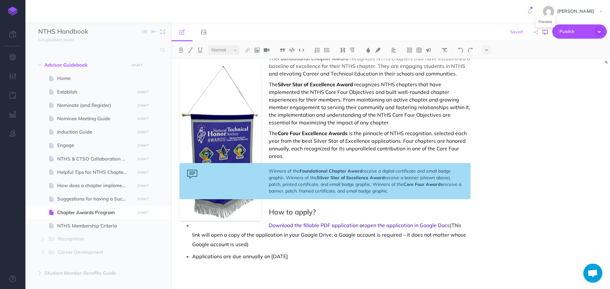
click at [545, 34] on icon "button" at bounding box center [544, 32] width 5 height 5
drag, startPoint x: 346, startPoint y: 191, endPoint x: 388, endPoint y: 191, distance: 41.6
click at [388, 191] on div "Winners of the Foundational Chapter Award receive a digital certificate and ema…" at bounding box center [324, 181] width 291 height 36
click at [299, 189] on div "Winners of the Foundational Chapter Award receive a digital certificate and ema…" at bounding box center [324, 181] width 291 height 36
click at [302, 191] on div "Winners of the Foundational Chapter Award receive a digital certificate and ema…" at bounding box center [324, 181] width 291 height 36
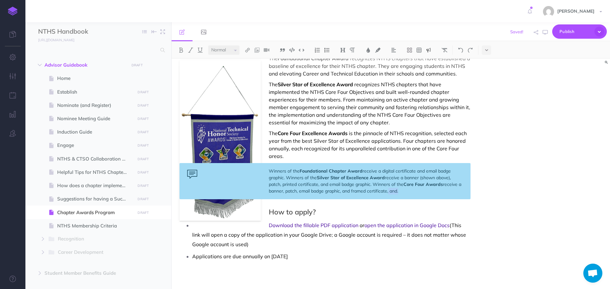
drag, startPoint x: 399, startPoint y: 190, endPoint x: 388, endPoint y: 193, distance: 11.3
click at [388, 193] on div "Winners of the Foundational Chapter Award receive a digital certificate and ema…" at bounding box center [324, 181] width 291 height 36
click at [459, 193] on div "Winners of the Foundational Chapter Award receive a digital certificate and ema…" at bounding box center [324, 181] width 291 height 36
click at [268, 245] on p "Download the fillable PDF application or open the application in Google Docs (T…" at bounding box center [331, 235] width 278 height 29
click at [312, 256] on p "Applications are due annually on [DATE]" at bounding box center [331, 257] width 278 height 10
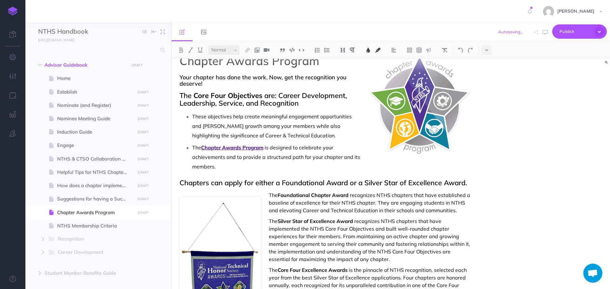
scroll to position [0, 0]
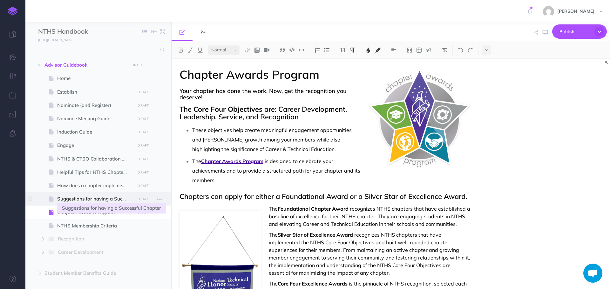
click at [92, 201] on span "Suggestions for having a Successful Chapter" at bounding box center [95, 199] width 76 height 8
select select "null"
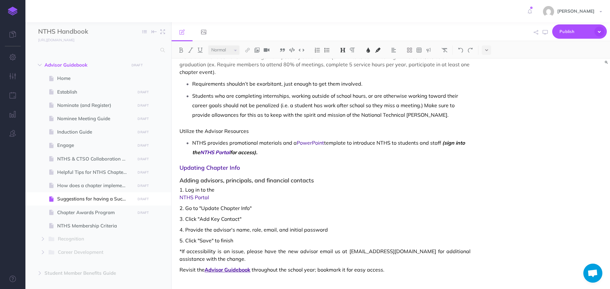
scroll to position [383, 0]
click at [89, 191] on span at bounding box center [98, 185] width 146 height 13
select select "null"
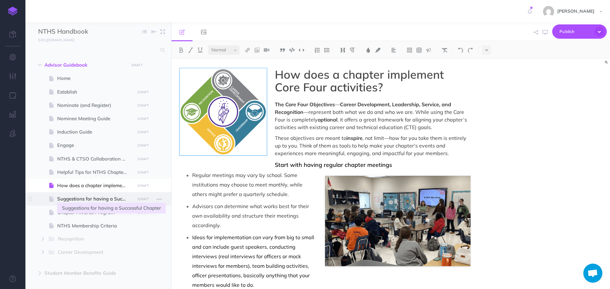
click at [106, 200] on span "Suggestions for having a Successful Chapter" at bounding box center [95, 199] width 76 height 8
select select "null"
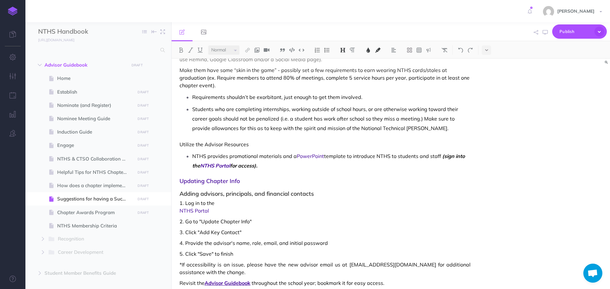
scroll to position [383, 0]
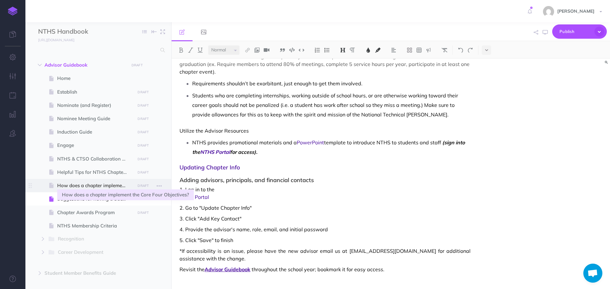
click at [98, 184] on span "How does a chapter implement the Core Four Objectives?" at bounding box center [95, 186] width 76 height 8
select select "null"
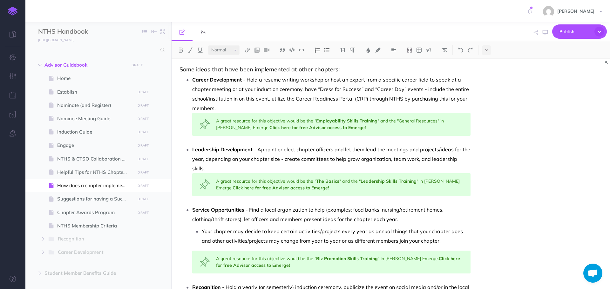
scroll to position [381, 0]
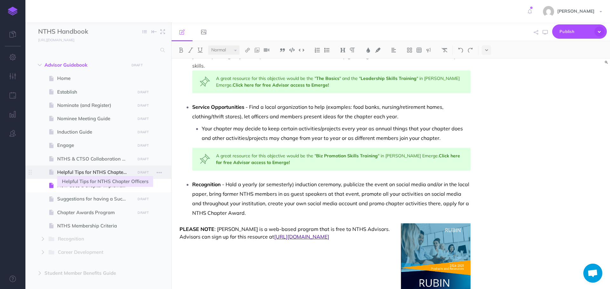
click at [77, 174] on span "Helpful Tips for NTHS Chapter Officers" at bounding box center [95, 173] width 76 height 8
select select "null"
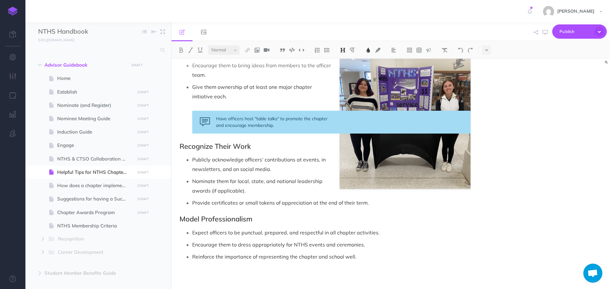
scroll to position [448, 0]
click at [79, 155] on span "NTHS & CTSO Collaboration Guide" at bounding box center [95, 159] width 76 height 8
select select "null"
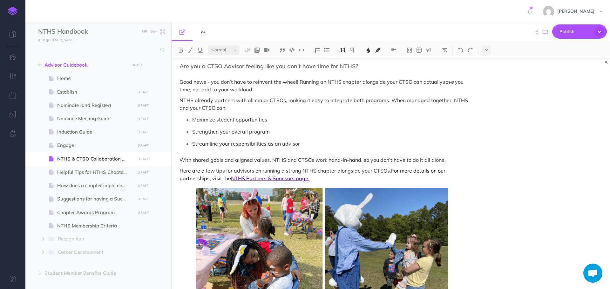
scroll to position [64, 0]
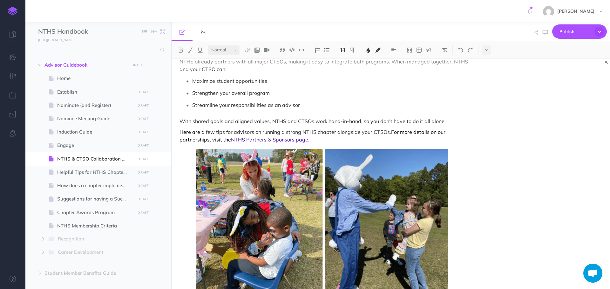
click at [270, 86] on ul "Maximize student opportunities Strengthen your overall program Streamline your …" at bounding box center [327, 93] width 288 height 34
click at [270, 82] on p "Maximize student opportunities" at bounding box center [331, 81] width 278 height 10
click at [269, 96] on p "Strengthen your overall program" at bounding box center [331, 93] width 278 height 10
click at [302, 104] on p "Streamline your responsibilities as an advisor" at bounding box center [331, 105] width 278 height 10
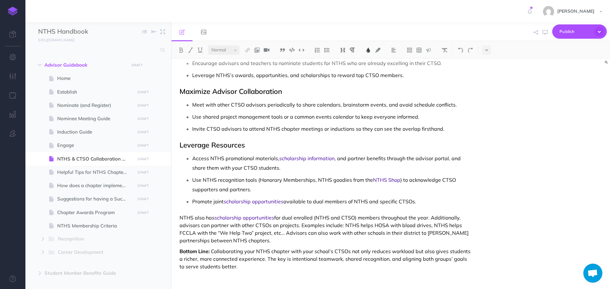
scroll to position [585, 0]
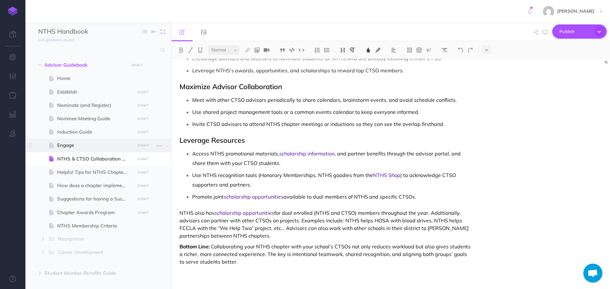
click at [81, 146] on span "Engage" at bounding box center [95, 146] width 76 height 8
select select "null"
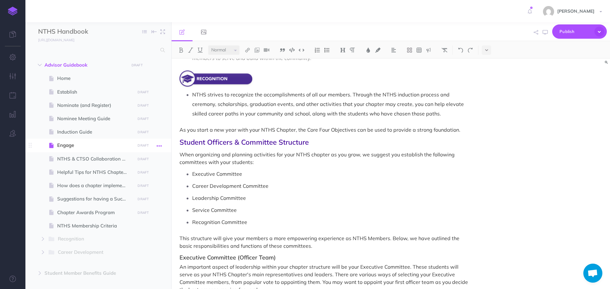
scroll to position [286, 0]
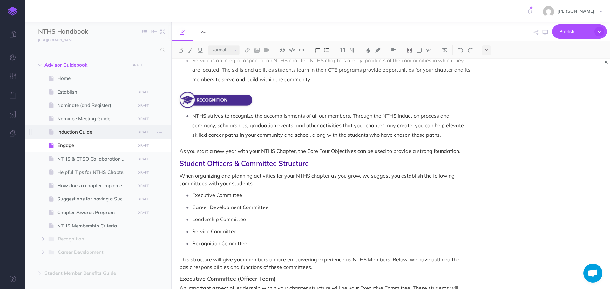
click at [97, 133] on span "Induction Guide" at bounding box center [95, 132] width 76 height 8
select select "null"
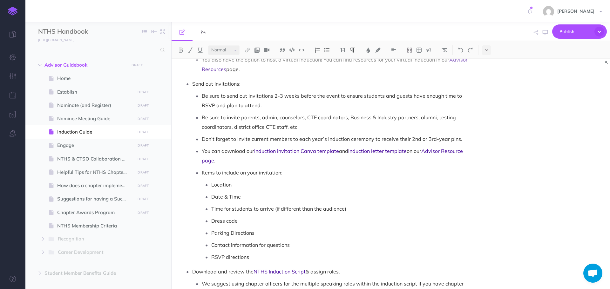
scroll to position [445, 0]
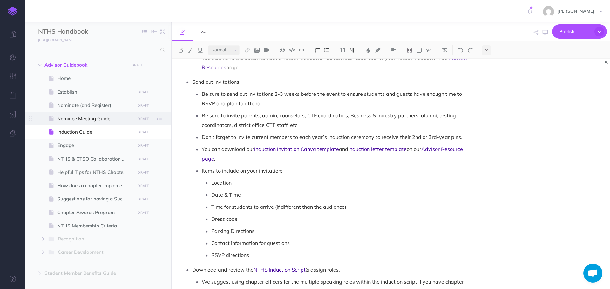
click at [106, 121] on span "Nominee Meeting Guide" at bounding box center [95, 119] width 76 height 8
select select "null"
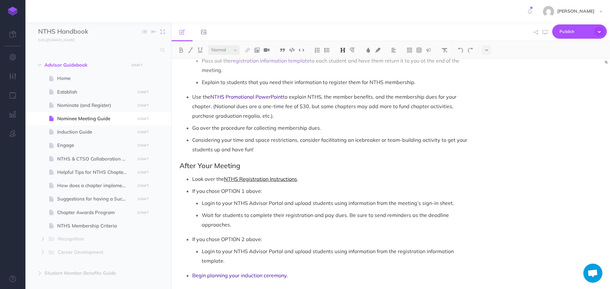
scroll to position [509, 0]
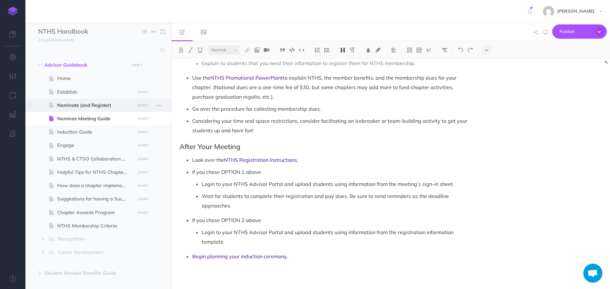
click at [82, 108] on span "Nominate (and Register)" at bounding box center [95, 106] width 76 height 8
select select "null"
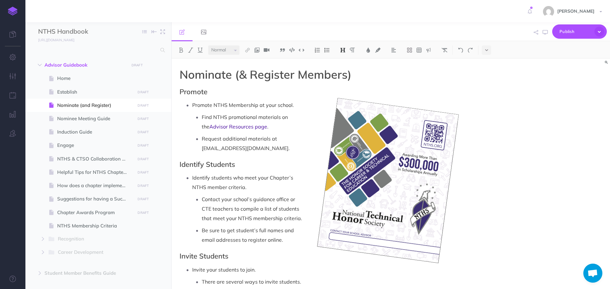
click at [382, 149] on p "Request additional materials at [EMAIL_ADDRESS][DOMAIN_NAME]." at bounding box center [336, 143] width 269 height 19
click at [317, 89] on icon at bounding box center [316, 87] width 6 height 5
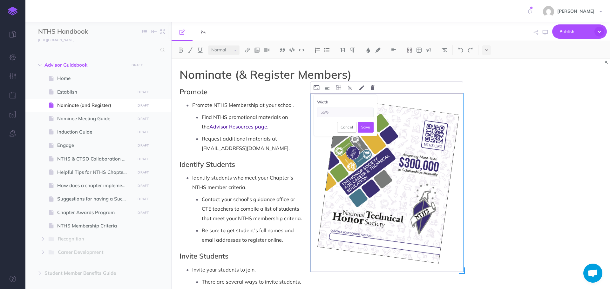
click at [324, 112] on input "55%" at bounding box center [345, 113] width 57 height 10
type input "50%"
click at [362, 126] on button "Save" at bounding box center [366, 127] width 16 height 11
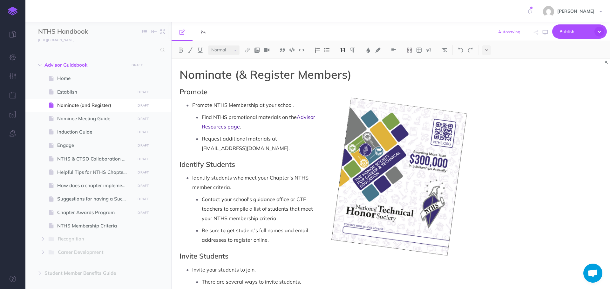
click at [543, 32] on icon "button" at bounding box center [544, 32] width 5 height 5
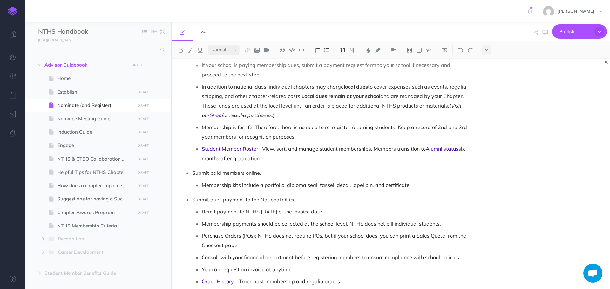
scroll to position [540, 0]
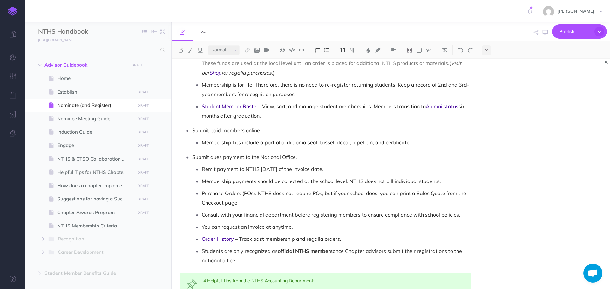
click at [310, 222] on p "You can request an invoice at anytime." at bounding box center [336, 227] width 269 height 10
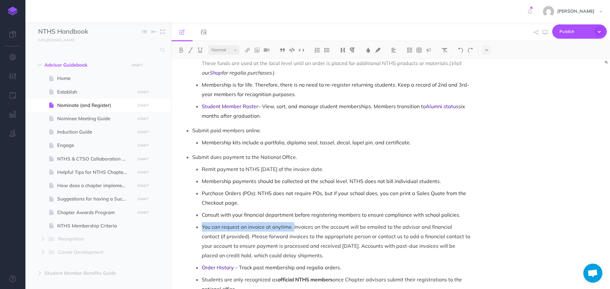
drag, startPoint x: 293, startPoint y: 218, endPoint x: 203, endPoint y: 216, distance: 90.2
click at [203, 222] on p "You can request an invoice at anytime. Invoices on the account will be emailed …" at bounding box center [336, 241] width 269 height 38
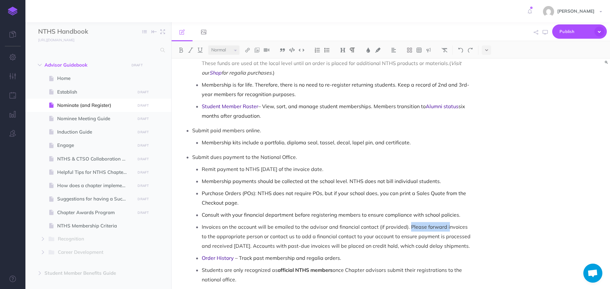
drag, startPoint x: 409, startPoint y: 218, endPoint x: 448, endPoint y: 218, distance: 38.7
click at [448, 222] on p "Invoices on the account will be emailed to the advisor and financial contact (i…" at bounding box center [336, 236] width 269 height 29
click at [427, 222] on p "Invoices on the account will be emailed to the advisor and financial contact (i…" at bounding box center [336, 236] width 269 height 29
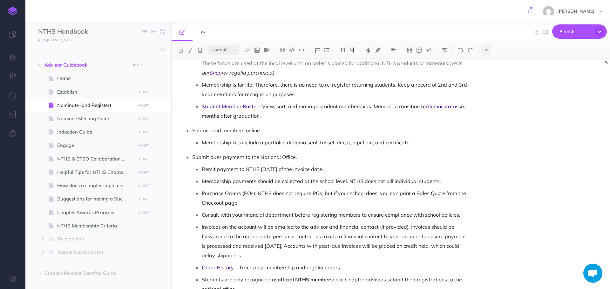
click at [202, 222] on p "Invoices on the account will be emailed to the advisor and financial contact (i…" at bounding box center [336, 241] width 269 height 38
drag, startPoint x: 345, startPoint y: 218, endPoint x: 307, endPoint y: 218, distance: 38.1
click at [307, 222] on p "Once you have submitted your order, invoices on the account will be emailed to …" at bounding box center [336, 241] width 269 height 38
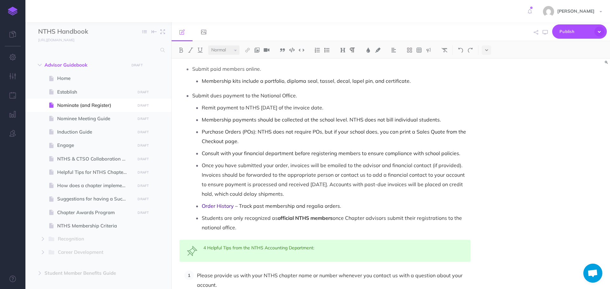
scroll to position [603, 0]
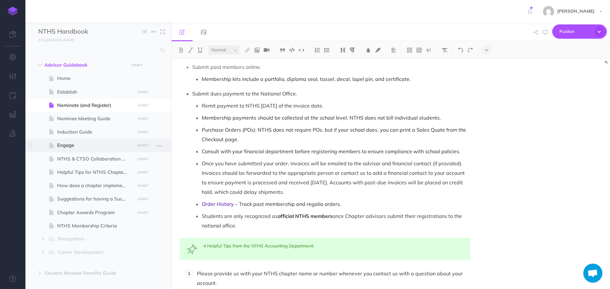
click at [64, 146] on span "Engage" at bounding box center [95, 146] width 76 height 8
select select "null"
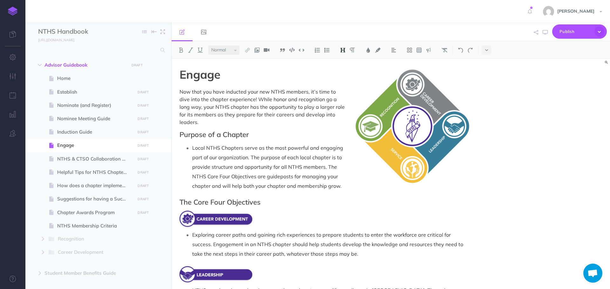
click at [235, 131] on h2 "Purpose of a Chapter" at bounding box center [324, 135] width 291 height 8
click at [544, 35] on button "button" at bounding box center [545, 32] width 8 height 18
click at [70, 94] on span "Establish" at bounding box center [95, 92] width 76 height 8
select select "null"
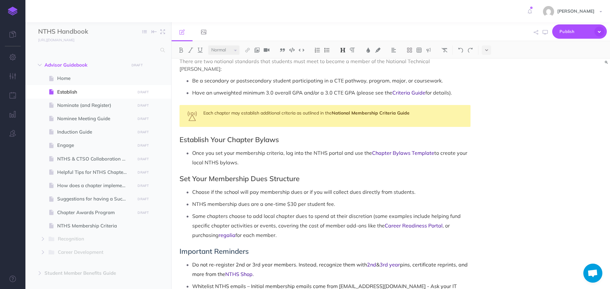
scroll to position [445, 0]
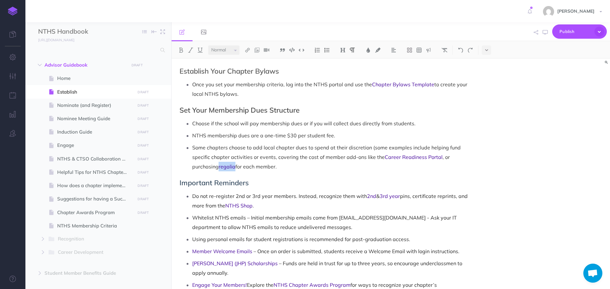
drag, startPoint x: 220, startPoint y: 159, endPoint x: 236, endPoint y: 160, distance: 16.5
click at [236, 160] on p "Some chapters choose to add local chapter dues to spend at their discretion (so…" at bounding box center [331, 157] width 278 height 29
click at [247, 51] on img at bounding box center [248, 50] width 6 height 5
click at [246, 62] on icon at bounding box center [247, 61] width 5 height 4
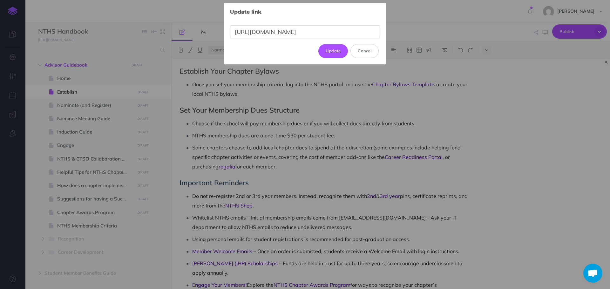
scroll to position [0, 0]
drag, startPoint x: 376, startPoint y: 32, endPoint x: 224, endPoint y: 42, distance: 151.8
click at [224, 42] on div "Update link × [URL][DOMAIN_NAME] Update Cancel" at bounding box center [305, 34] width 163 height 62
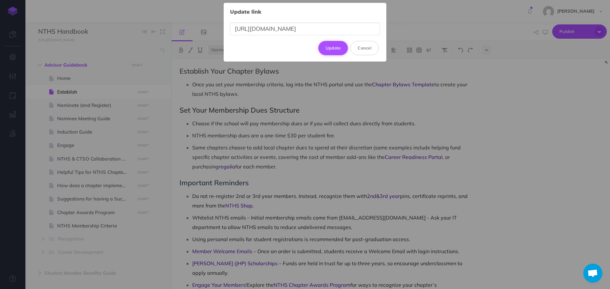
type input "[URL][DOMAIN_NAME]"
click at [334, 48] on button "Update" at bounding box center [333, 48] width 30 height 14
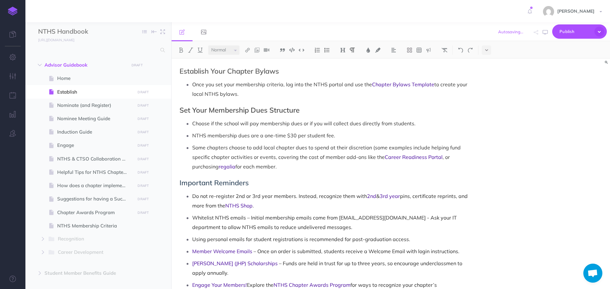
click at [333, 180] on div "Establish Get School Administrator Support School administrators are critical i…" at bounding box center [324, 32] width 307 height 836
click at [546, 34] on icon "button" at bounding box center [544, 32] width 5 height 5
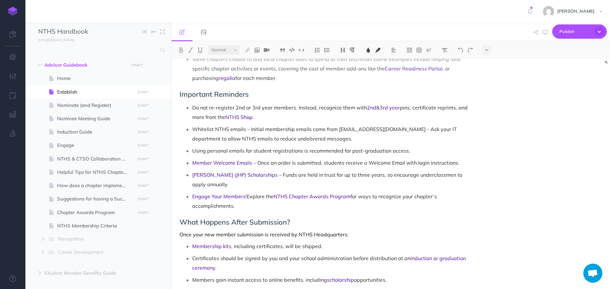
scroll to position [540, 0]
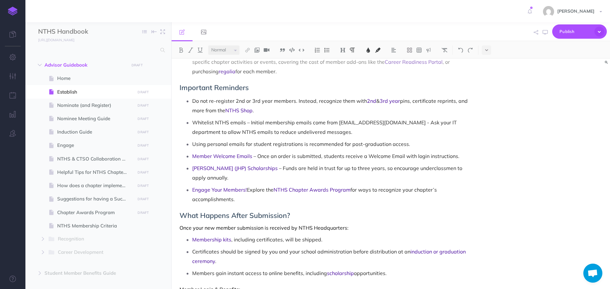
click at [351, 187] on span "for ways to recognize your chapter’s accomplishments." at bounding box center [315, 195] width 246 height 16
click at [545, 32] on icon "button" at bounding box center [544, 32] width 5 height 5
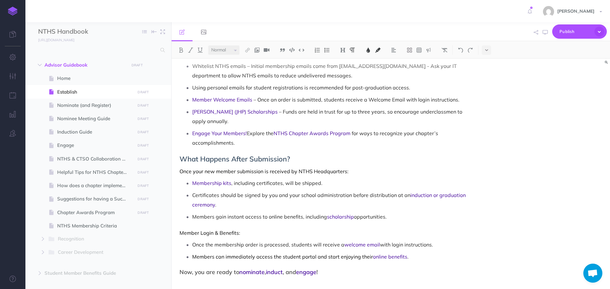
scroll to position [598, 0]
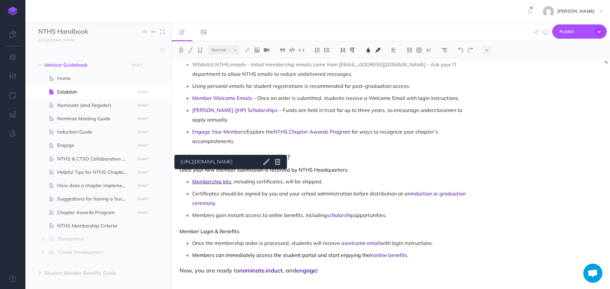
click at [214, 178] on span "Membership kits" at bounding box center [211, 181] width 39 height 6
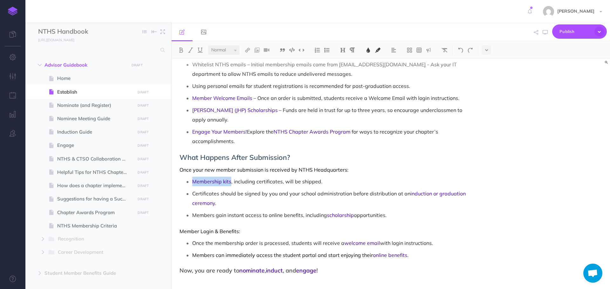
click at [234, 158] on link "[URL][DOMAIN_NAME]" at bounding box center [217, 162] width 79 height 8
drag, startPoint x: 379, startPoint y: 235, endPoint x: 377, endPoint y: 223, distance: 12.5
click at [380, 240] on span "with login instructions." at bounding box center [406, 243] width 53 height 6
click at [547, 32] on icon "button" at bounding box center [544, 32] width 5 height 5
drag, startPoint x: 342, startPoint y: 235, endPoint x: 377, endPoint y: 238, distance: 35.1
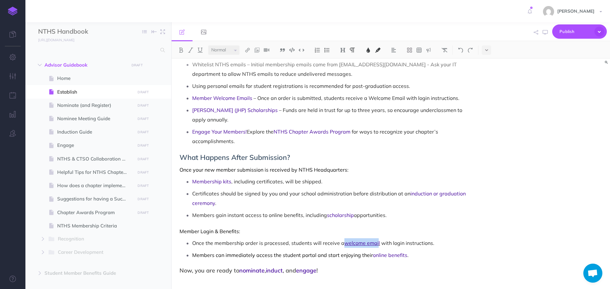
click at [377, 238] on p "Once the membership order is processed, students will receive a welcome email w…" at bounding box center [331, 243] width 278 height 10
click at [381, 240] on span "with login instructions." at bounding box center [407, 243] width 53 height 6
drag, startPoint x: 344, startPoint y: 235, endPoint x: 378, endPoint y: 235, distance: 34.6
click at [378, 238] on p "Once the membership order is processed, students will receive a welcome email w…" at bounding box center [331, 243] width 278 height 10
click at [248, 50] on img at bounding box center [248, 50] width 6 height 5
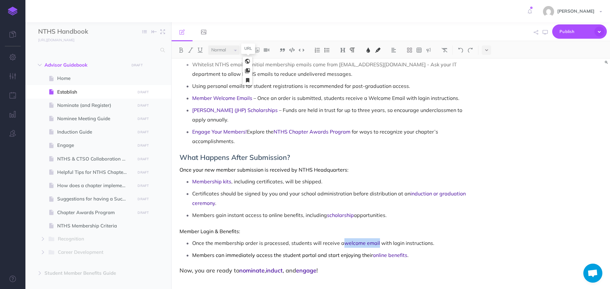
click at [248, 63] on icon at bounding box center [247, 61] width 5 height 4
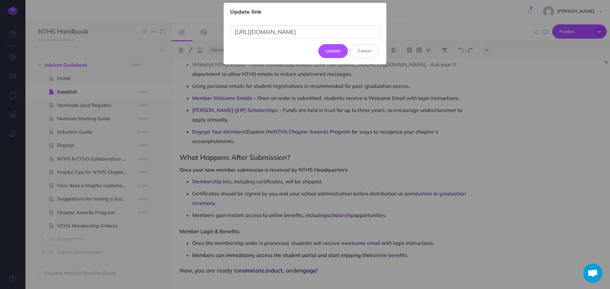
scroll to position [0, 0]
drag, startPoint x: 375, startPoint y: 33, endPoint x: 221, endPoint y: 27, distance: 154.4
click at [218, 28] on div "Update link × [URL][DOMAIN_NAME] Update Cancel" at bounding box center [305, 144] width 610 height 289
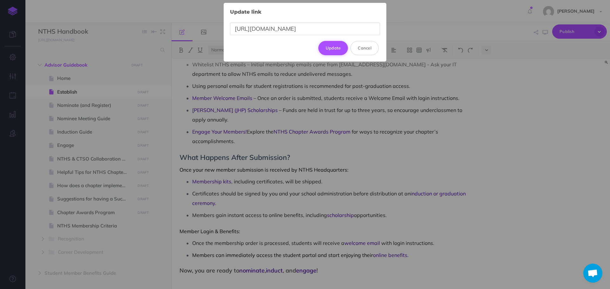
type input "[URL][DOMAIN_NAME]"
click at [342, 45] on button "Update" at bounding box center [333, 48] width 30 height 14
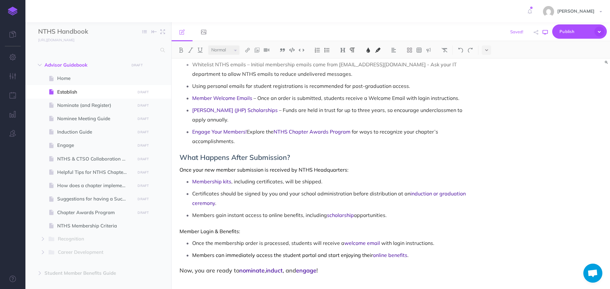
click at [545, 32] on icon "button" at bounding box center [544, 32] width 5 height 5
click at [88, 103] on span "Nominate (and Register)" at bounding box center [95, 106] width 76 height 8
select select "null"
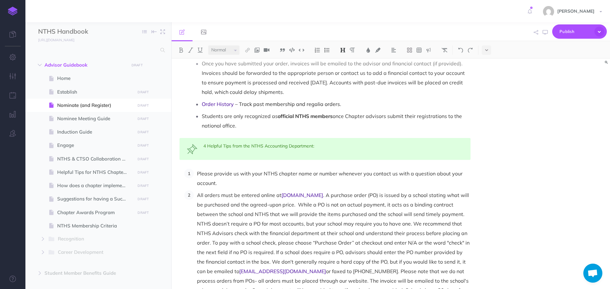
scroll to position [762, 0]
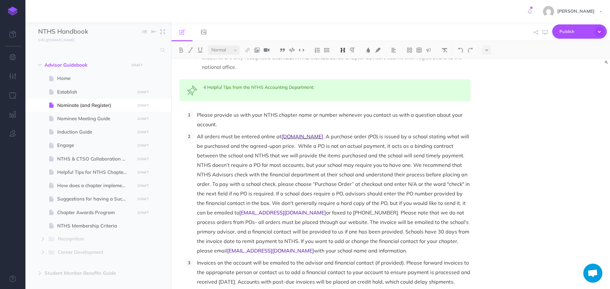
click at [292, 133] on span "[DOMAIN_NAME]" at bounding box center [302, 136] width 42 height 6
drag, startPoint x: 282, startPoint y: 126, endPoint x: 315, endPoint y: 126, distance: 32.7
click at [315, 132] on p "All orders must be entered online at [DOMAIN_NAME] . A purchase order (PO) is i…" at bounding box center [333, 194] width 273 height 124
click at [247, 51] on img at bounding box center [248, 50] width 6 height 5
click at [250, 62] on icon at bounding box center [247, 61] width 5 height 4
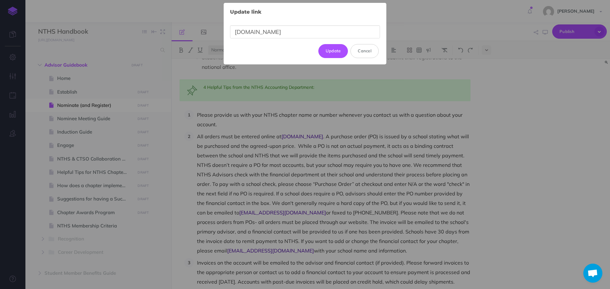
drag, startPoint x: 250, startPoint y: 31, endPoint x: 215, endPoint y: 30, distance: 35.0
click at [216, 30] on div "Update link × [DOMAIN_NAME] Update Cancel" at bounding box center [305, 144] width 610 height 289
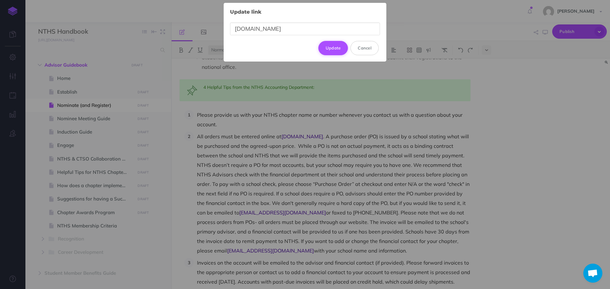
type input "[DOMAIN_NAME]"
click at [330, 46] on button "Update" at bounding box center [333, 48] width 30 height 14
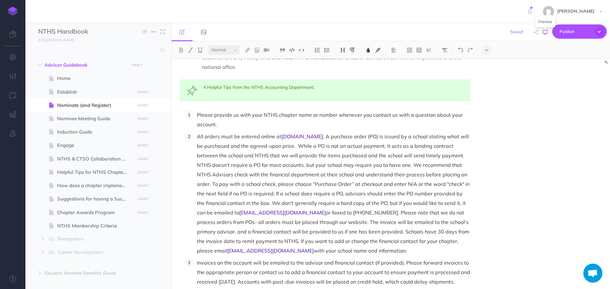
click at [544, 31] on icon "button" at bounding box center [544, 32] width 5 height 5
click at [250, 49] on img at bounding box center [248, 50] width 6 height 5
click at [248, 60] on icon at bounding box center [247, 61] width 5 height 4
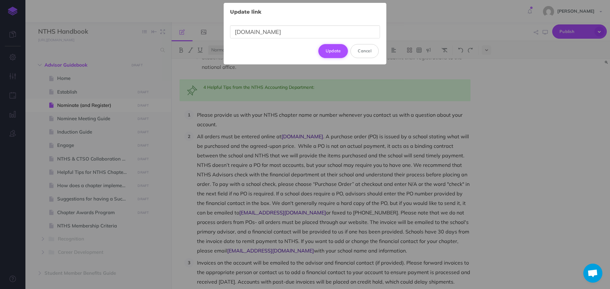
click at [337, 50] on button "Update" at bounding box center [333, 51] width 30 height 14
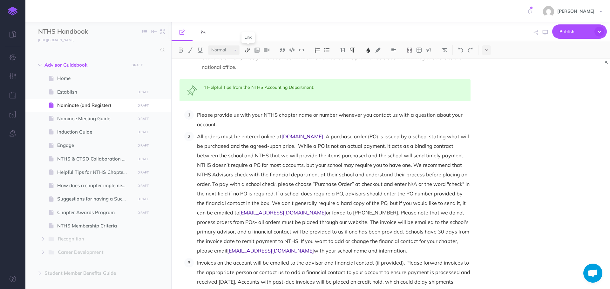
click at [248, 50] on img at bounding box center [248, 50] width 6 height 5
click at [248, 60] on icon at bounding box center [247, 61] width 5 height 4
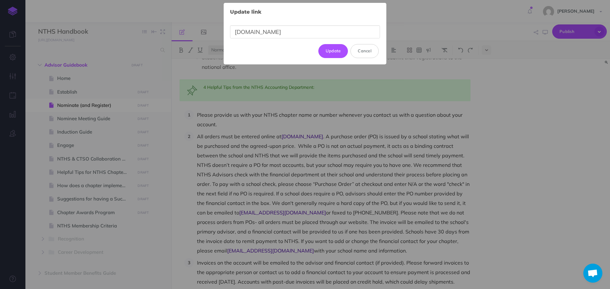
drag, startPoint x: 278, startPoint y: 35, endPoint x: 209, endPoint y: 23, distance: 70.2
click at [214, 23] on div "Update link × [DOMAIN_NAME] Update Cancel" at bounding box center [305, 144] width 610 height 289
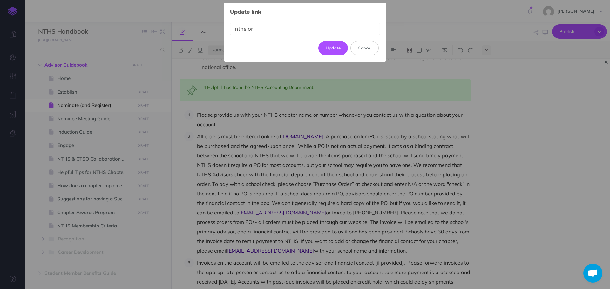
type input "[DOMAIN_NAME]"
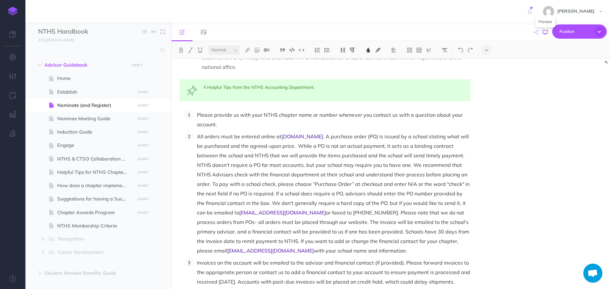
click at [547, 32] on icon "button" at bounding box center [544, 32] width 5 height 5
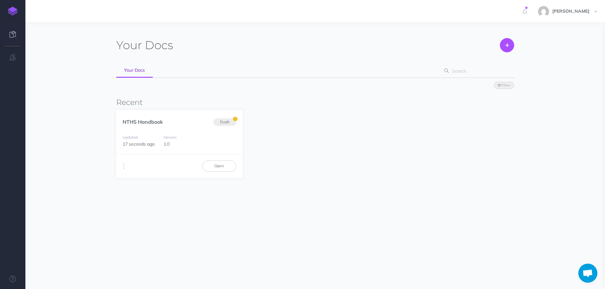
scroll to position [19, 0]
